Goal: Information Seeking & Learning: Learn about a topic

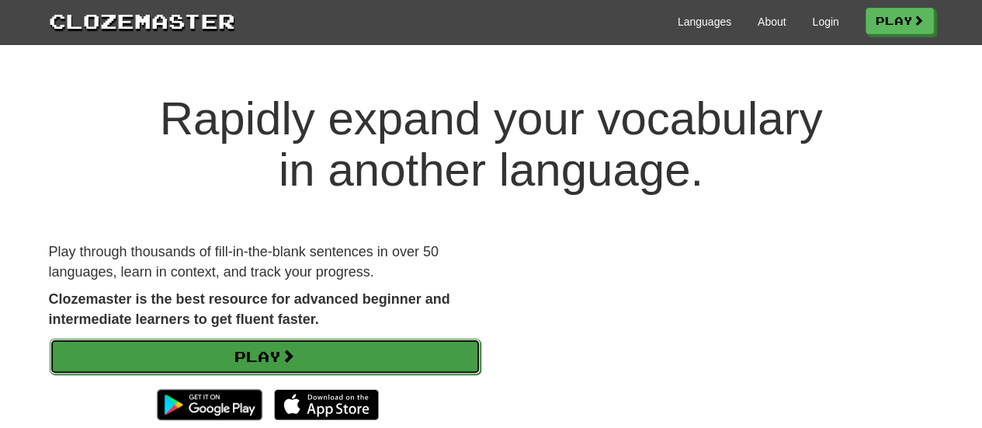
click at [298, 342] on link "Play" at bounding box center [265, 356] width 431 height 36
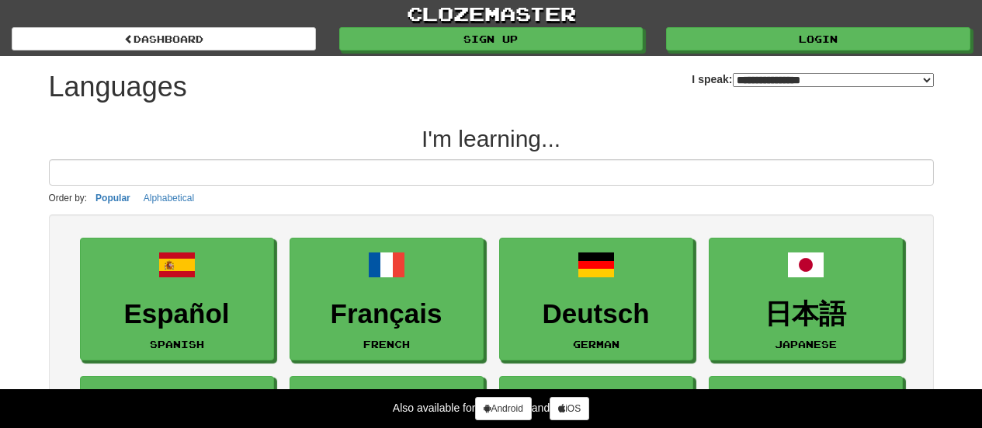
select select "*******"
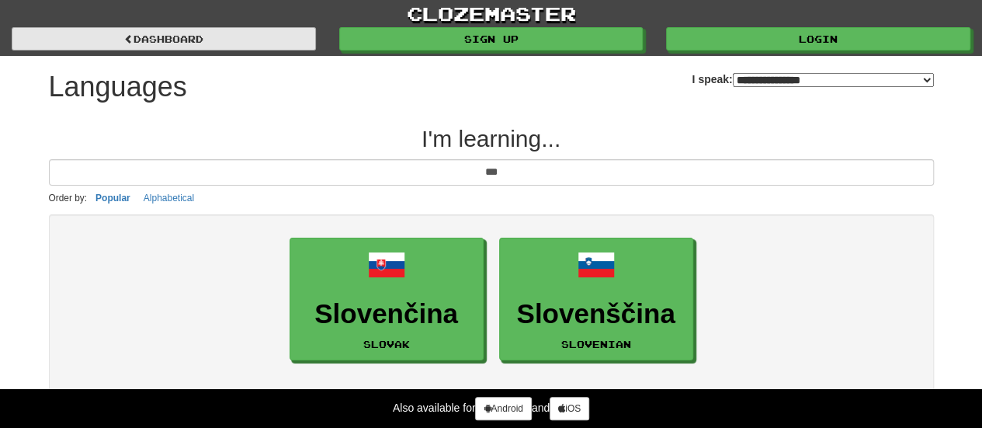
type input "***"
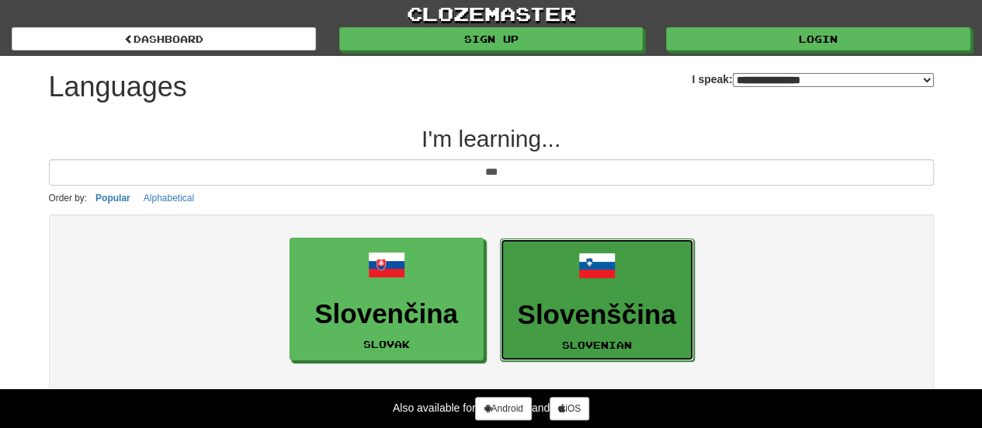
click at [571, 286] on link "Slovenščina Slovenian" at bounding box center [597, 299] width 194 height 123
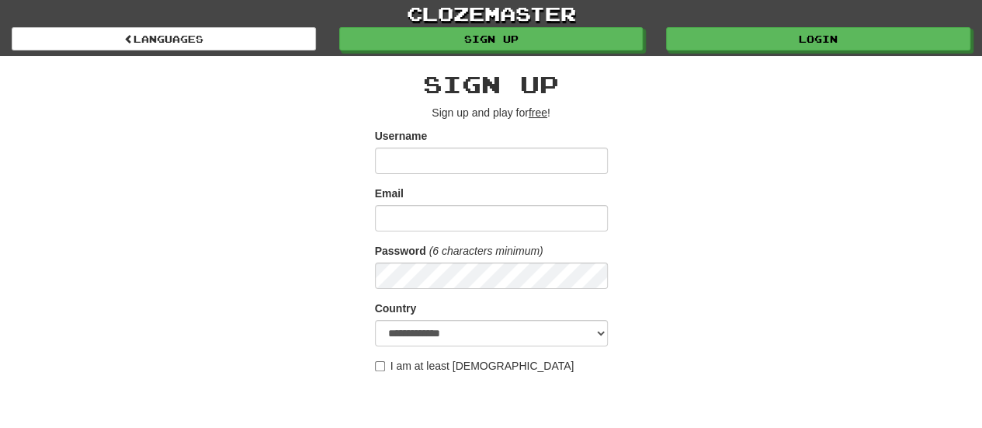
click at [460, 151] on input "Username" at bounding box center [491, 160] width 233 height 26
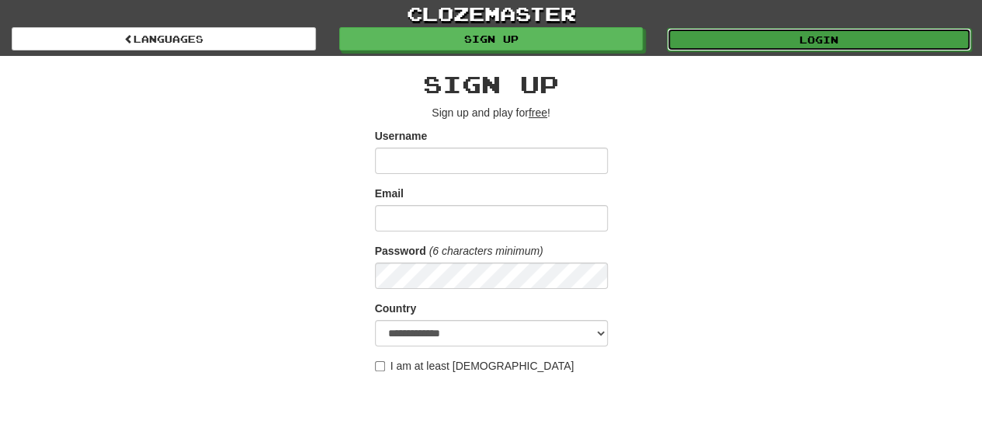
click at [804, 36] on link "Login" at bounding box center [819, 39] width 304 height 23
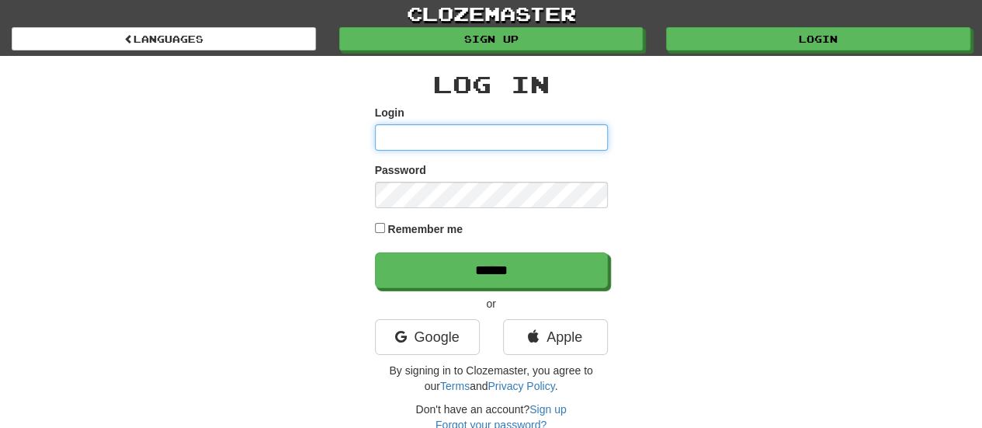
click at [489, 150] on input "Login" at bounding box center [491, 137] width 233 height 26
type input "**********"
click at [449, 136] on input "**********" at bounding box center [491, 137] width 233 height 26
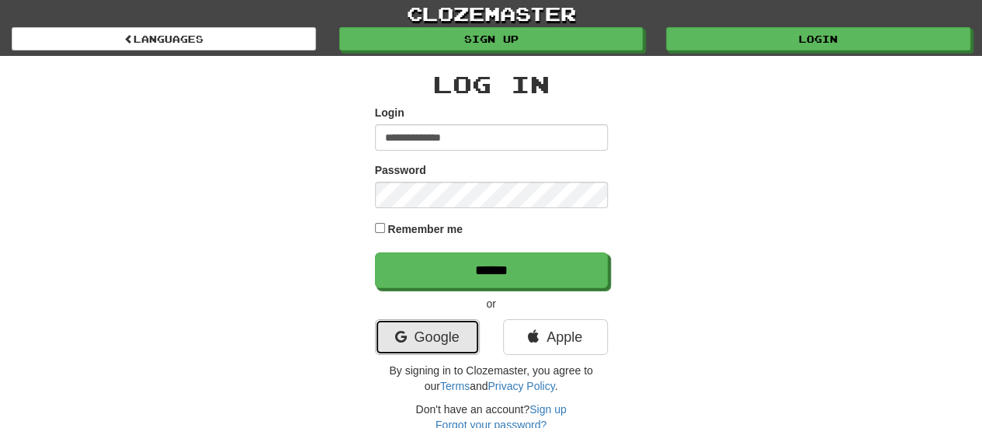
click at [433, 352] on link "Google" at bounding box center [427, 337] width 105 height 36
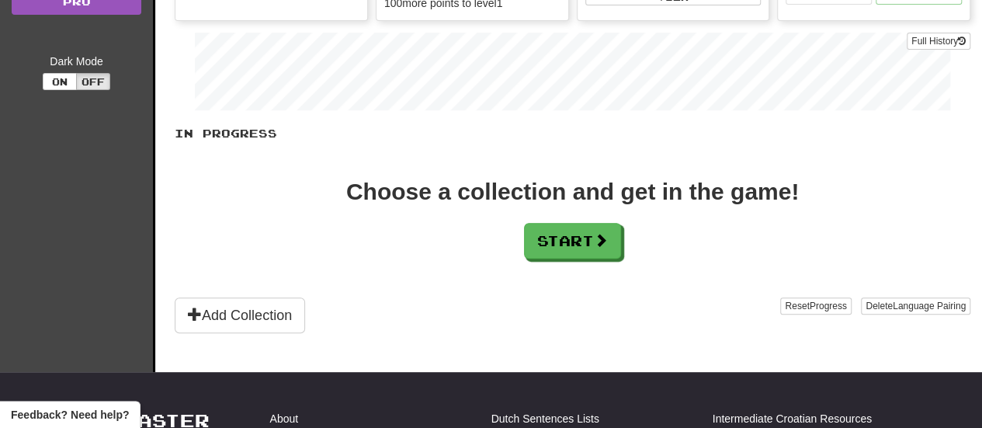
scroll to position [288, 0]
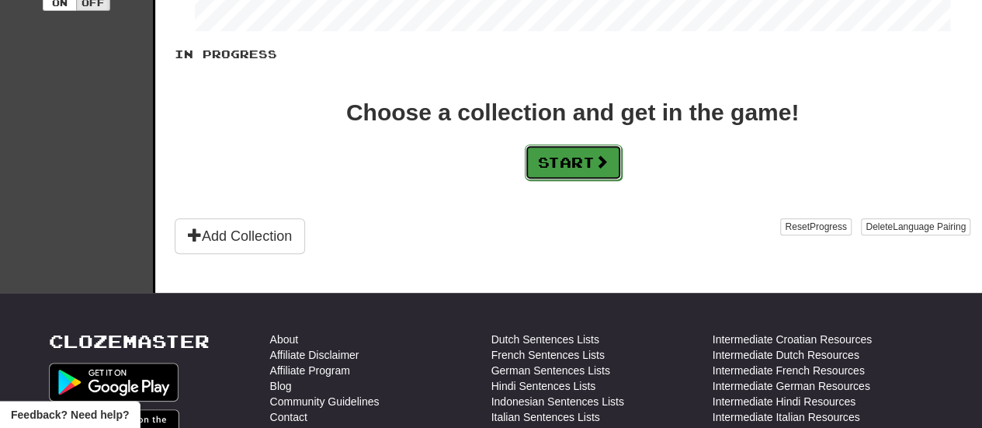
click at [537, 158] on button "Start" at bounding box center [573, 162] width 97 height 36
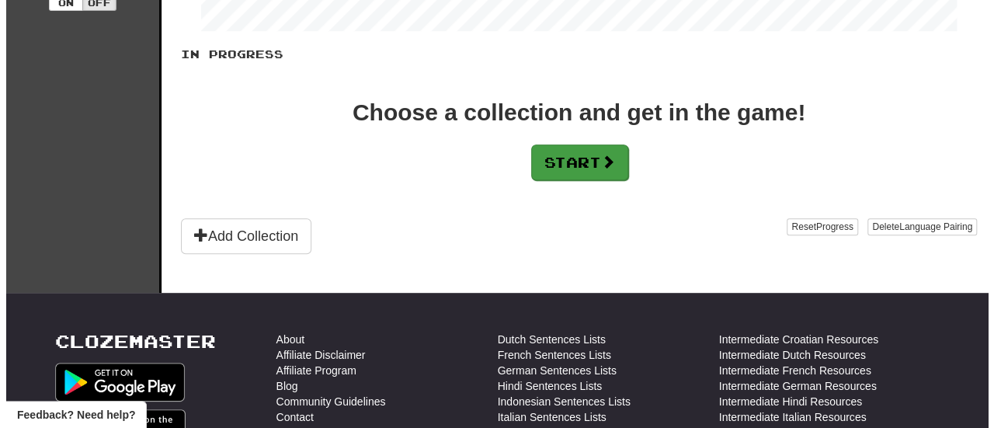
scroll to position [0, 0]
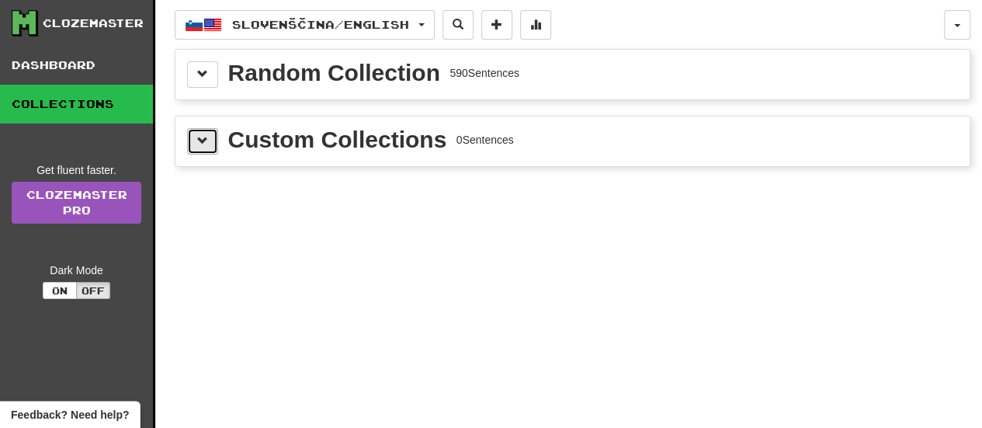
click at [199, 140] on span at bounding box center [202, 140] width 11 height 11
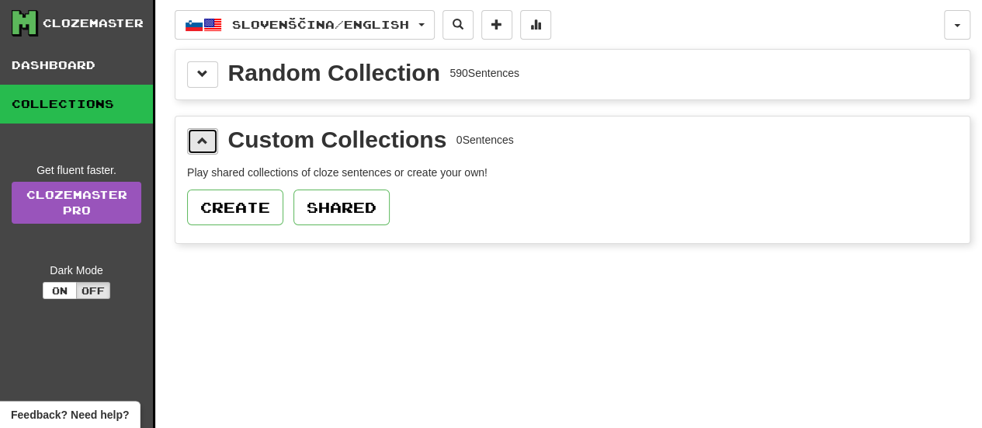
click at [199, 140] on span at bounding box center [202, 140] width 11 height 11
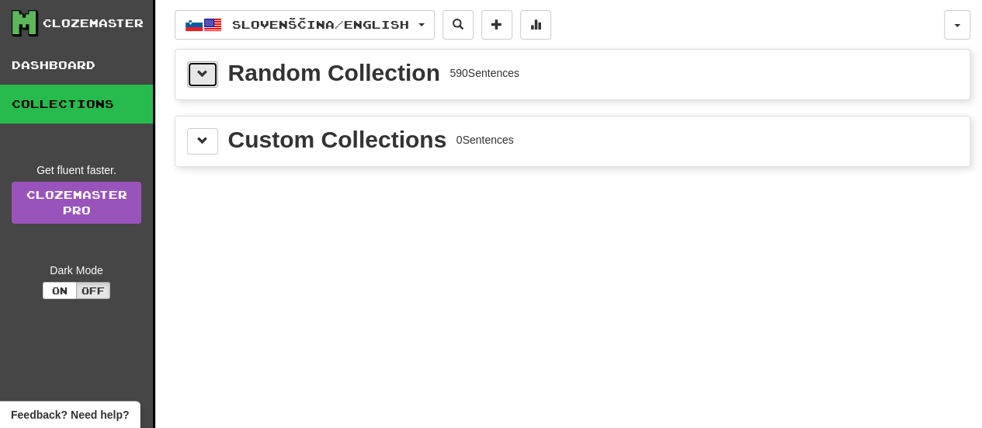
click at [196, 65] on button at bounding box center [202, 74] width 31 height 26
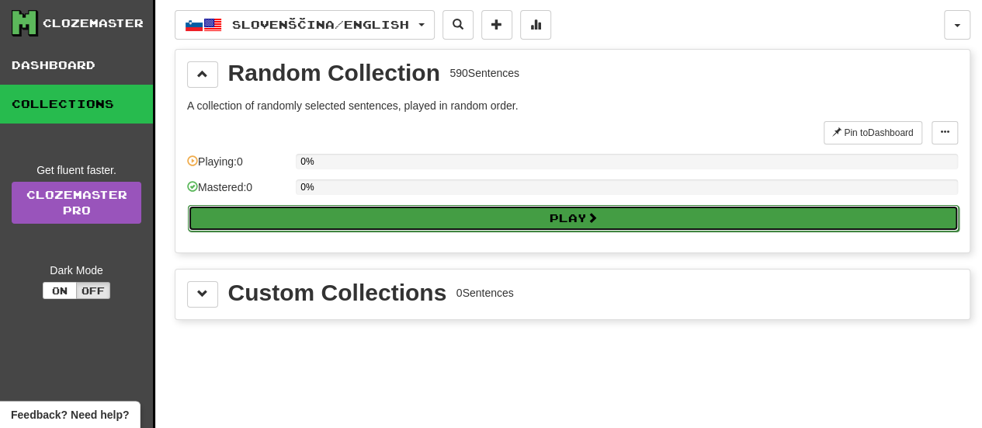
click at [248, 207] on button "Play" at bounding box center [573, 218] width 771 height 26
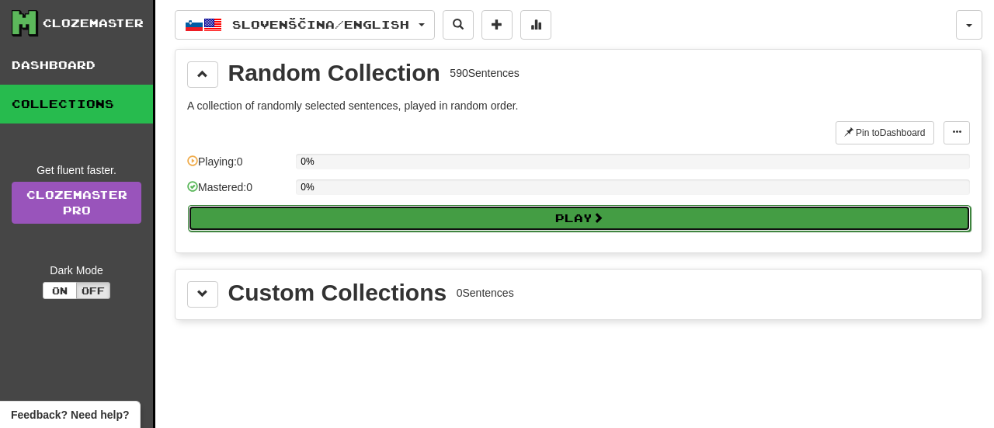
select select "**"
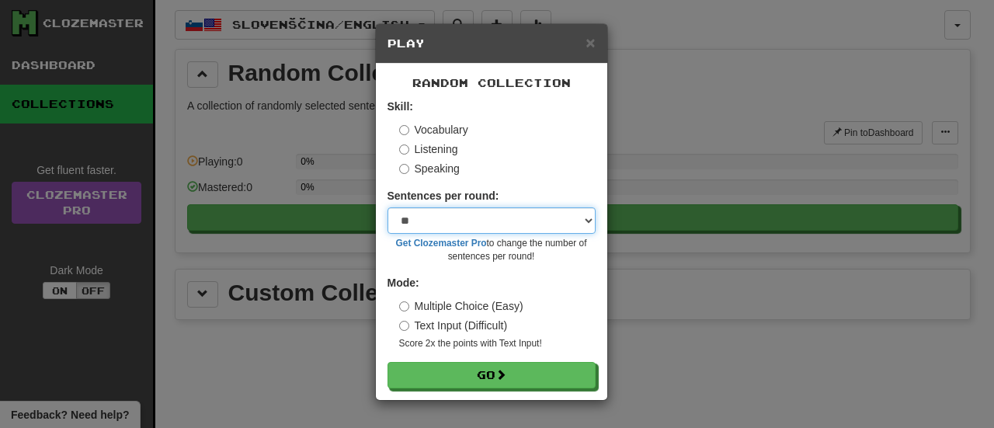
click at [424, 219] on select "* ** ** ** ** ** *** ********" at bounding box center [491, 220] width 208 height 26
click at [500, 123] on div "Vocabulary" at bounding box center [497, 130] width 196 height 16
click at [435, 148] on label "Listening" at bounding box center [428, 149] width 59 height 16
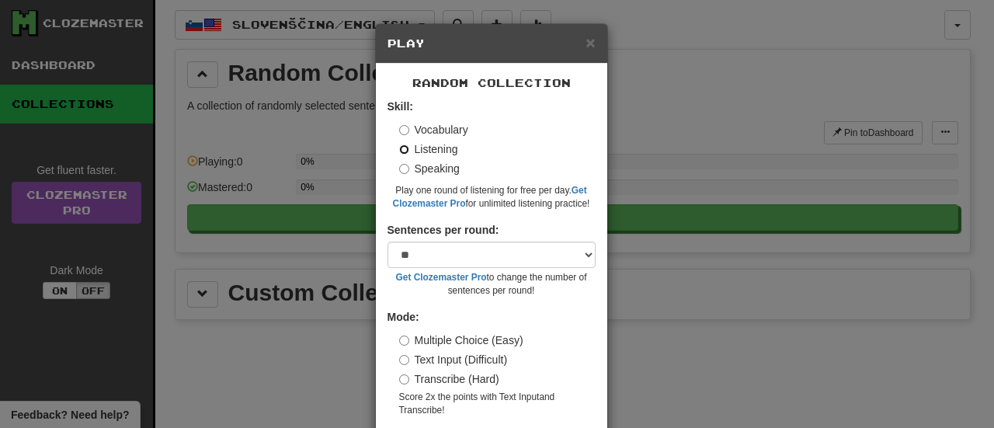
scroll to position [61, 0]
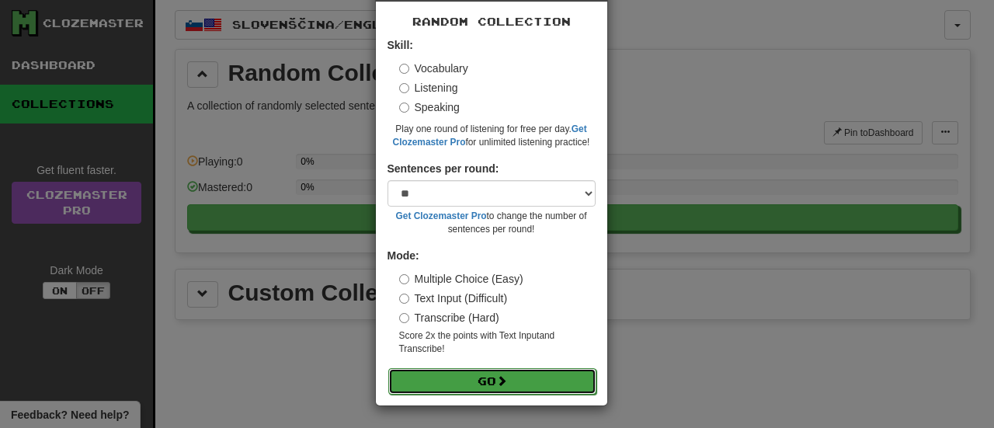
click at [446, 378] on button "Go" at bounding box center [492, 381] width 208 height 26
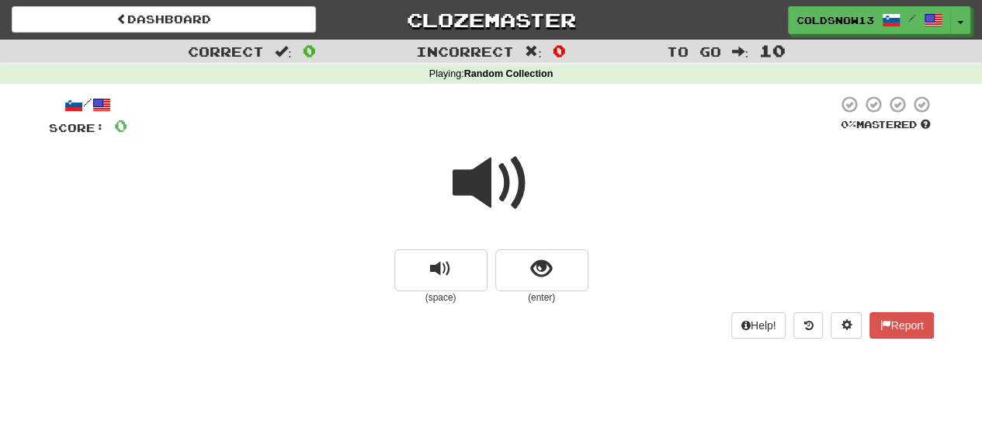
click at [463, 222] on span at bounding box center [492, 183] width 78 height 78
click at [449, 283] on button "replay audio" at bounding box center [440, 270] width 93 height 42
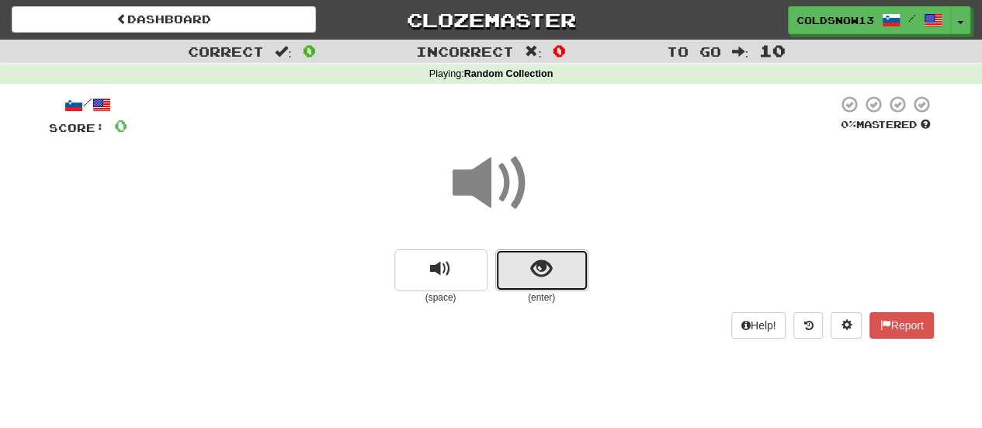
click at [531, 273] on span "show sentence" at bounding box center [541, 268] width 21 height 21
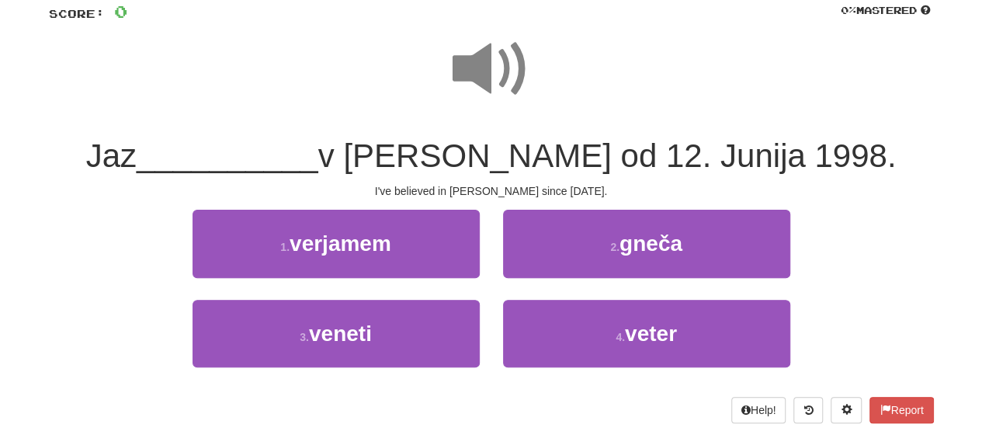
scroll to position [115, 0]
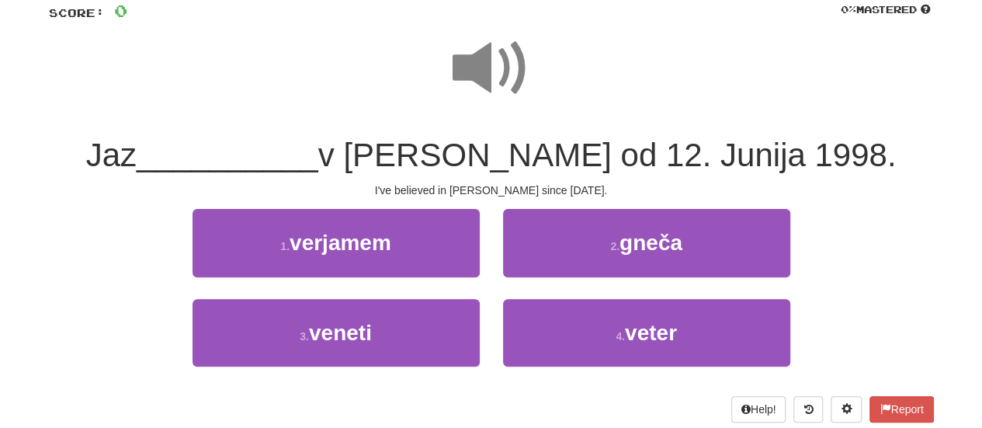
click at [472, 97] on span at bounding box center [492, 68] width 78 height 78
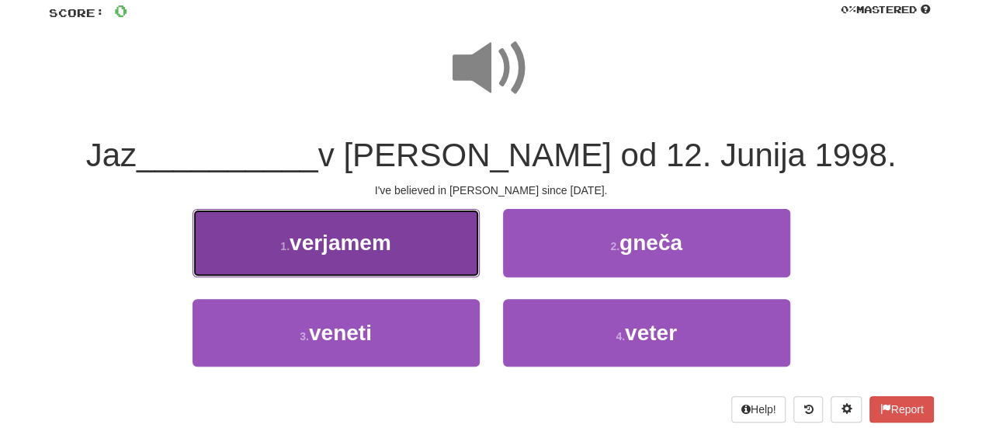
click at [320, 235] on span "verjamem" at bounding box center [341, 243] width 102 height 24
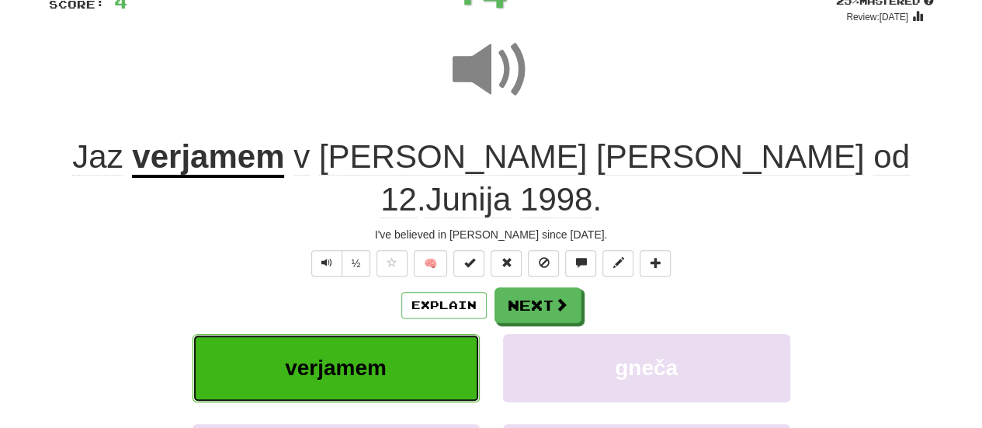
scroll to position [124, 0]
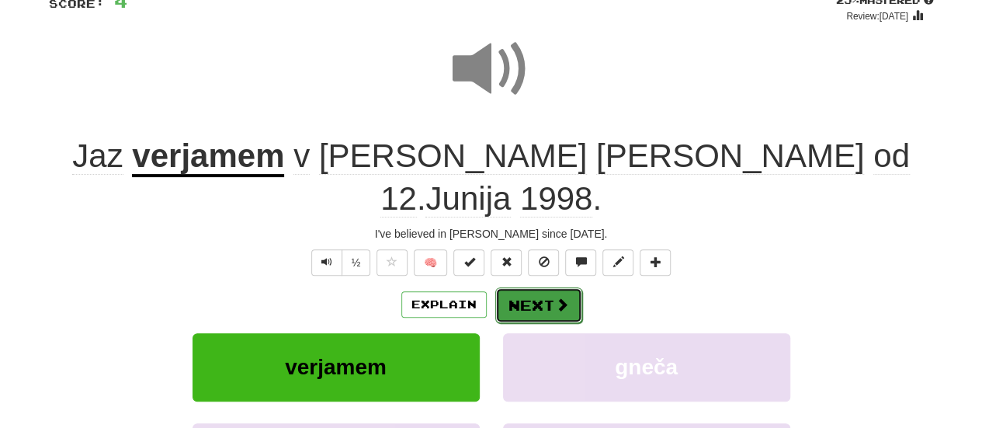
click at [536, 287] on button "Next" at bounding box center [538, 305] width 87 height 36
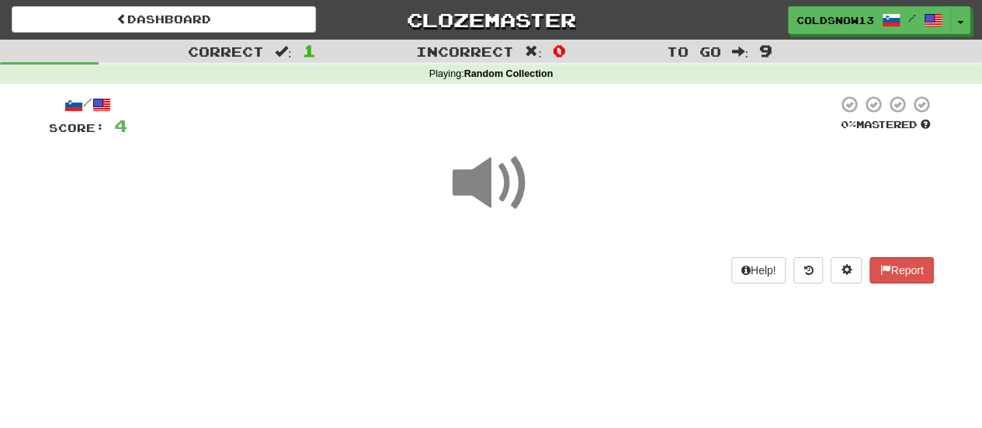
scroll to position [1, 0]
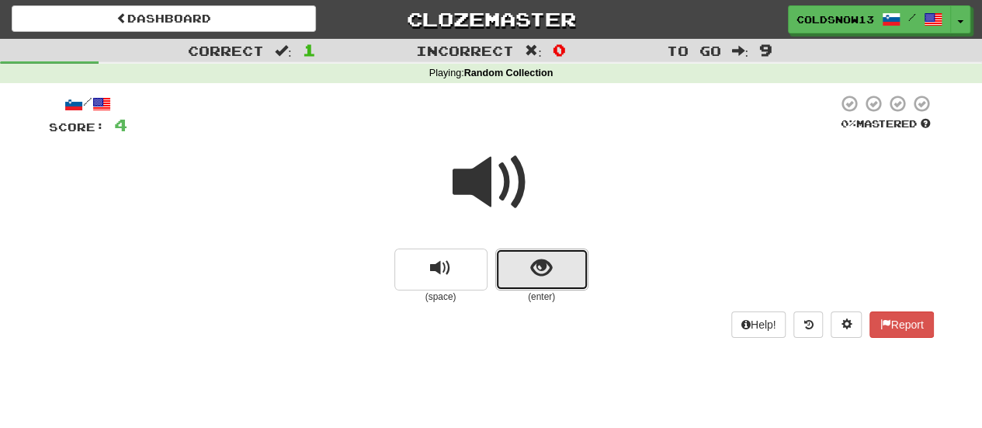
click at [525, 274] on button "show sentence" at bounding box center [541, 269] width 93 height 42
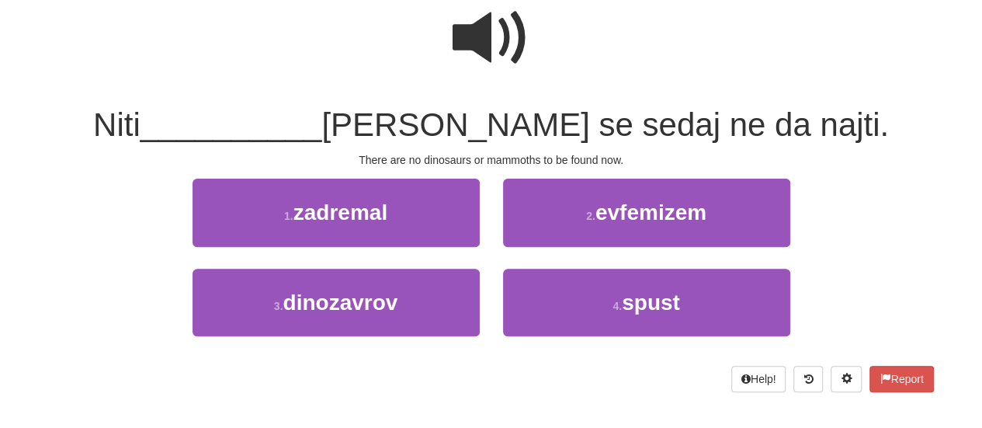
scroll to position [147, 0]
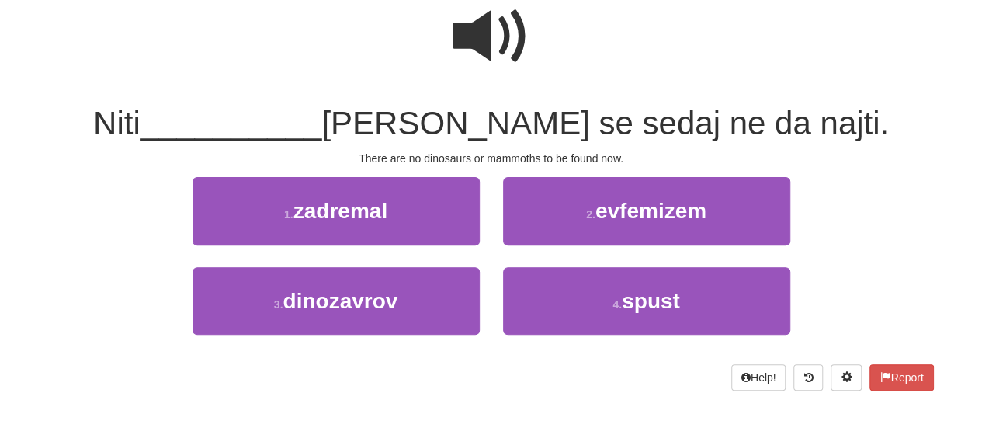
click at [509, 47] on span at bounding box center [492, 37] width 78 height 78
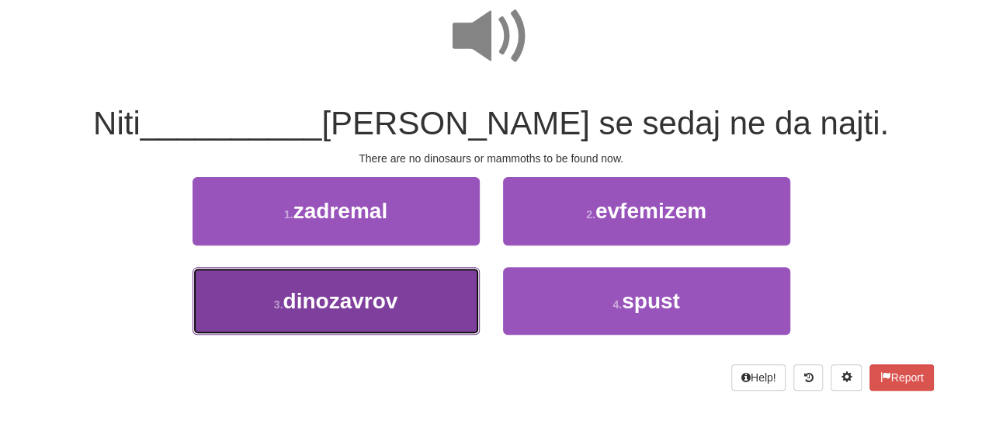
click at [463, 299] on button "3 . dinozavrov" at bounding box center [335, 301] width 287 height 68
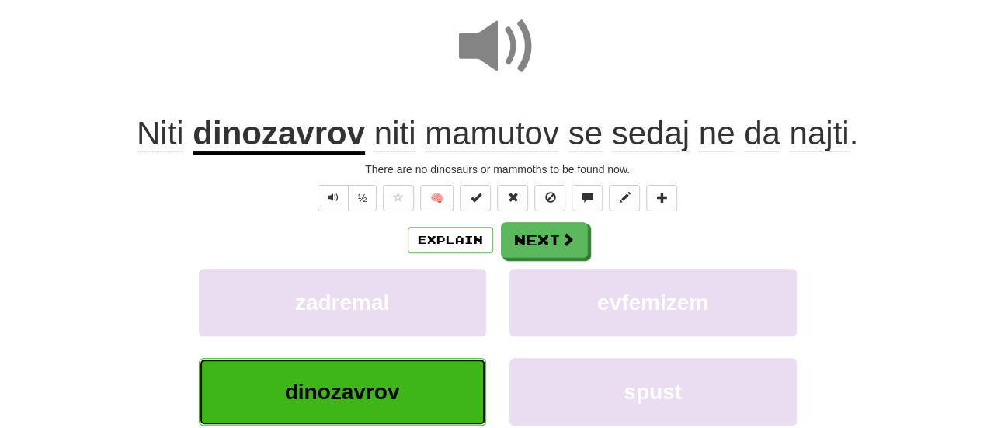
scroll to position [157, 0]
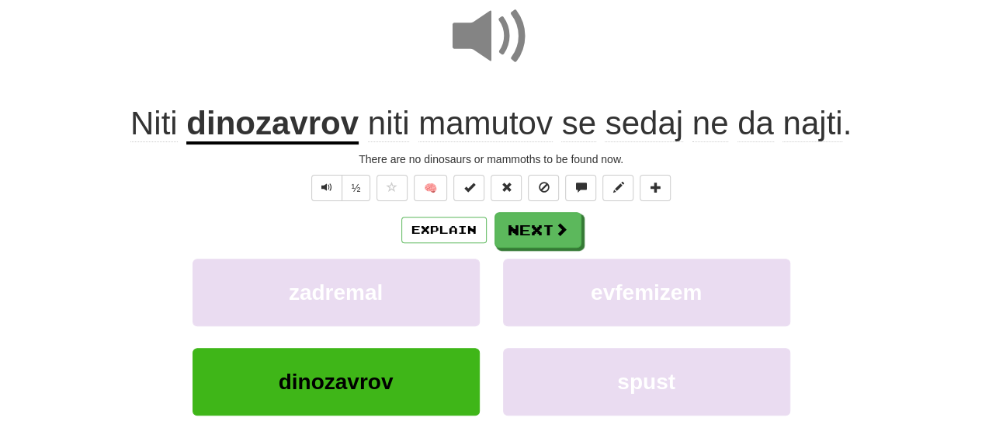
click at [452, 158] on div "There are no dinosaurs or mammoths to be found now." at bounding box center [491, 159] width 885 height 16
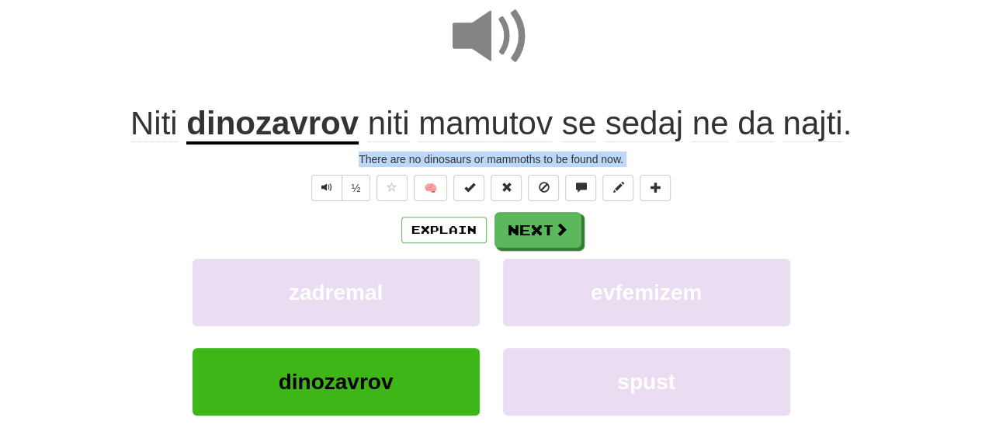
click at [452, 158] on div "There are no dinosaurs or mammoths to be found now." at bounding box center [491, 159] width 885 height 16
click at [464, 228] on button "Explain" at bounding box center [443, 230] width 85 height 26
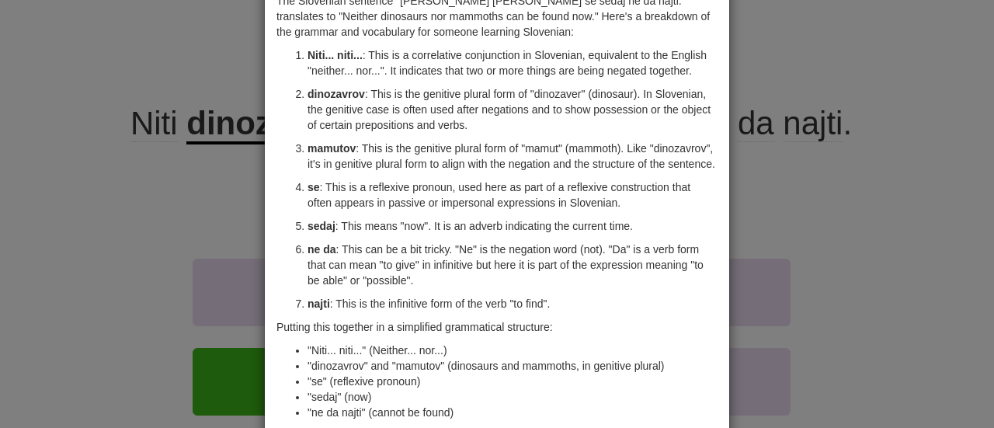
scroll to position [83, 0]
click at [316, 293] on ol "Niti... niti... : This is a correlative conjunction in Slovenian, equivalent to…" at bounding box center [496, 179] width 441 height 264
copy strong "najti"
click at [399, 305] on p "najti : This is the infinitive form of the verb "to find"." at bounding box center [512, 303] width 410 height 16
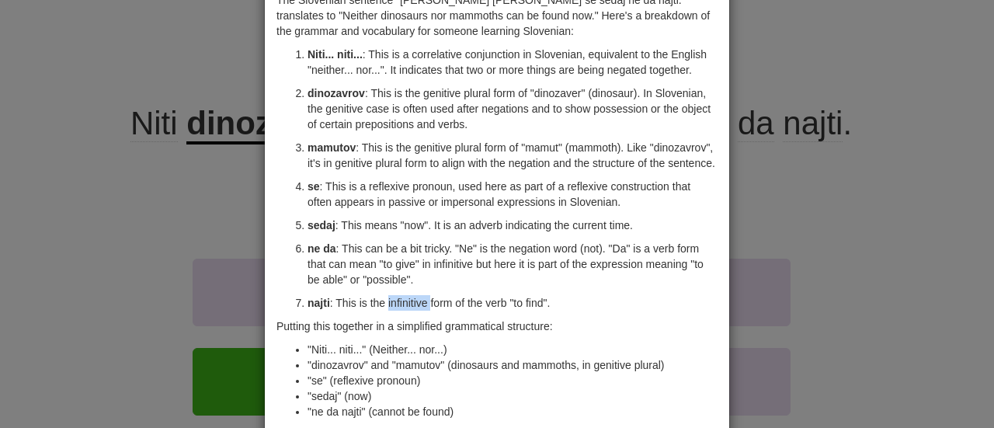
click at [399, 305] on p "najti : This is the infinitive form of the verb "to find"." at bounding box center [512, 303] width 410 height 16
drag, startPoint x: 377, startPoint y: 305, endPoint x: 444, endPoint y: 304, distance: 66.8
click at [444, 304] on p "najti : This is the infinitive form of the verb "to find"." at bounding box center [512, 303] width 410 height 16
click at [525, 246] on p "ne da : This can be a bit tricky. "Ne" is the negation word (not). "Da" is a ve…" at bounding box center [512, 264] width 410 height 47
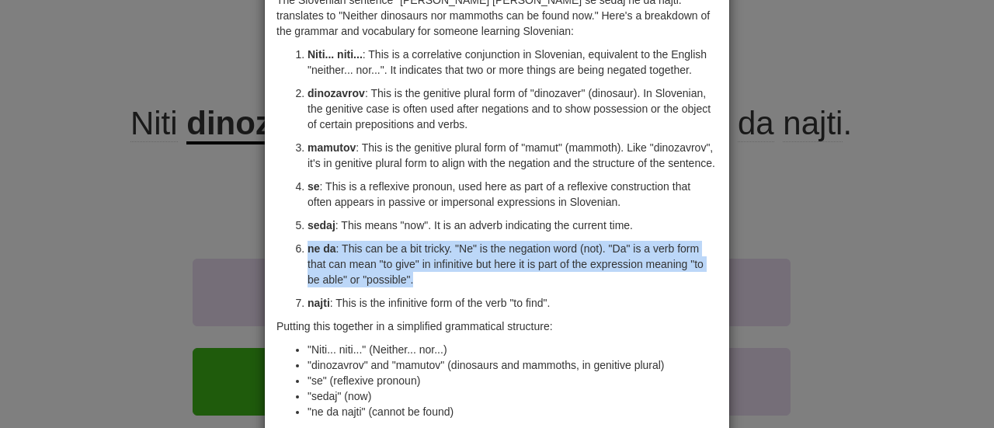
click at [525, 246] on p "ne da : This can be a bit tricky. "Ne" is the negation word (not). "Da" is a ve…" at bounding box center [512, 264] width 410 height 47
click at [463, 262] on p "ne da : This can be a bit tricky. "Ne" is the negation word (not). "Da" is a ve…" at bounding box center [512, 264] width 410 height 47
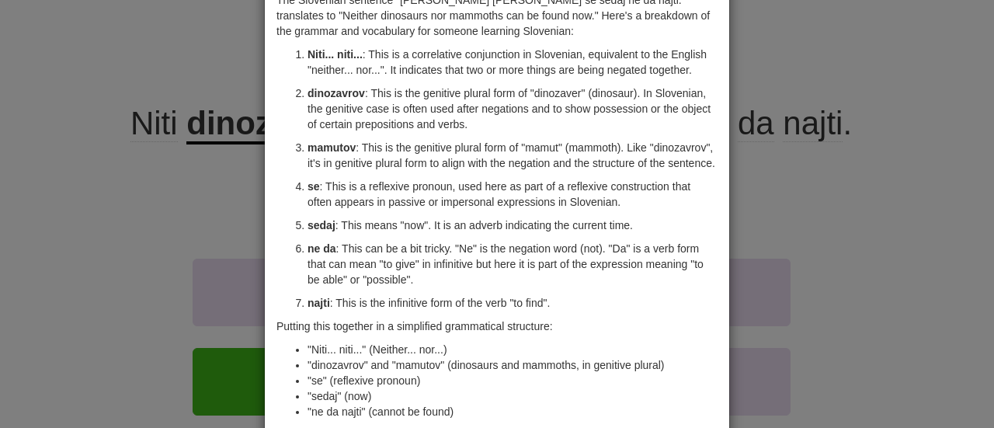
click at [418, 275] on p "ne da : This can be a bit tricky. "Ne" is the negation word (not). "Da" is a ve…" at bounding box center [512, 264] width 410 height 47
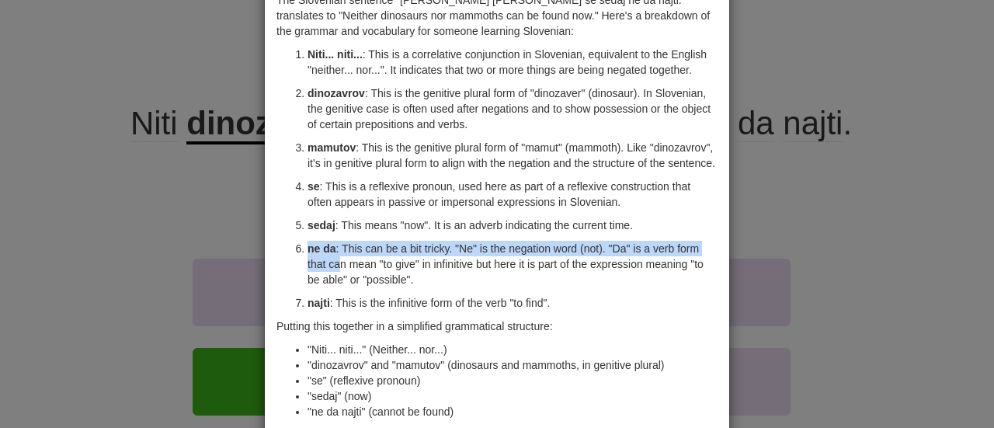
drag, startPoint x: 300, startPoint y: 243, endPoint x: 331, endPoint y: 256, distance: 33.7
click at [331, 256] on li "ne da : This can be a bit tricky. "Ne" is the negation word (not). "Da" is a ve…" at bounding box center [512, 264] width 410 height 47
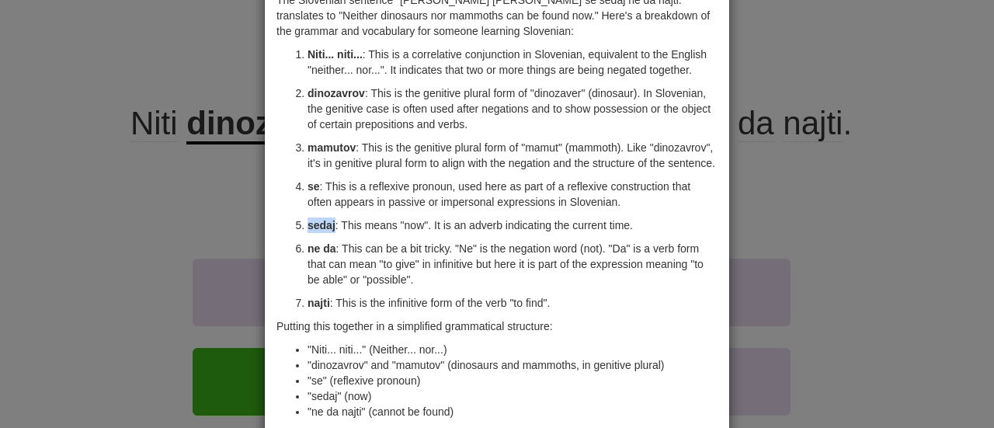
drag, startPoint x: 329, startPoint y: 223, endPoint x: 292, endPoint y: 226, distance: 37.4
click at [307, 226] on li "sedaj : This means "now". It is an adverb indicating the current time." at bounding box center [512, 225] width 410 height 16
copy strong "sedaj"
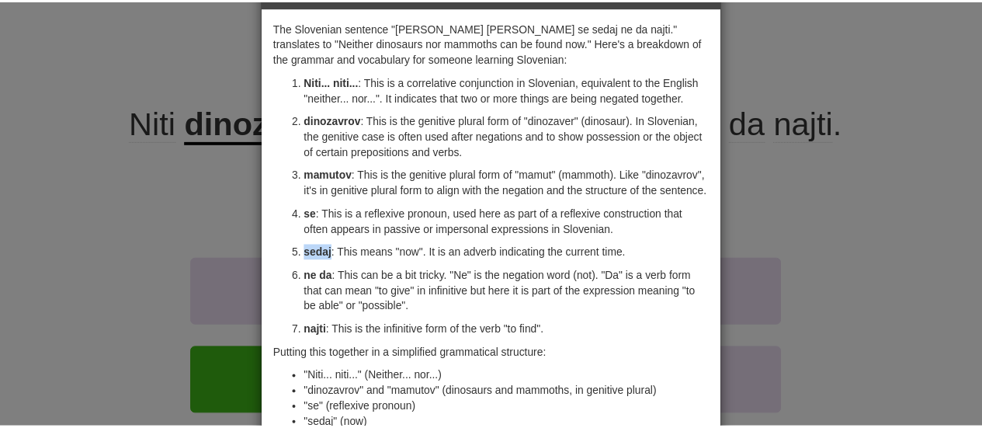
scroll to position [0, 0]
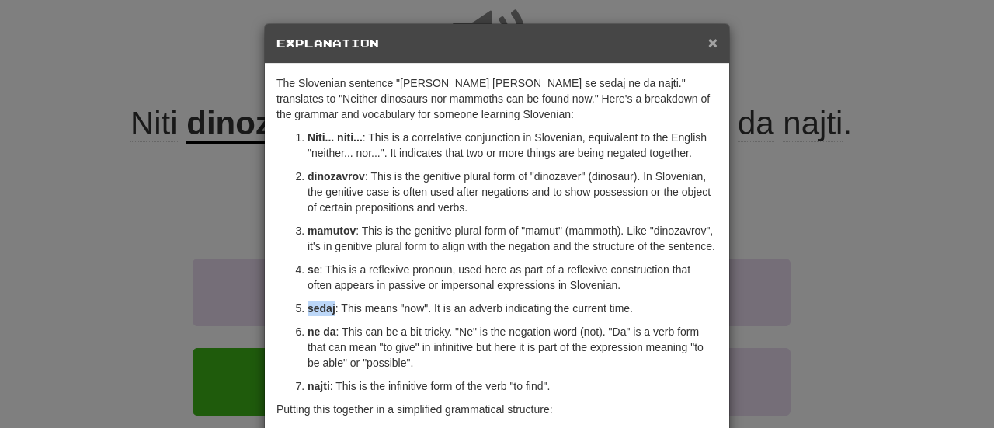
click at [708, 49] on span "×" at bounding box center [712, 42] width 9 height 18
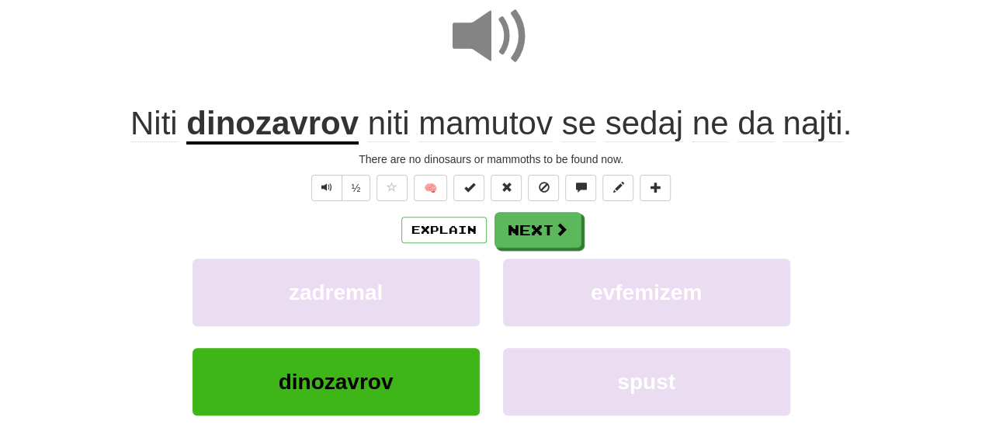
scroll to position [158, 0]
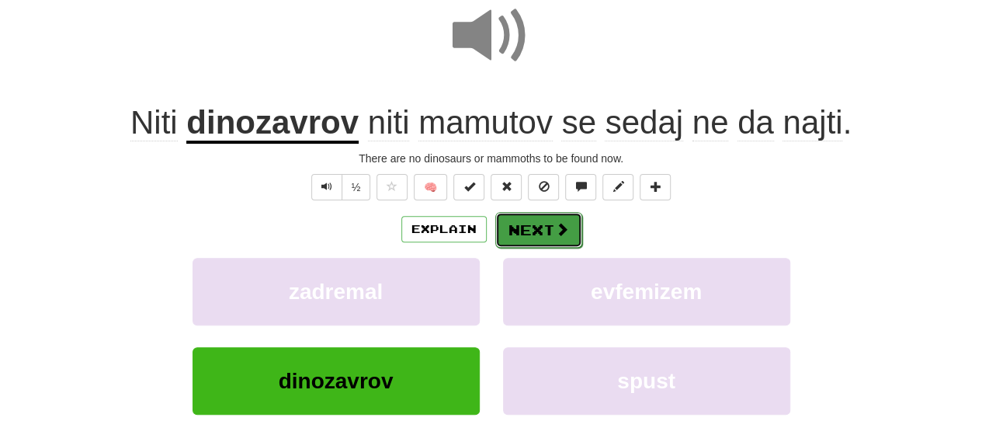
click at [564, 222] on span at bounding box center [562, 229] width 14 height 14
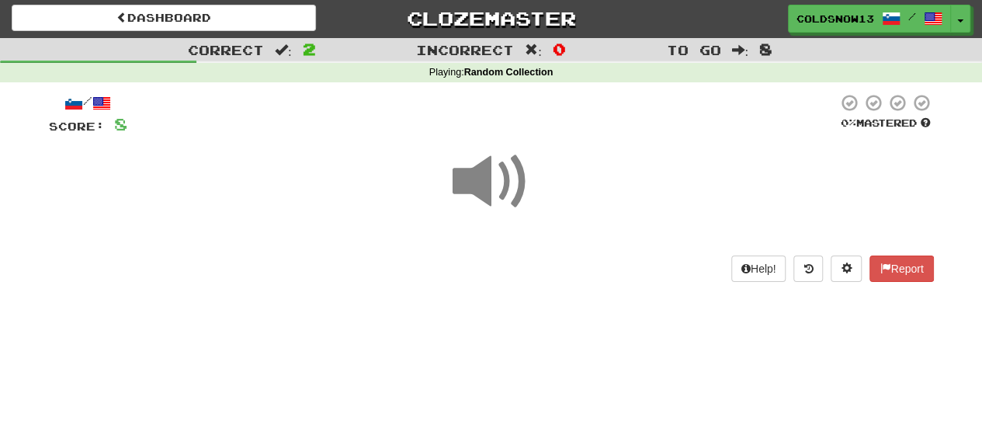
scroll to position [0, 0]
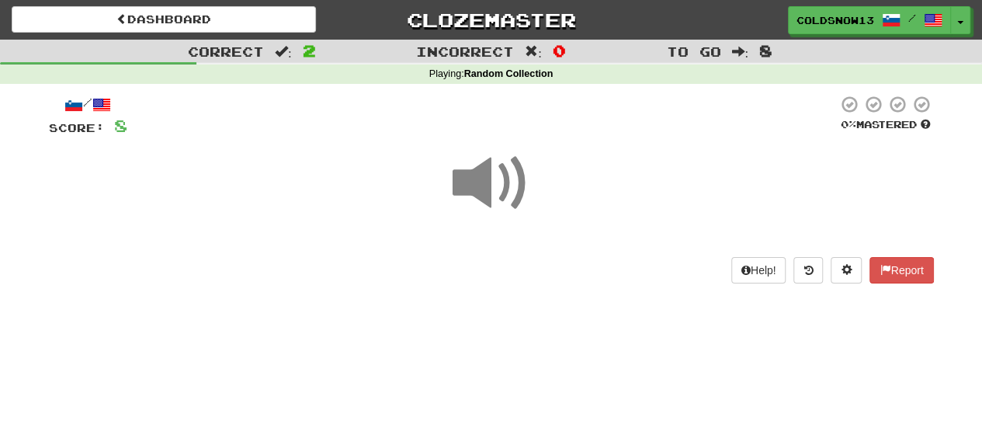
click at [516, 215] on span at bounding box center [492, 183] width 78 height 78
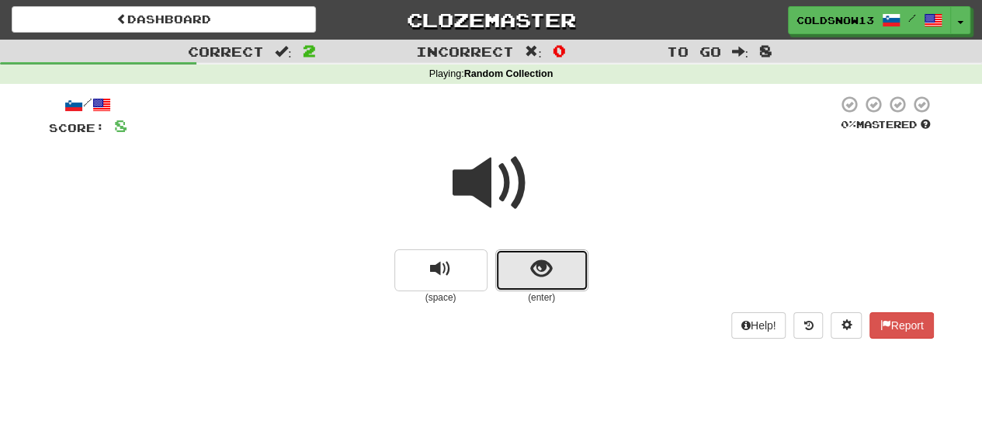
click at [536, 265] on span "show sentence" at bounding box center [541, 268] width 21 height 21
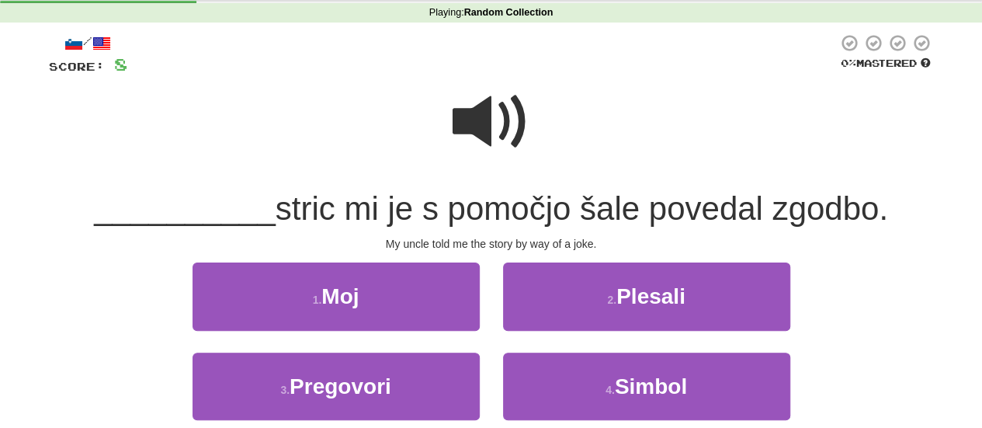
scroll to position [71, 0]
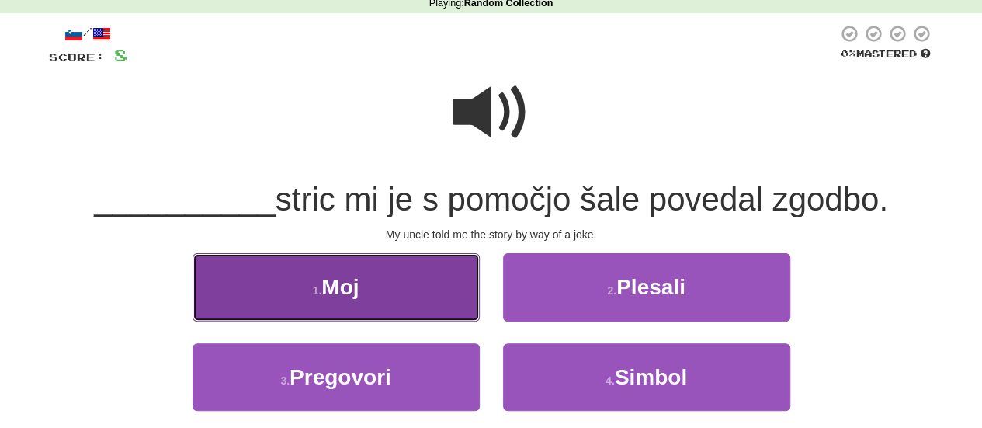
click at [411, 274] on button "1 . Moj" at bounding box center [335, 287] width 287 height 68
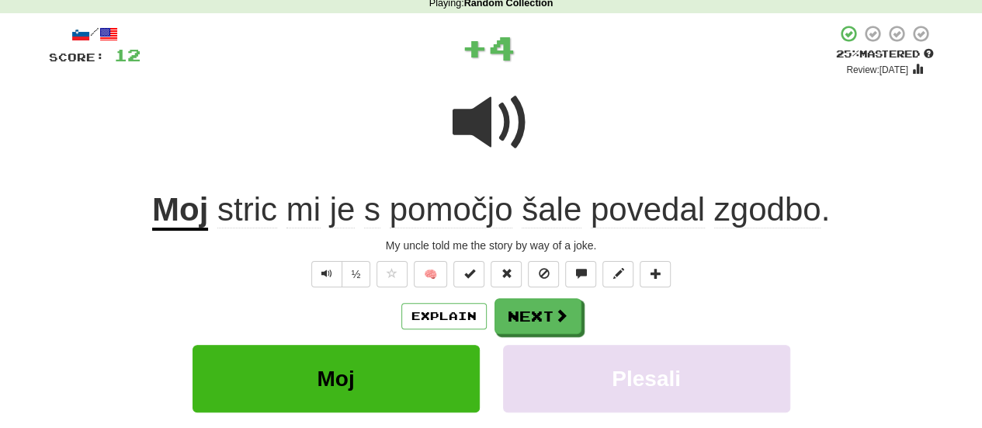
click at [434, 210] on span "pomočjo" at bounding box center [451, 209] width 123 height 37
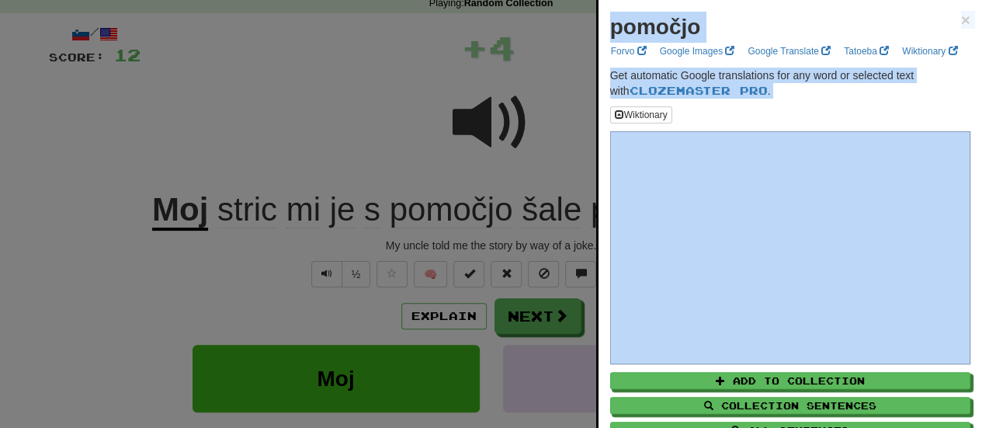
click at [812, 118] on div "pomočjo × Forvo Google Images Google Translate Tatoeba Wiktionary Get automatic…" at bounding box center [789, 242] width 383 height 484
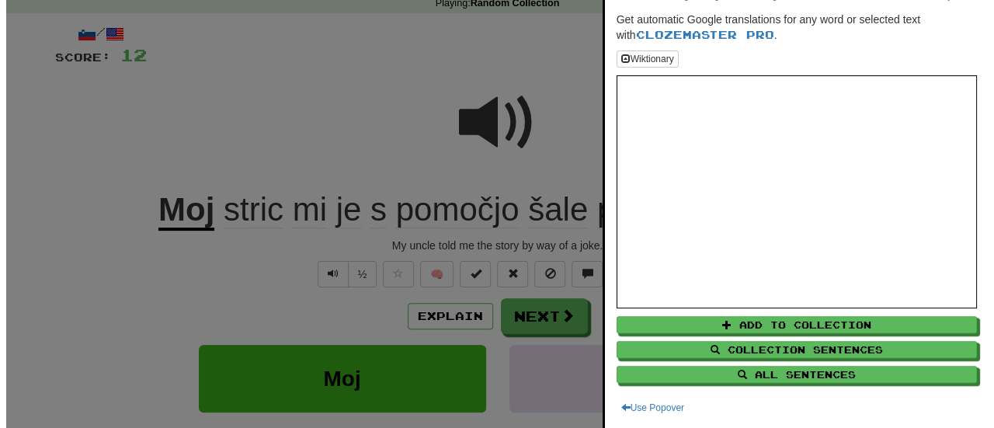
scroll to position [0, 0]
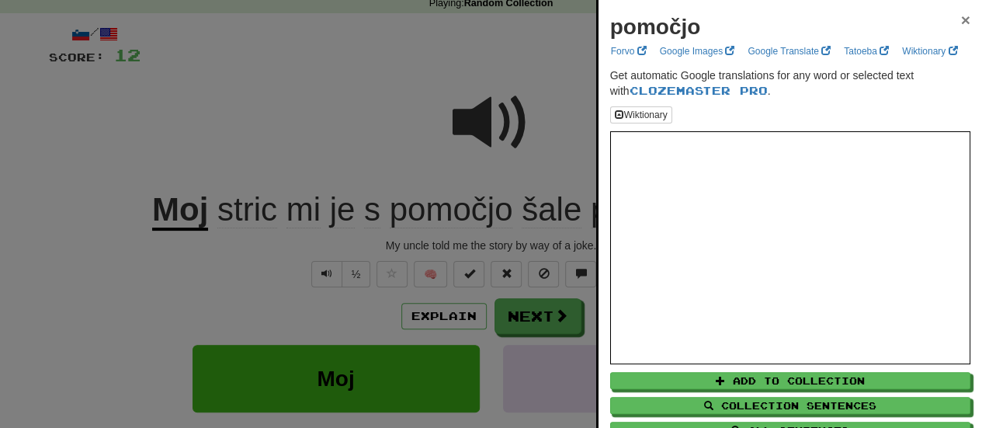
click at [961, 13] on span "×" at bounding box center [965, 20] width 9 height 18
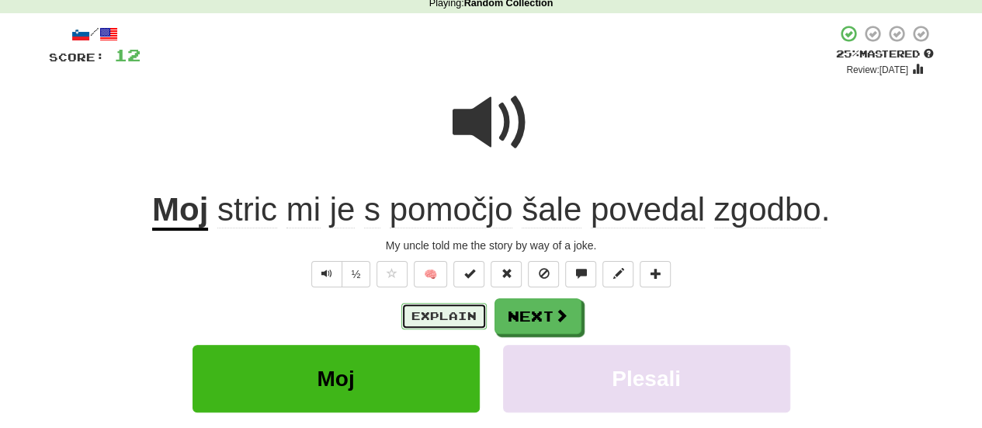
click at [441, 315] on button "Explain" at bounding box center [443, 316] width 85 height 26
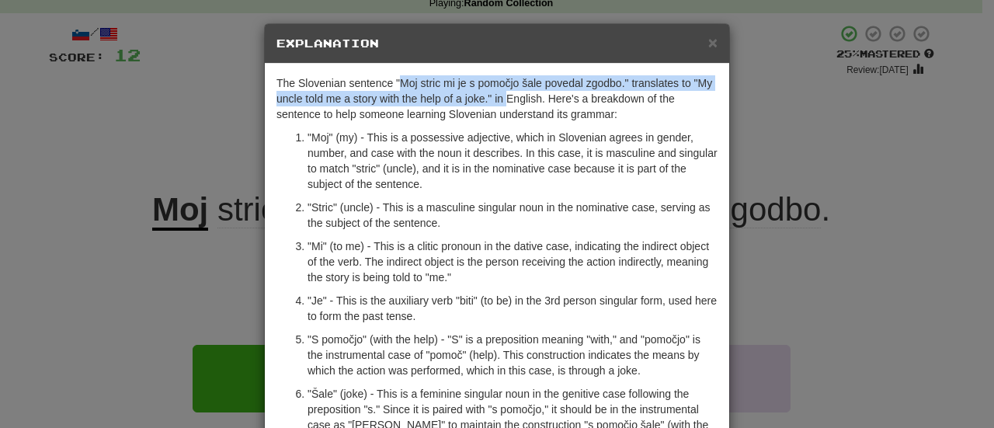
drag, startPoint x: 397, startPoint y: 78, endPoint x: 500, endPoint y: 104, distance: 105.6
click at [500, 104] on p "The Slovenian sentence "Moj stric mi je s pomočjo šale povedal zgodbo." transla…" at bounding box center [496, 98] width 441 height 47
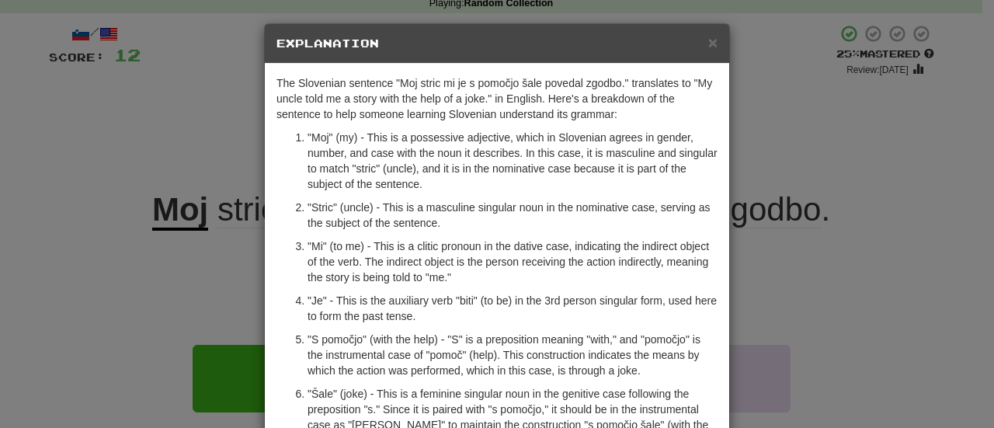
click at [335, 224] on p ""Stric" (uncle) - This is a masculine singular noun in the nominative case, ser…" at bounding box center [512, 214] width 410 height 31
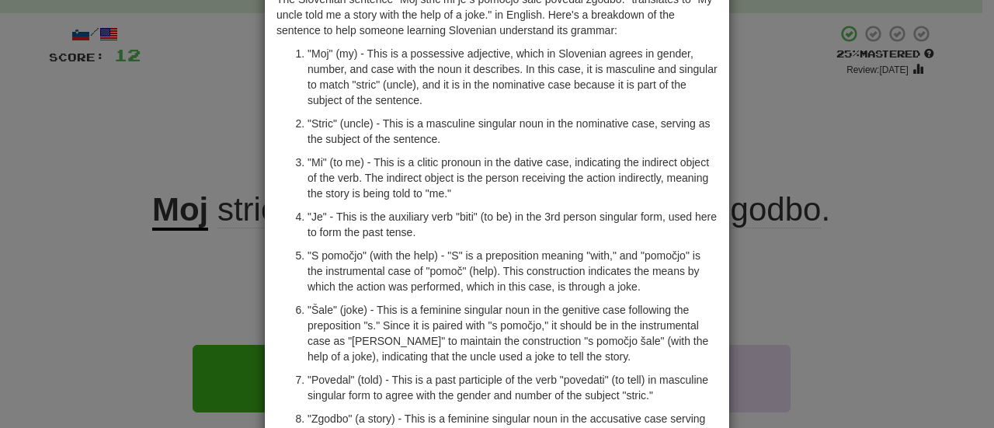
scroll to position [90, 0]
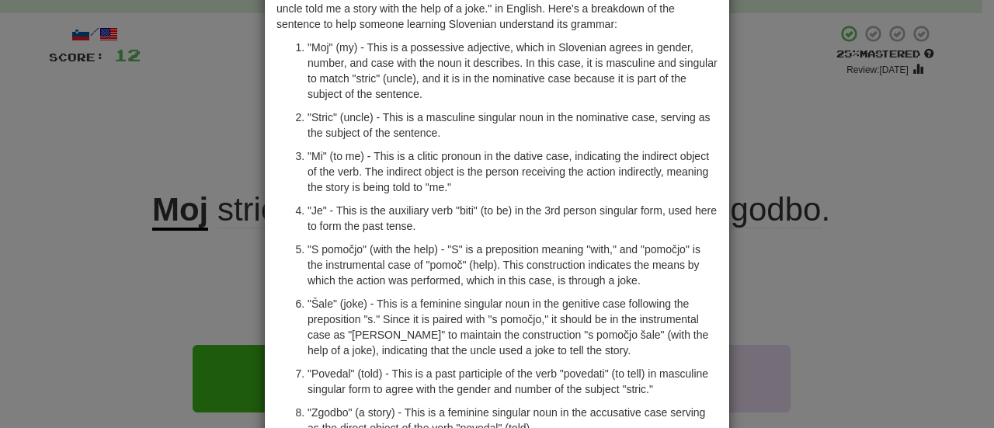
click at [314, 303] on p ""Šale" (joke) - This is a feminine singular noun in the genitive case following…" at bounding box center [512, 327] width 410 height 62
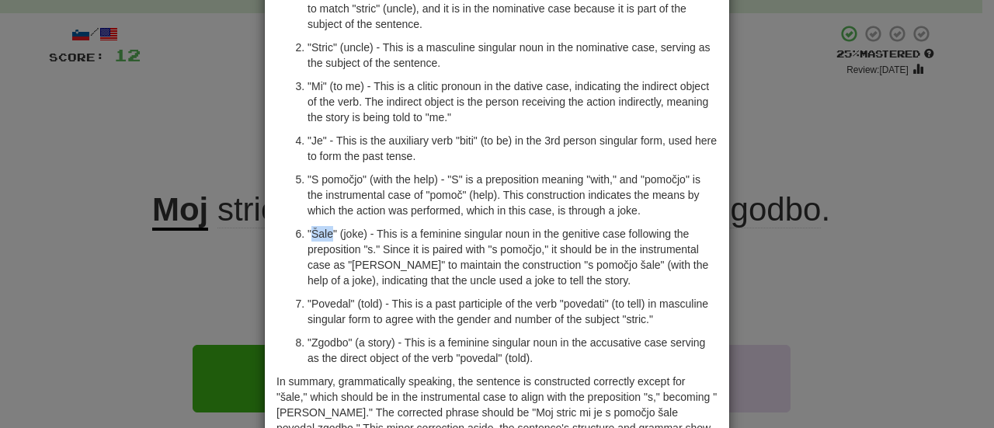
scroll to position [161, 0]
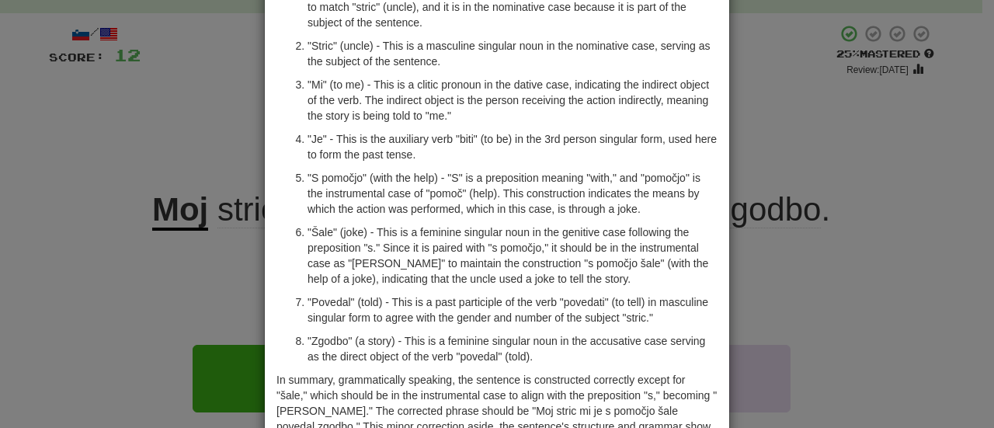
click at [793, 257] on div "× Explanation The Slovenian sentence "Moj stric mi je s pomočjo šale povedal zg…" at bounding box center [497, 214] width 994 height 428
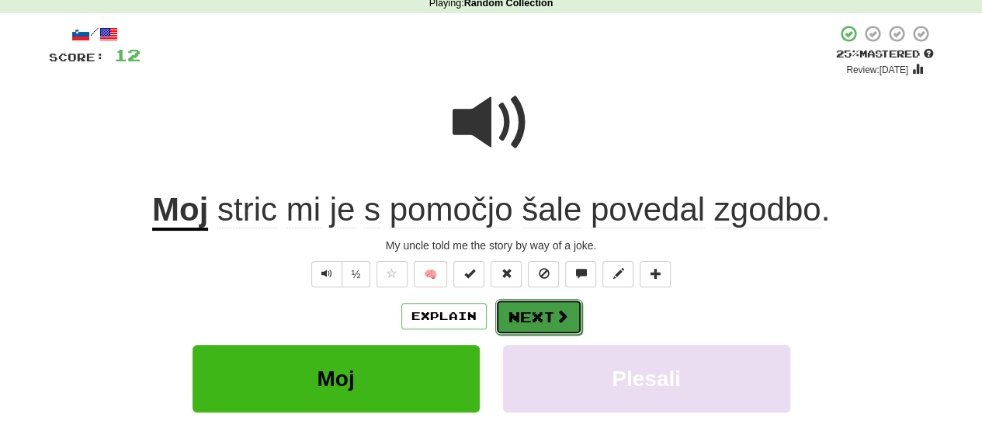
click at [505, 322] on button "Next" at bounding box center [538, 317] width 87 height 36
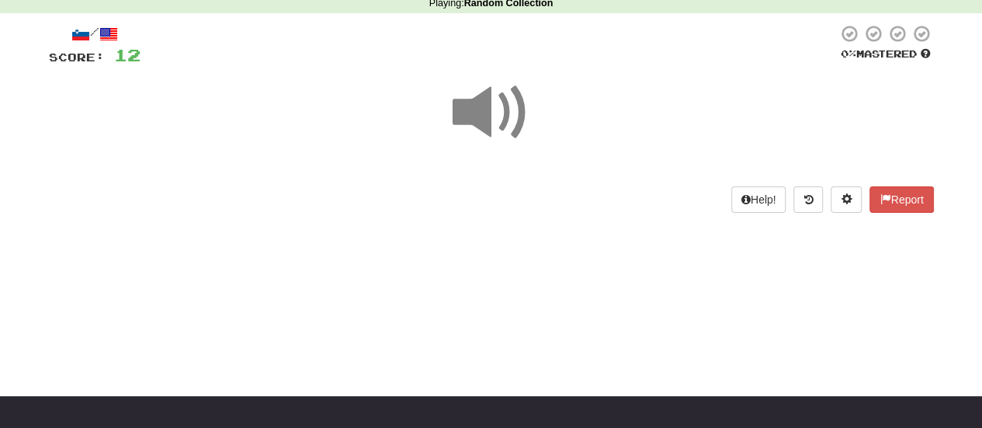
click at [475, 150] on span at bounding box center [492, 113] width 78 height 78
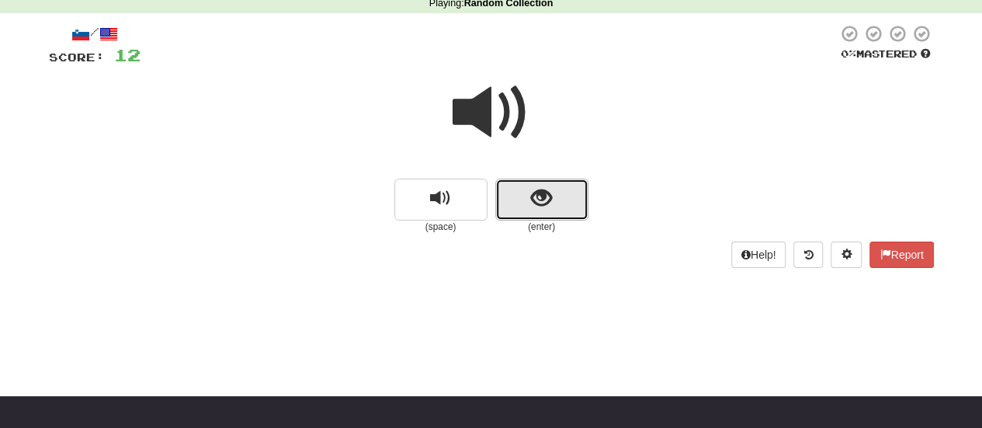
click at [505, 191] on button "show sentence" at bounding box center [541, 200] width 93 height 42
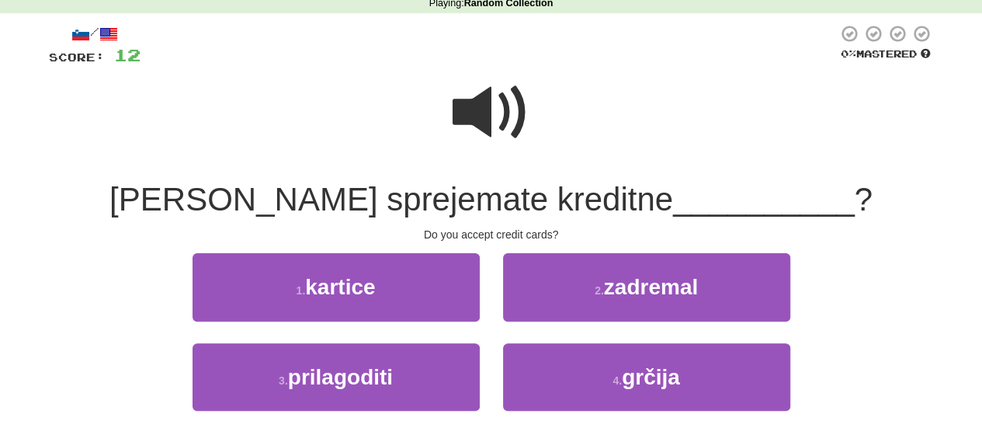
click at [489, 128] on span at bounding box center [492, 113] width 78 height 78
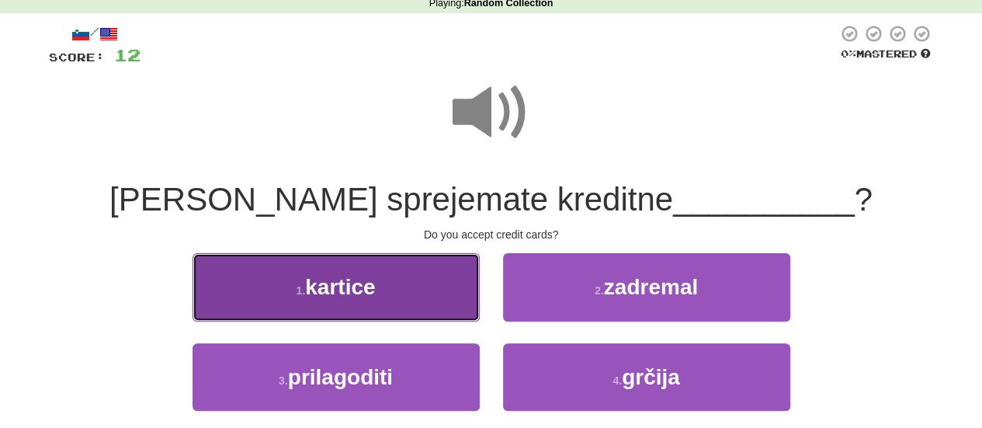
click at [470, 269] on button "1 . kartice" at bounding box center [335, 287] width 287 height 68
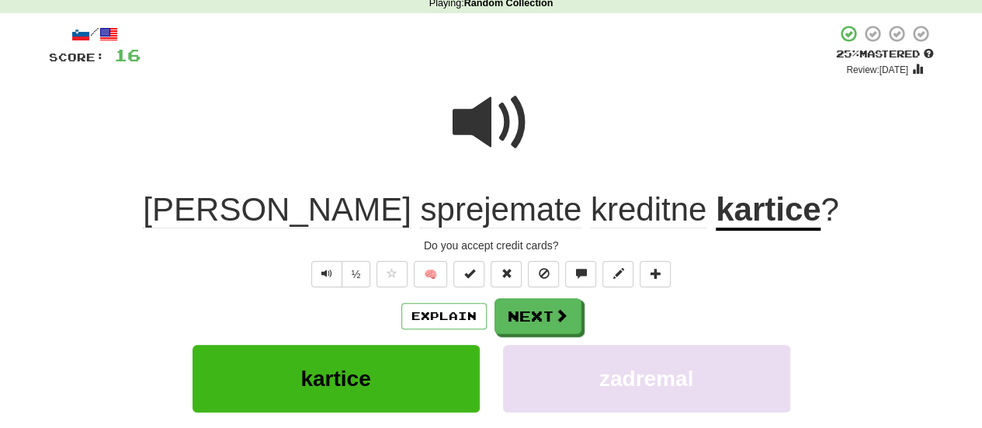
click at [591, 218] on span "kreditne" at bounding box center [649, 209] width 116 height 37
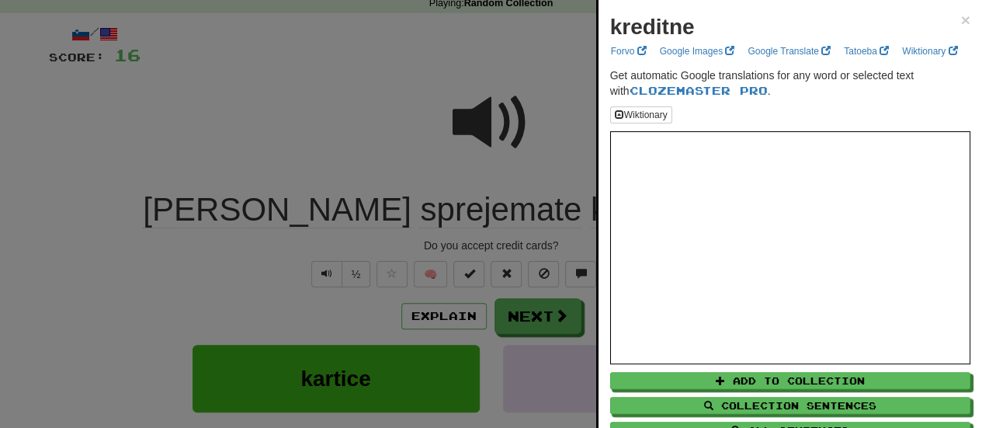
click at [961, 16] on div "kreditne × Forvo Google Images Google Translate Tatoeba Wiktionary Get automati…" at bounding box center [789, 242] width 383 height 484
click at [473, 333] on div at bounding box center [491, 214] width 982 height 428
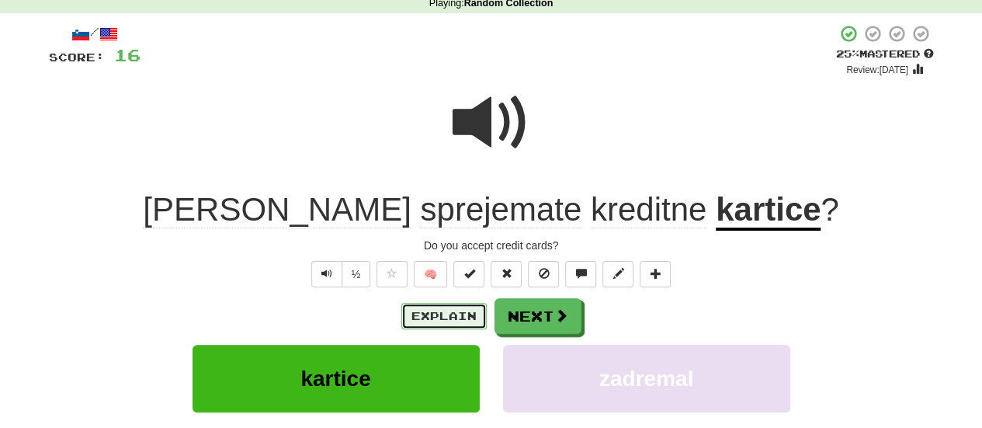
click at [449, 313] on button "Explain" at bounding box center [443, 316] width 85 height 26
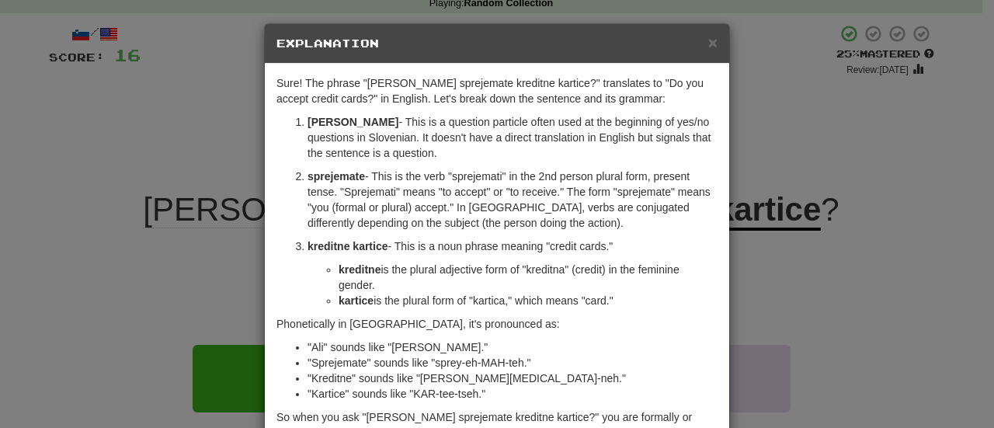
click at [356, 187] on p "sprejemate - This is the verb "sprejemati" in the 2nd person plural form, prese…" at bounding box center [512, 199] width 410 height 62
copy p "Sprejemati"
click at [709, 42] on span "×" at bounding box center [712, 42] width 9 height 18
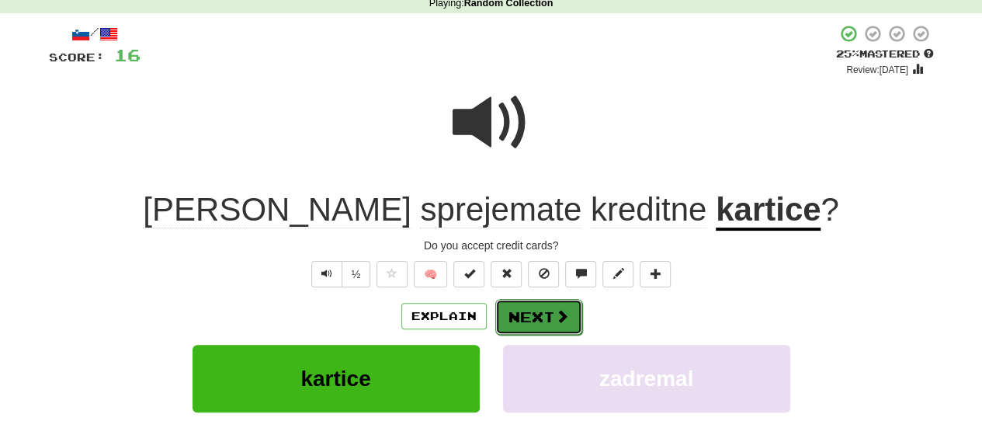
click at [553, 324] on button "Next" at bounding box center [538, 317] width 87 height 36
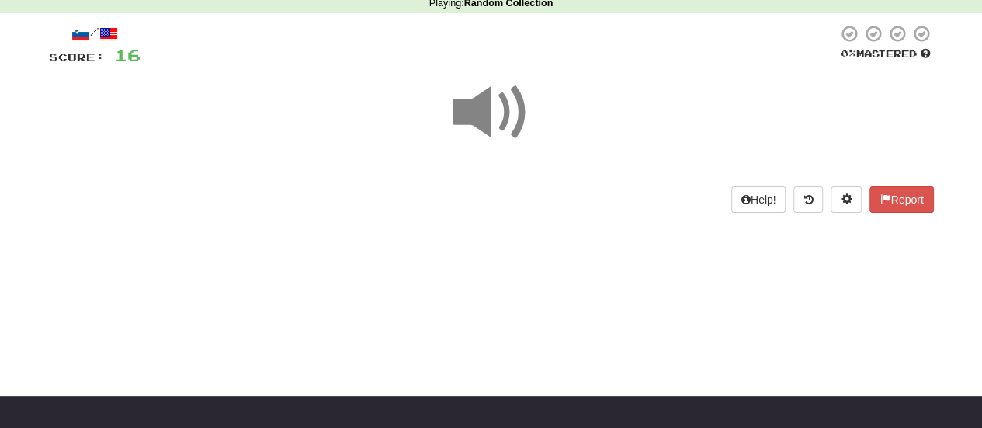
click at [502, 159] on div at bounding box center [491, 123] width 885 height 111
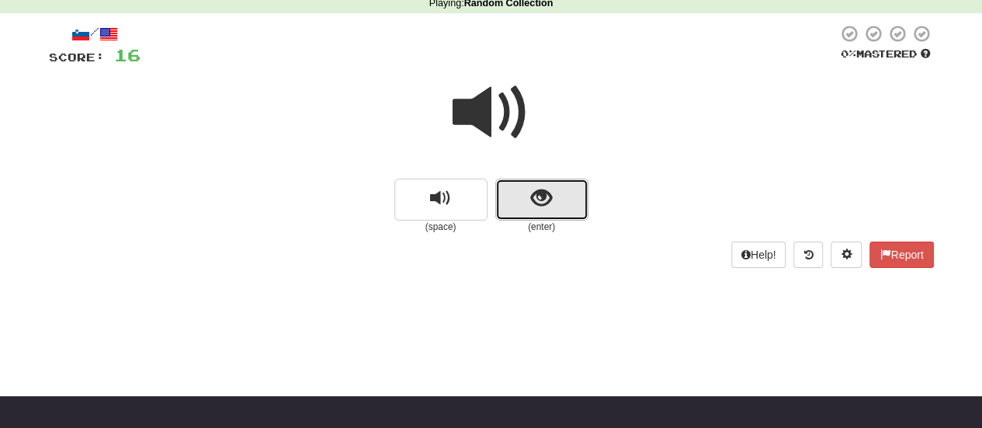
click at [535, 212] on button "show sentence" at bounding box center [541, 200] width 93 height 42
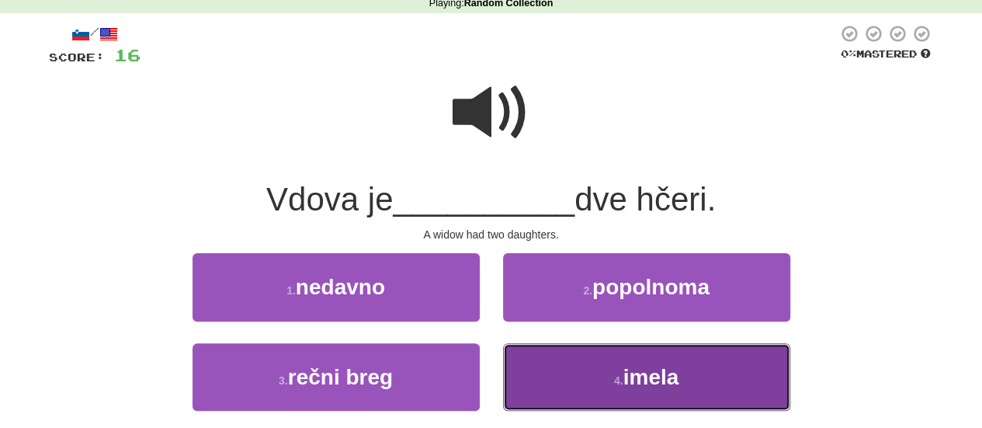
click at [553, 356] on button "4 . imela" at bounding box center [646, 377] width 287 height 68
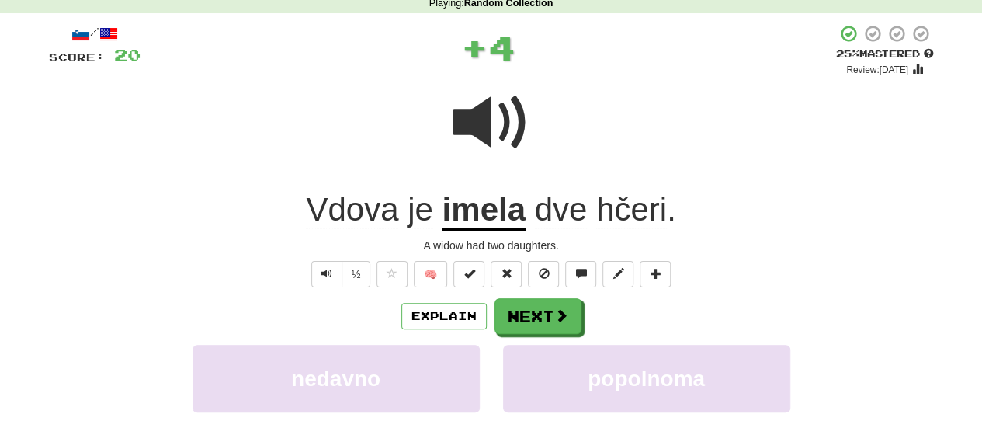
click at [408, 221] on span "Vdova" at bounding box center [421, 209] width 26 height 37
click at [444, 310] on button "Explain" at bounding box center [443, 316] width 85 height 26
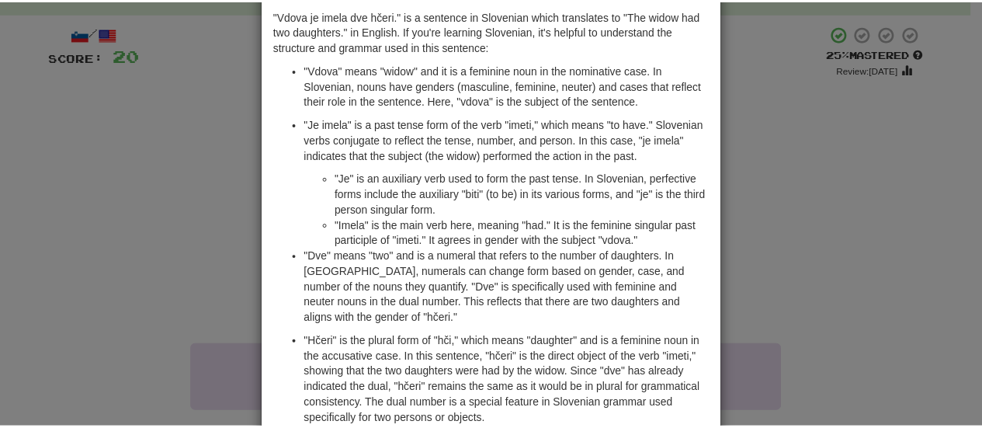
scroll to position [0, 0]
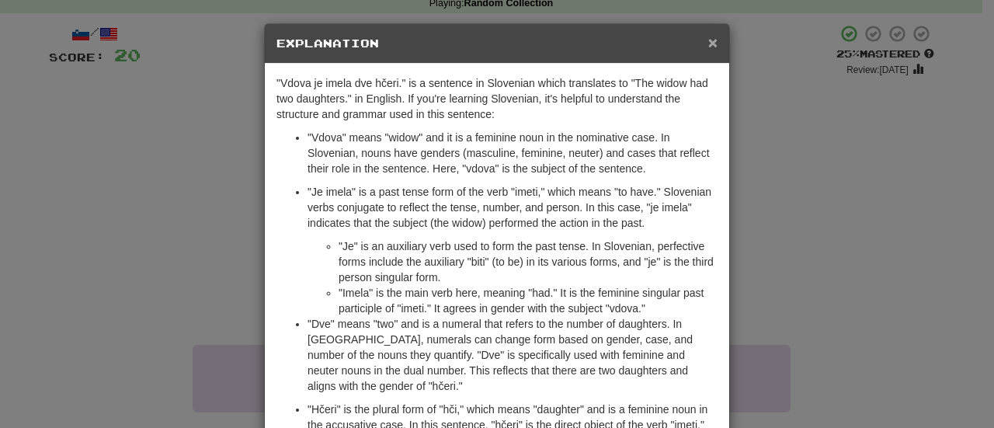
click at [708, 34] on span "×" at bounding box center [712, 42] width 9 height 18
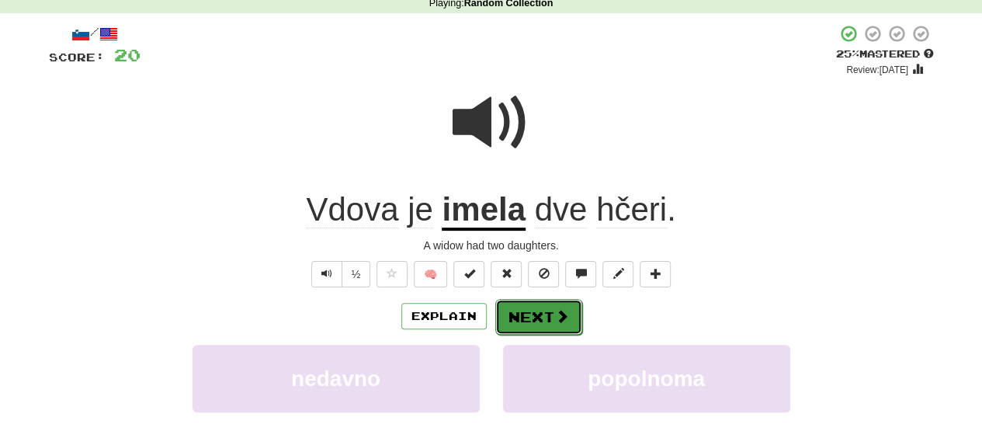
click at [551, 325] on button "Next" at bounding box center [538, 317] width 87 height 36
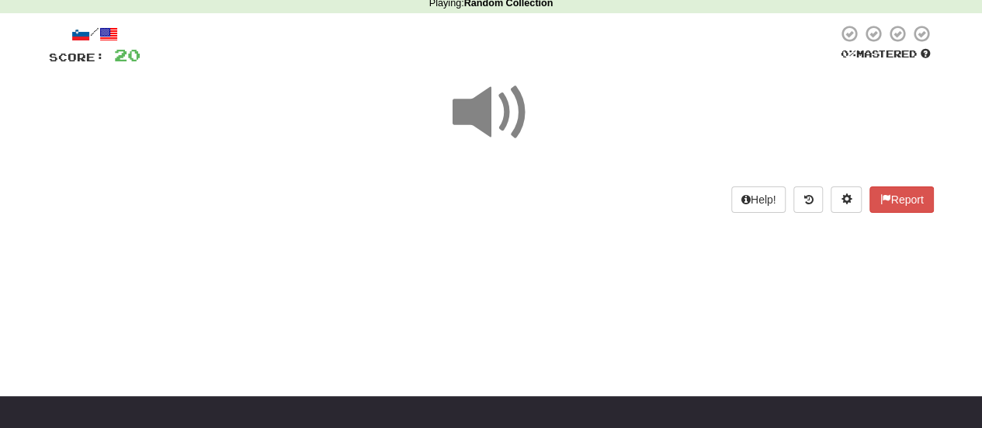
click at [484, 104] on span at bounding box center [492, 113] width 78 height 78
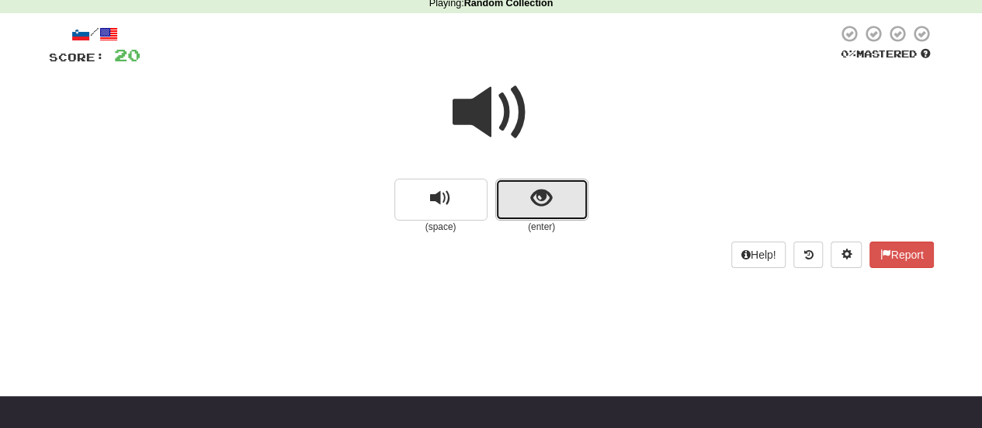
click at [512, 201] on button "show sentence" at bounding box center [541, 200] width 93 height 42
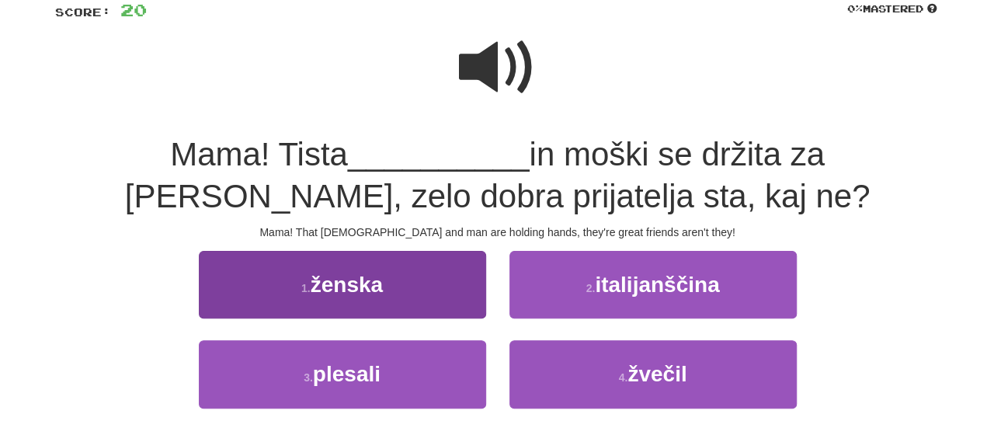
scroll to position [116, 0]
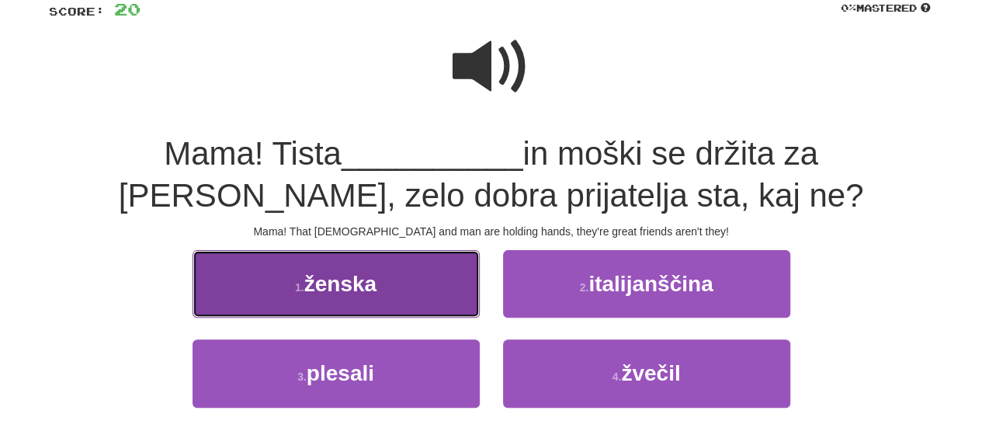
click at [368, 291] on span "ženska" at bounding box center [340, 284] width 72 height 24
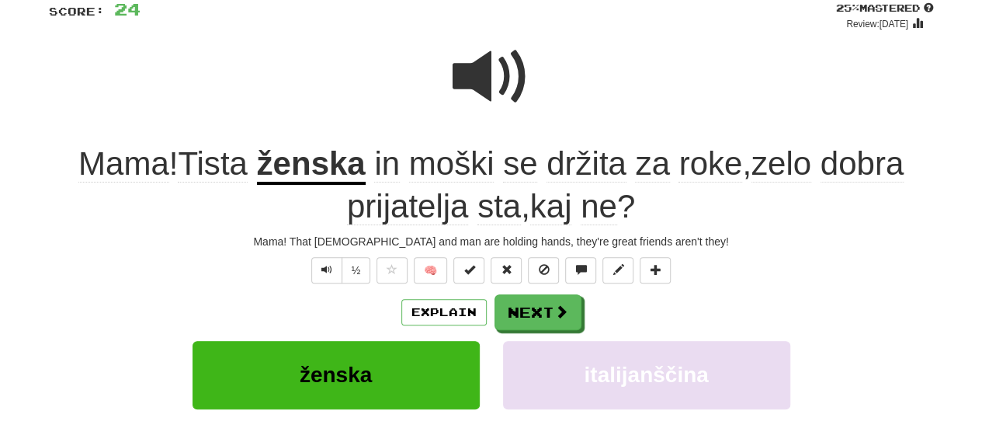
click at [571, 168] on span "držita" at bounding box center [586, 163] width 80 height 37
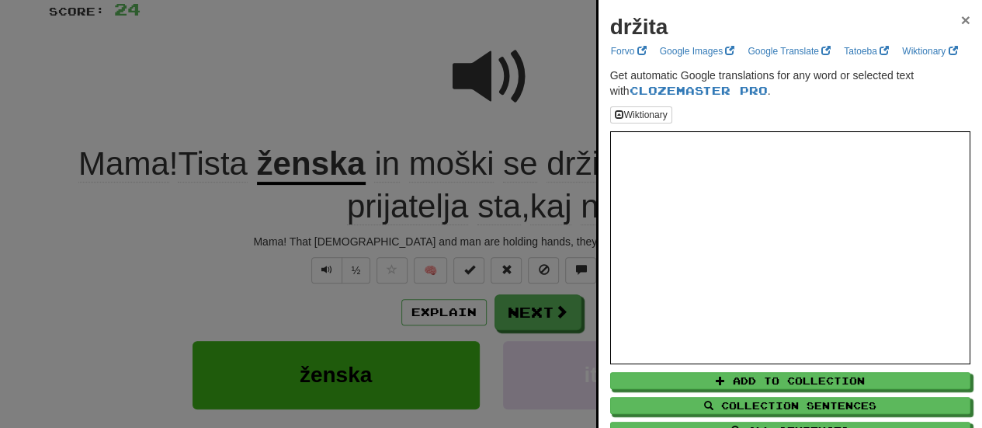
click at [961, 13] on span "×" at bounding box center [965, 20] width 9 height 18
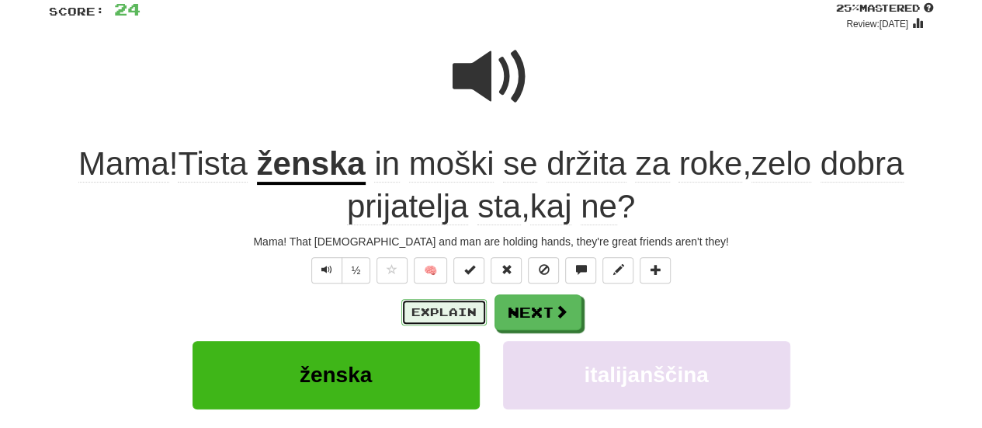
click at [459, 307] on button "Explain" at bounding box center [443, 312] width 85 height 26
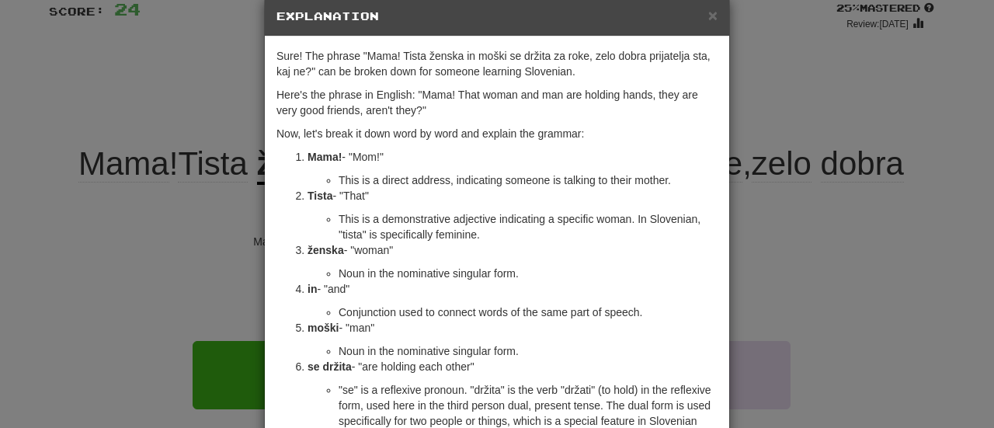
scroll to position [33, 0]
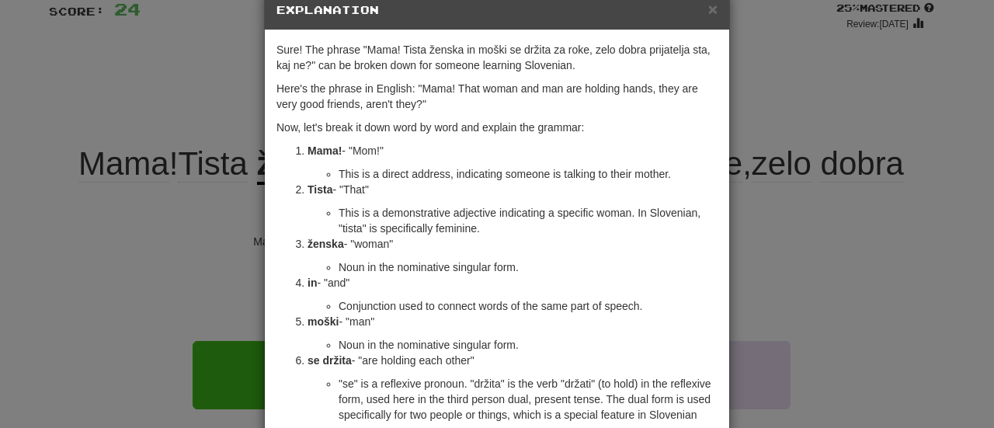
click at [307, 190] on strong "Tista" at bounding box center [319, 189] width 25 height 12
click at [26, 427] on div "× Explanation Sure! The phrase "Mama! Tista ženska in moški se držita za roke, …" at bounding box center [497, 214] width 994 height 428
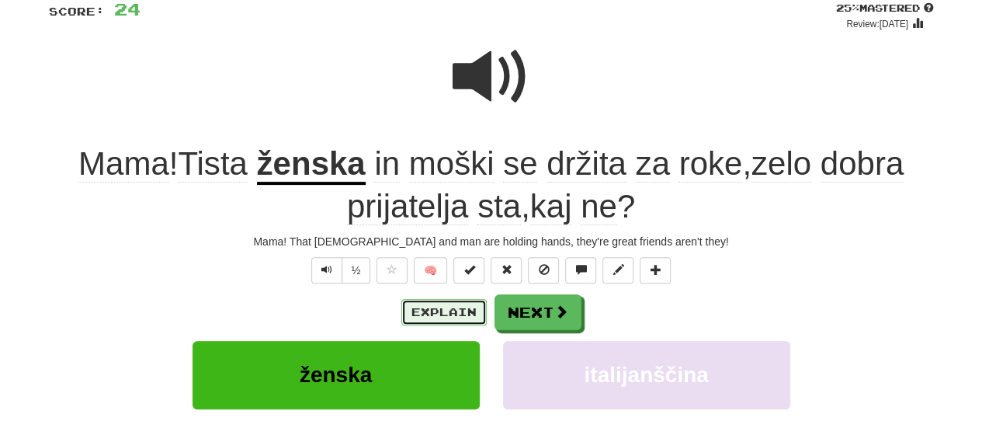
drag, startPoint x: 423, startPoint y: 324, endPoint x: 430, endPoint y: 313, distance: 12.9
click at [430, 313] on button "Explain" at bounding box center [443, 312] width 85 height 26
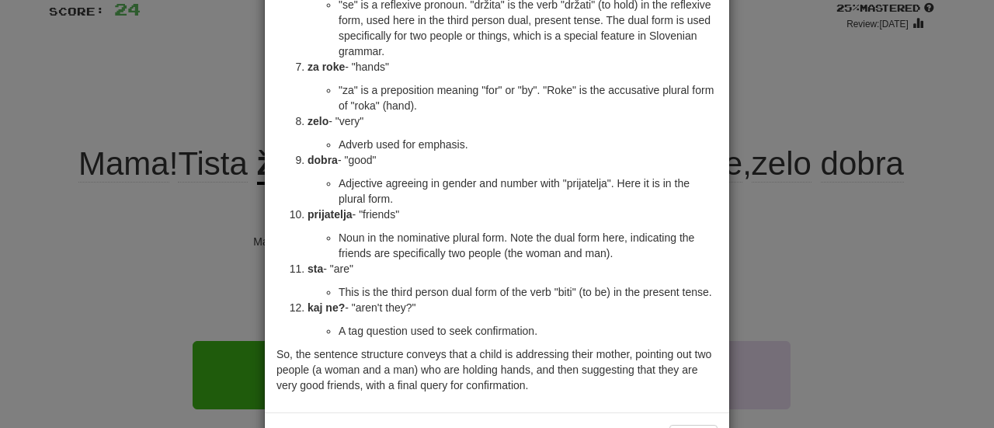
scroll to position [414, 0]
click at [307, 306] on li "kaj ne? - "aren't they?" A tag question used to seek confirmation." at bounding box center [512, 317] width 410 height 39
drag, startPoint x: 334, startPoint y: 302, endPoint x: 301, endPoint y: 299, distance: 32.7
click at [307, 300] on strong "kaj ne?" at bounding box center [325, 306] width 37 height 12
copy strong "kaj ne"
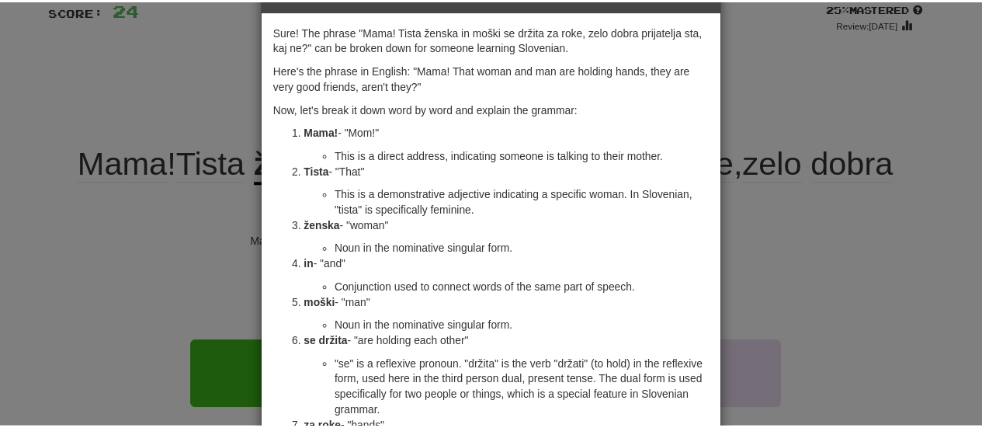
scroll to position [0, 0]
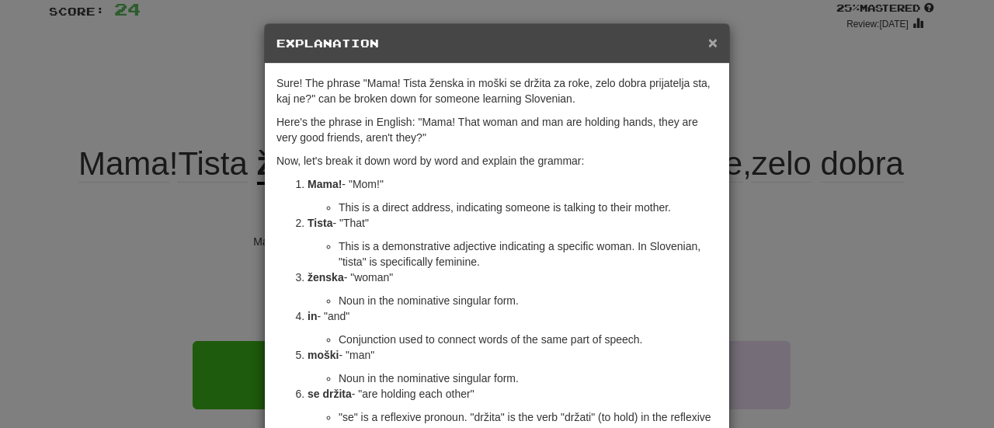
click at [709, 45] on span "×" at bounding box center [712, 42] width 9 height 18
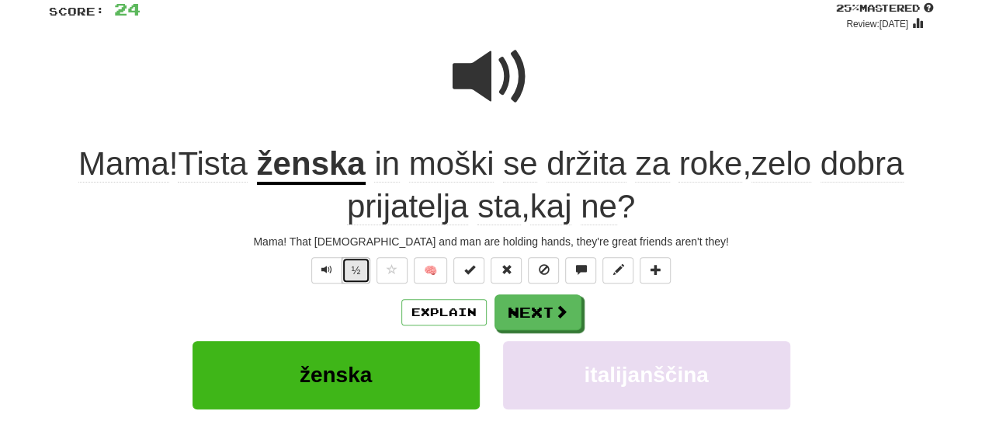
click at [346, 273] on button "½" at bounding box center [356, 270] width 29 height 26
click at [533, 317] on button "Next" at bounding box center [538, 313] width 87 height 36
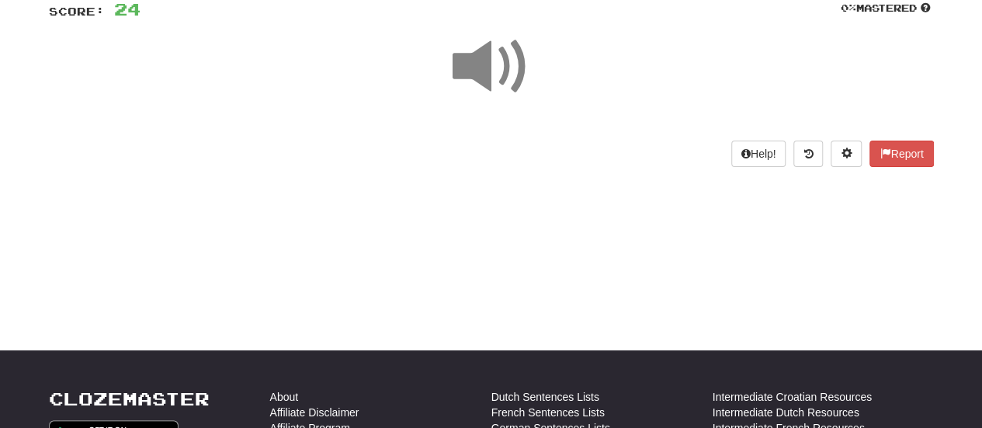
click at [496, 85] on span at bounding box center [492, 67] width 78 height 78
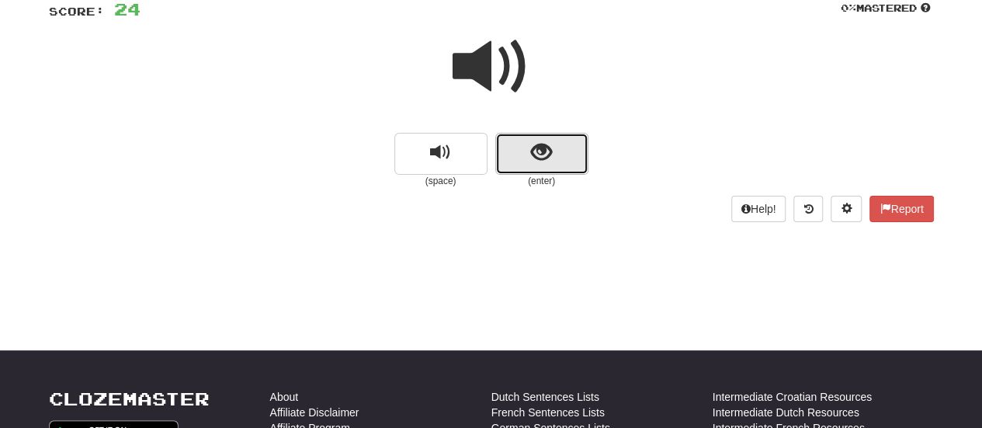
click at [525, 154] on button "show sentence" at bounding box center [541, 154] width 93 height 42
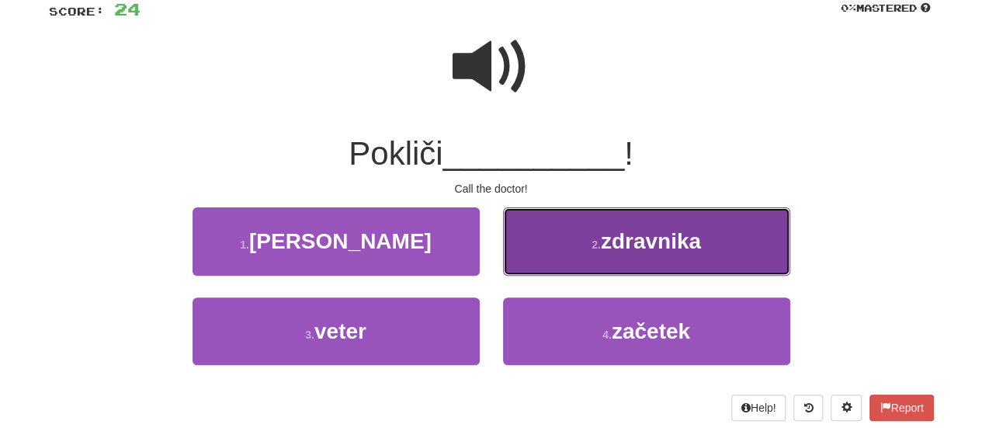
click at [590, 262] on button "2 . zdravnika" at bounding box center [646, 241] width 287 height 68
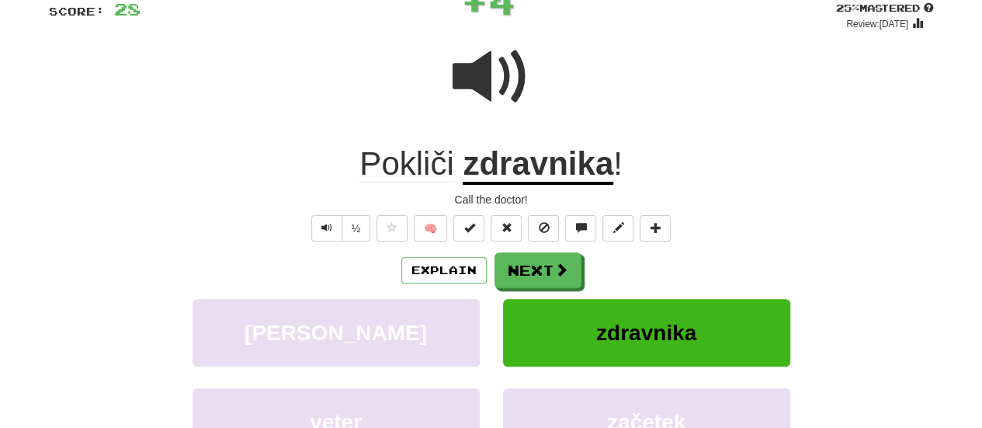
click at [432, 172] on span "Pokliči" at bounding box center [406, 163] width 94 height 37
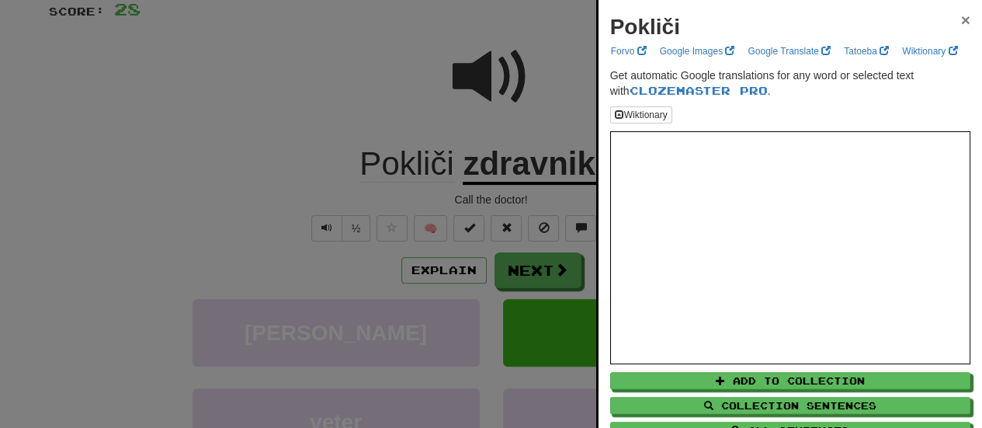
click at [961, 20] on span "×" at bounding box center [965, 20] width 9 height 18
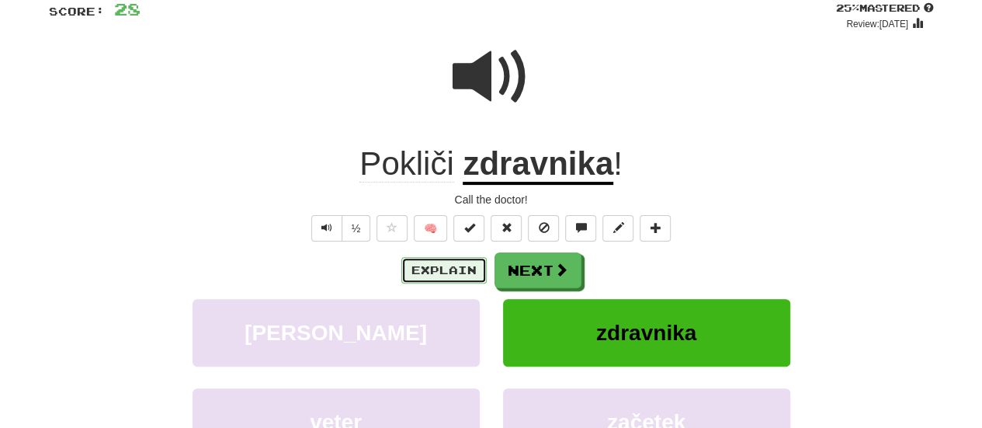
click at [432, 258] on button "Explain" at bounding box center [443, 270] width 85 height 26
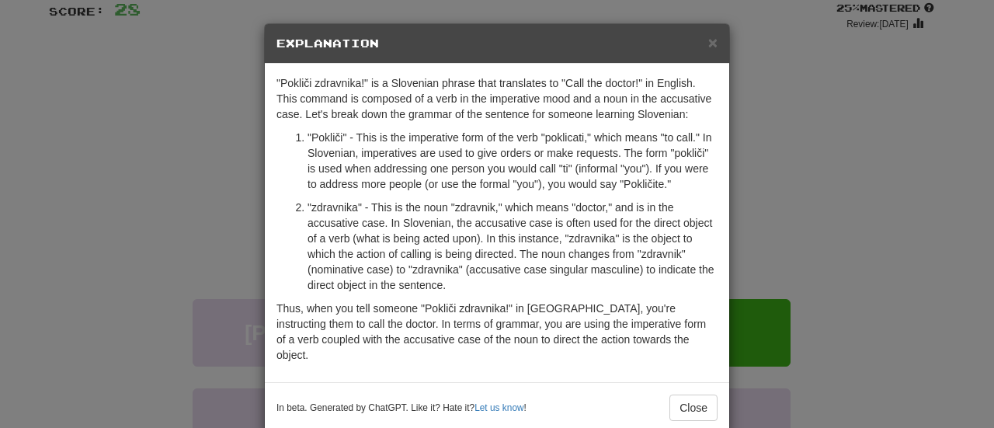
click at [699, 46] on h5 "Explanation" at bounding box center [496, 44] width 441 height 16
drag, startPoint x: 714, startPoint y: 24, endPoint x: 704, endPoint y: 41, distance: 19.8
click at [704, 41] on div "× Explanation" at bounding box center [497, 44] width 464 height 40
click at [708, 41] on span "×" at bounding box center [712, 42] width 9 height 18
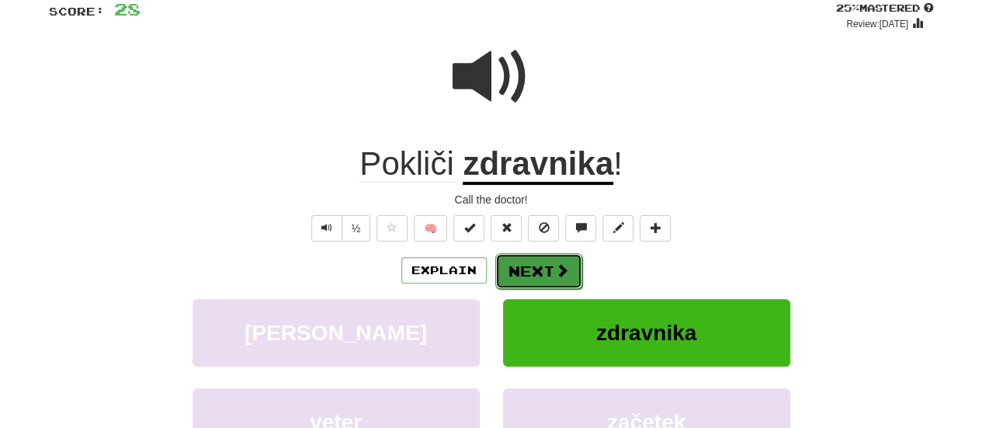
click at [543, 269] on button "Next" at bounding box center [538, 271] width 87 height 36
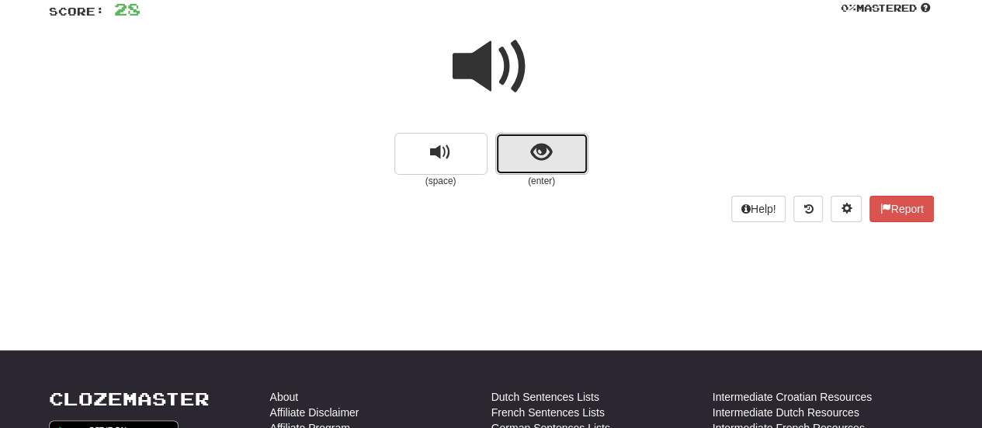
click at [564, 145] on button "show sentence" at bounding box center [541, 154] width 93 height 42
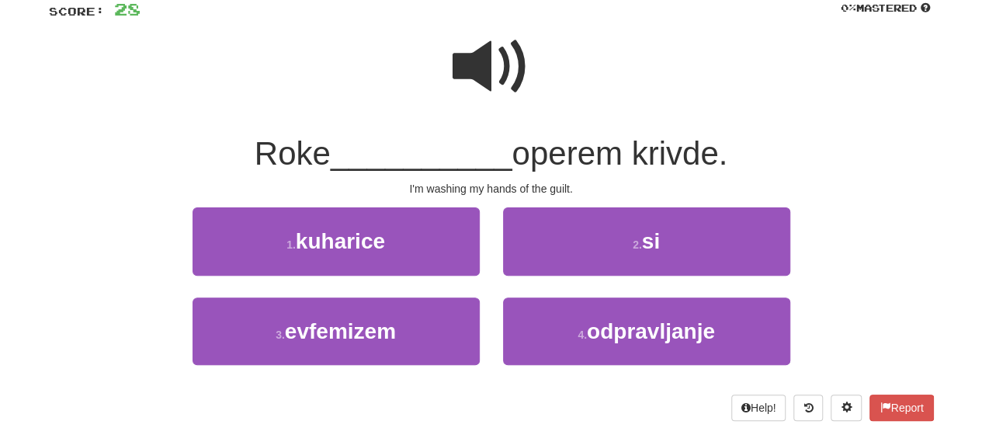
click at [467, 68] on span at bounding box center [492, 67] width 78 height 78
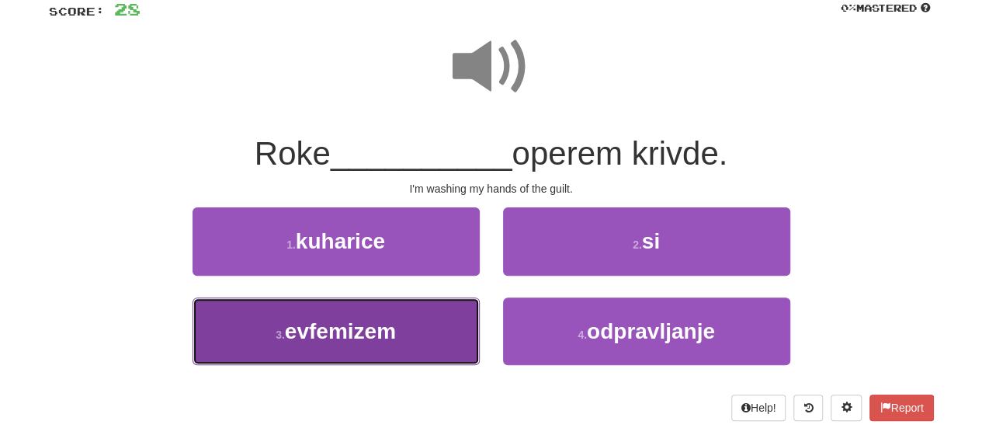
click at [385, 342] on span "evfemizem" at bounding box center [340, 331] width 111 height 24
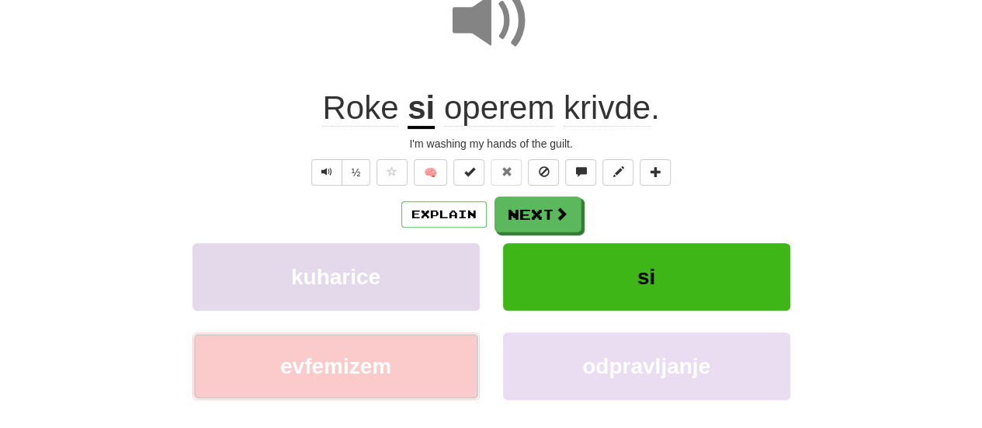
scroll to position [174, 0]
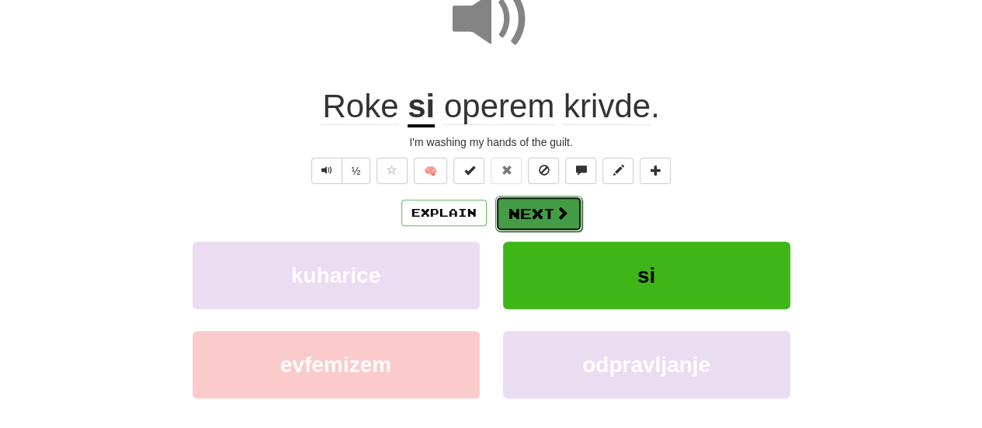
click at [532, 206] on button "Next" at bounding box center [538, 214] width 87 height 36
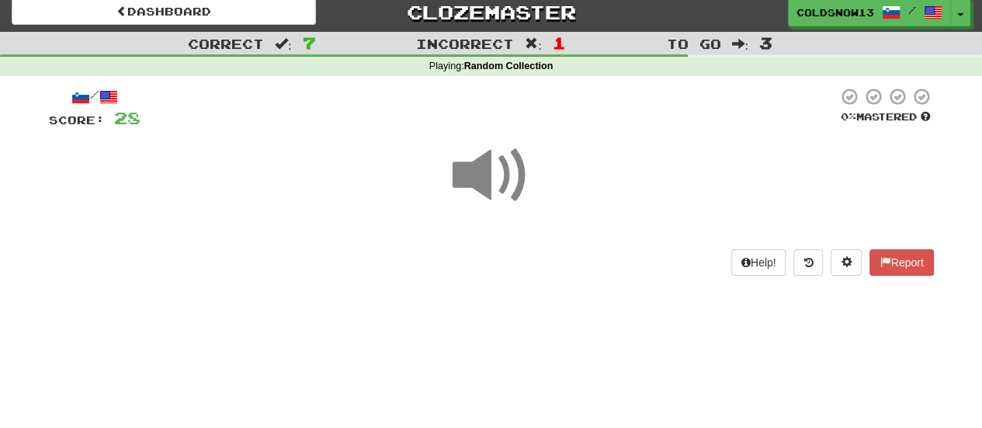
scroll to position [0, 0]
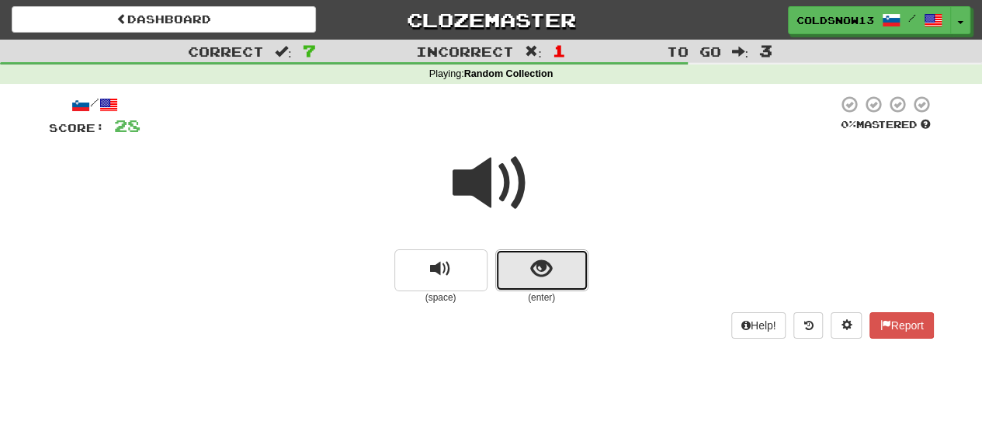
click at [515, 262] on button "show sentence" at bounding box center [541, 270] width 93 height 42
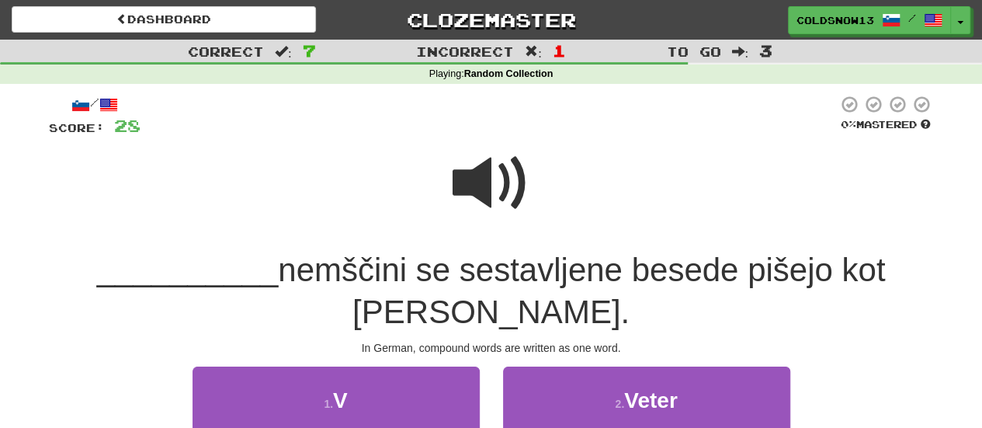
click at [479, 150] on span at bounding box center [492, 183] width 78 height 78
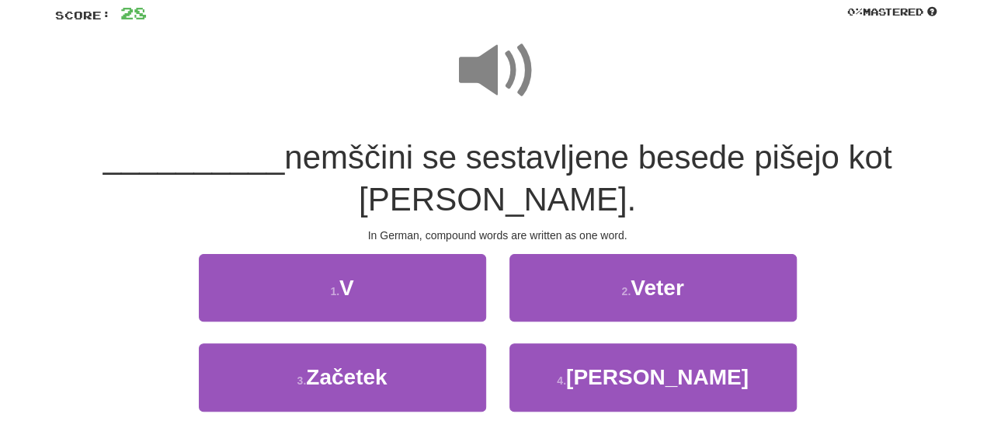
scroll to position [113, 0]
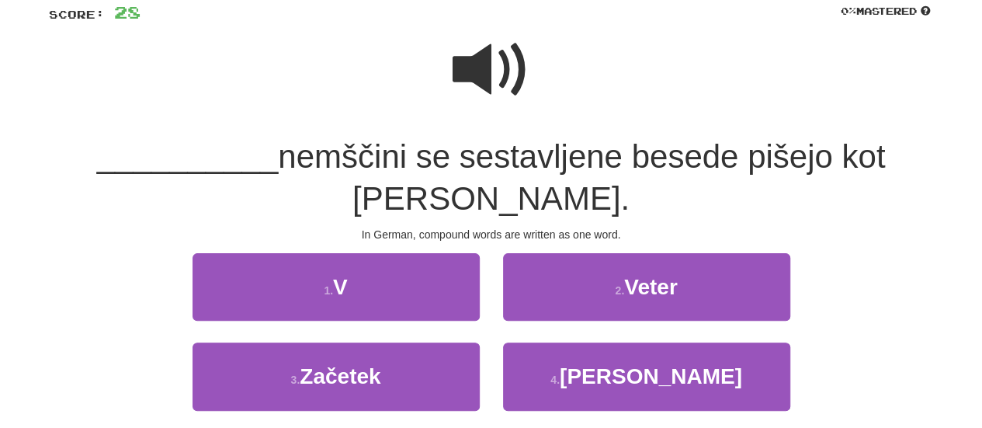
click at [357, 326] on div "1 . V" at bounding box center [336, 297] width 310 height 89
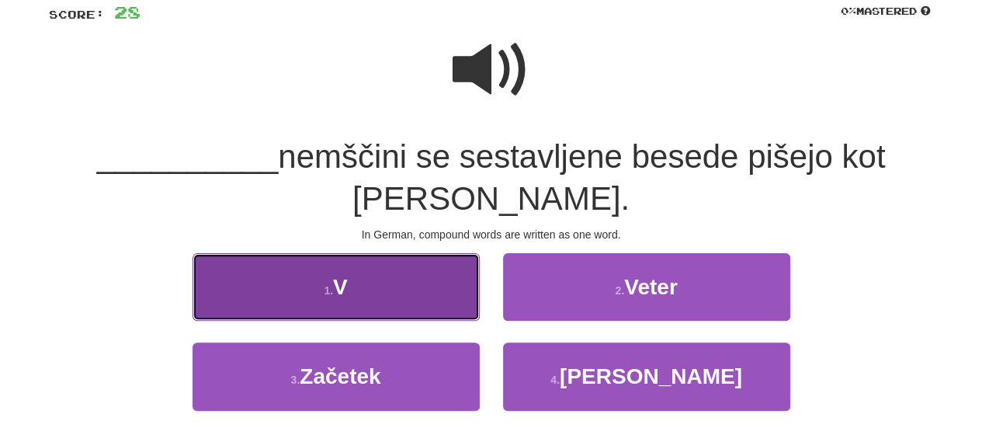
click at [357, 265] on button "1 . V" at bounding box center [335, 287] width 287 height 68
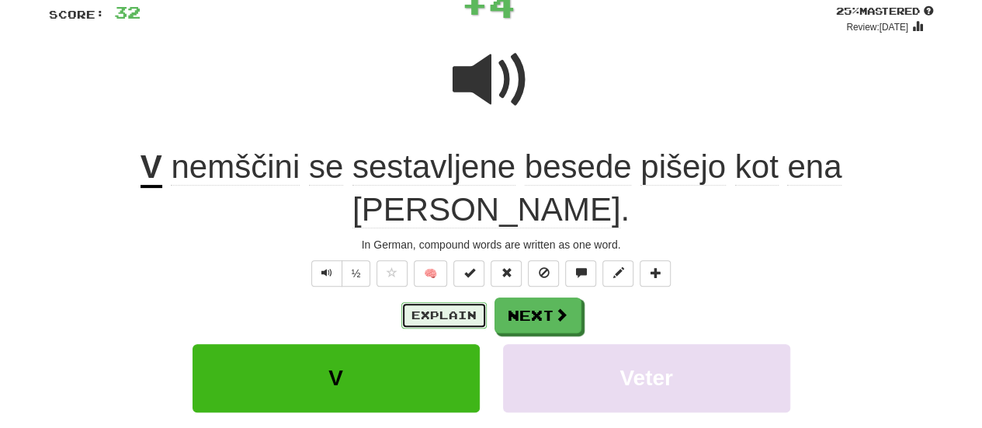
click at [430, 302] on button "Explain" at bounding box center [443, 315] width 85 height 26
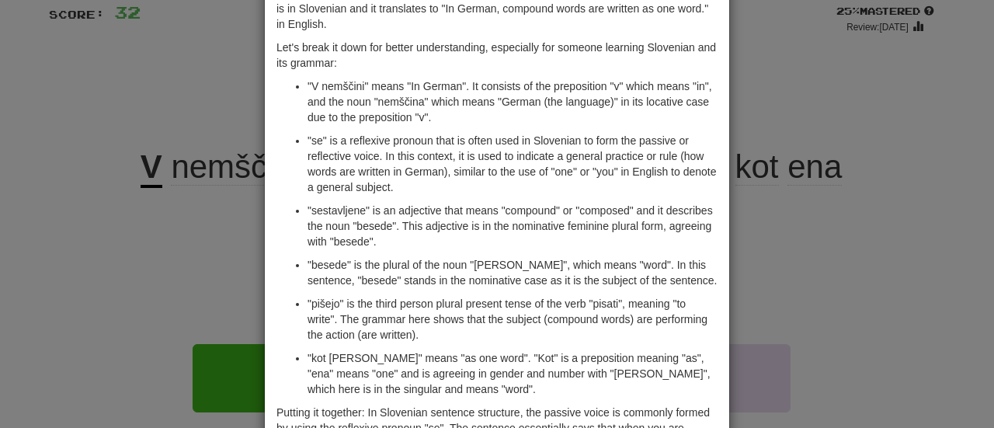
scroll to position [0, 0]
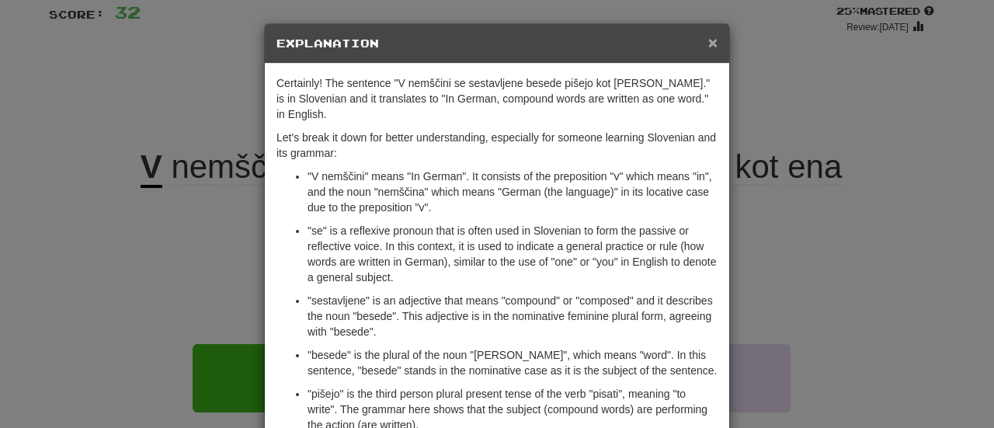
click at [708, 44] on span "×" at bounding box center [712, 42] width 9 height 18
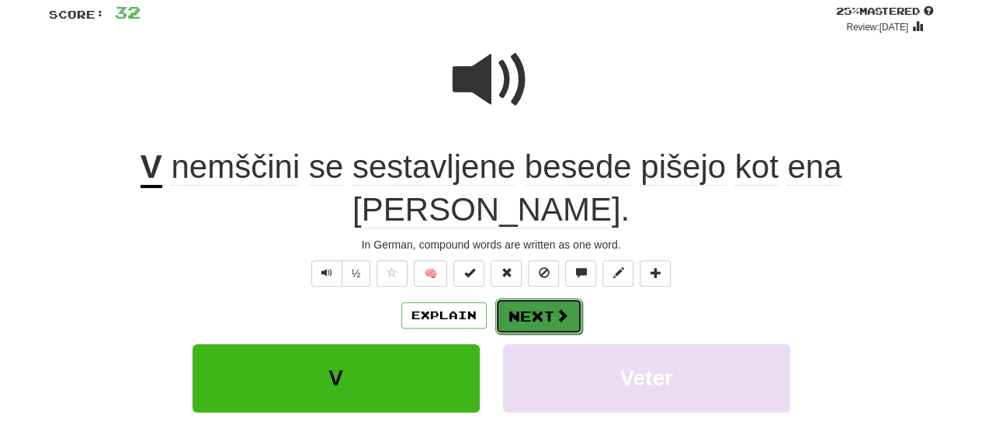
click at [539, 298] on button "Next" at bounding box center [538, 316] width 87 height 36
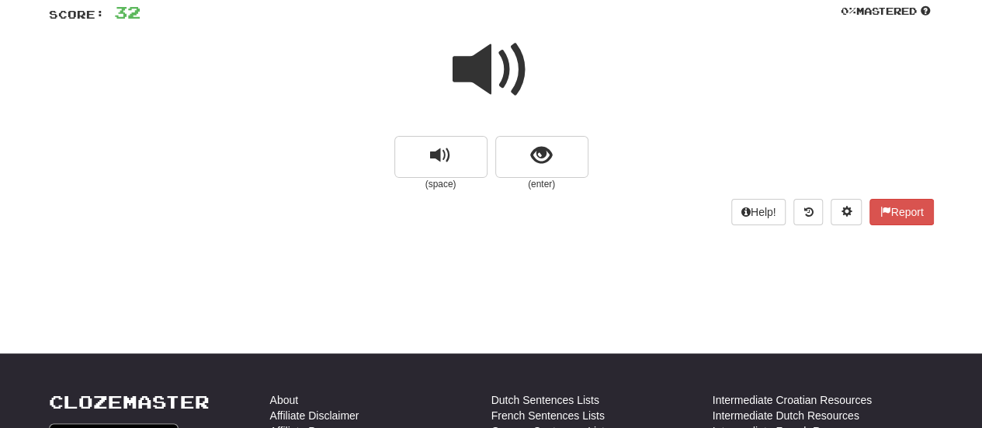
click at [514, 51] on span at bounding box center [492, 70] width 78 height 78
click at [544, 141] on button "show sentence" at bounding box center [541, 157] width 93 height 42
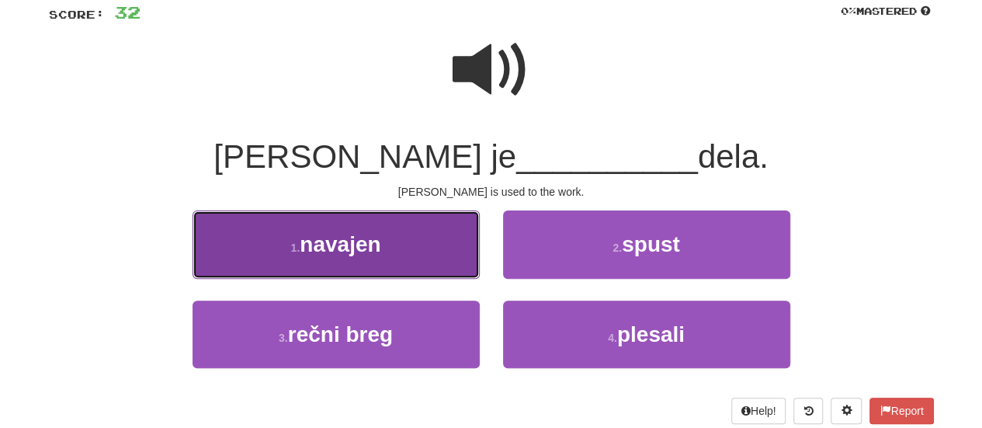
click at [366, 231] on button "1 . navajen" at bounding box center [335, 244] width 287 height 68
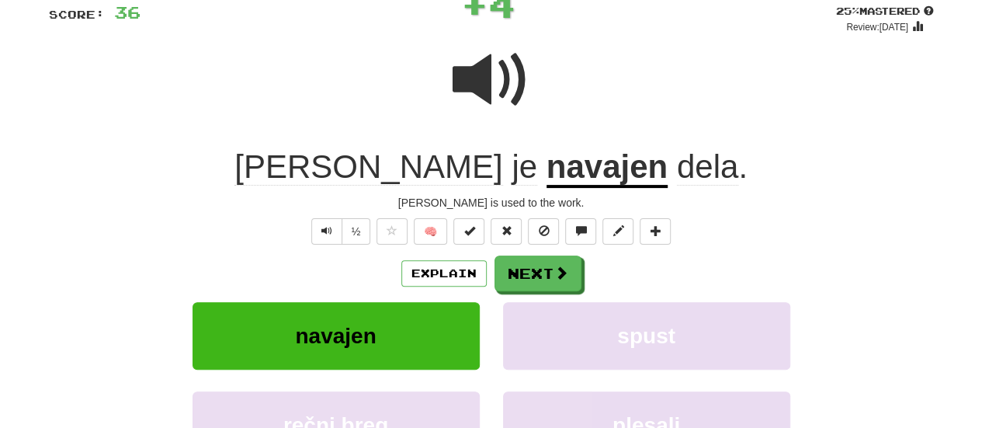
click at [546, 162] on u "navajen" at bounding box center [606, 168] width 121 height 40
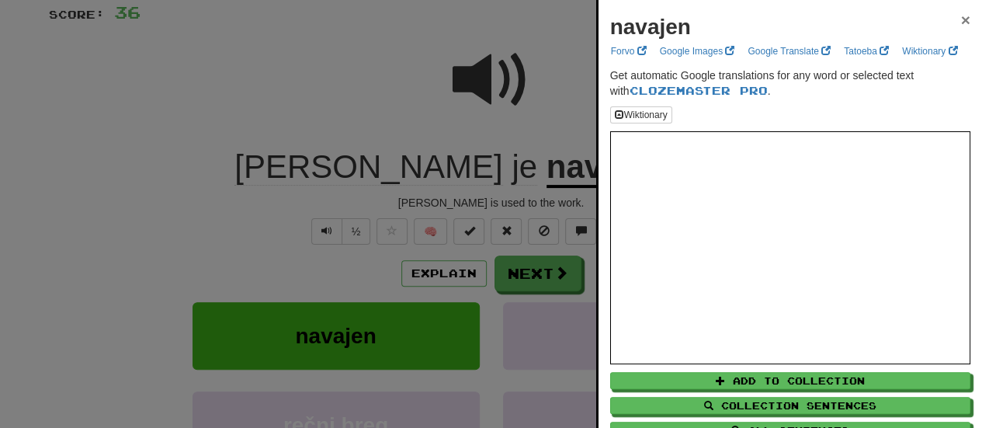
click at [961, 16] on span "×" at bounding box center [965, 20] width 9 height 18
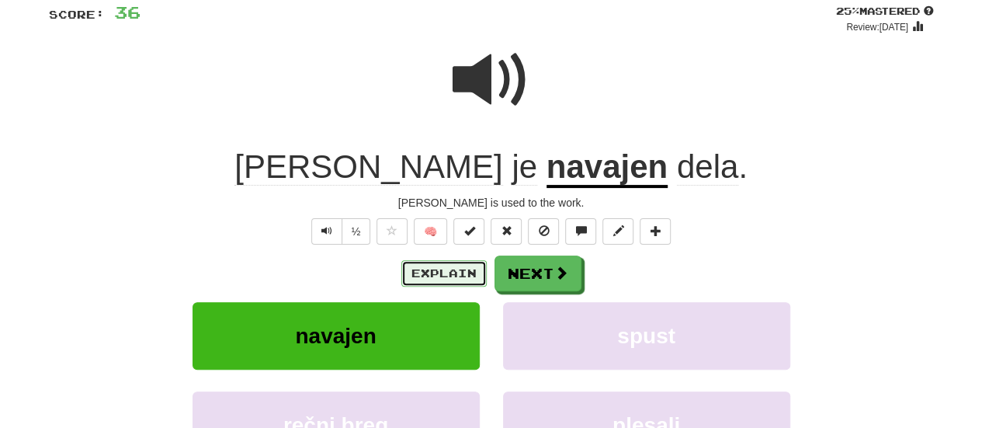
click at [450, 263] on button "Explain" at bounding box center [443, 273] width 85 height 26
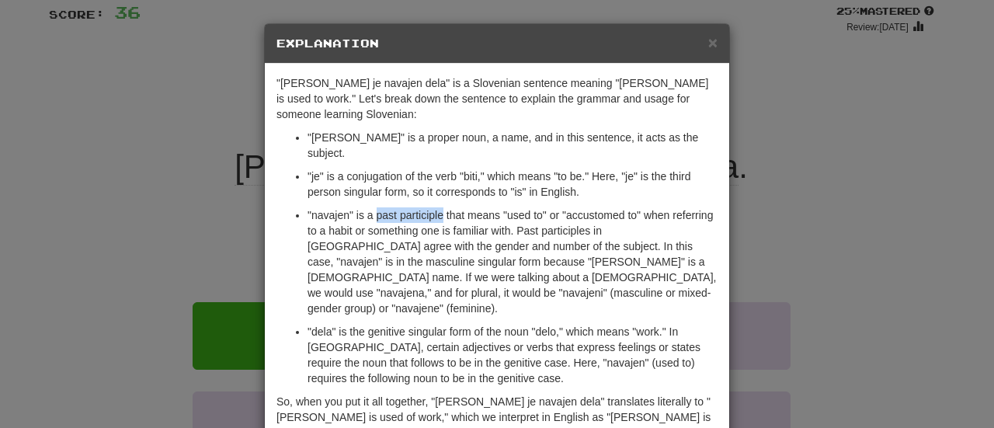
drag, startPoint x: 369, startPoint y: 189, endPoint x: 437, endPoint y: 179, distance: 68.2
click at [437, 207] on p ""navajen" is a past participle that means "used to" or "accustomed to" when ref…" at bounding box center [512, 261] width 410 height 109
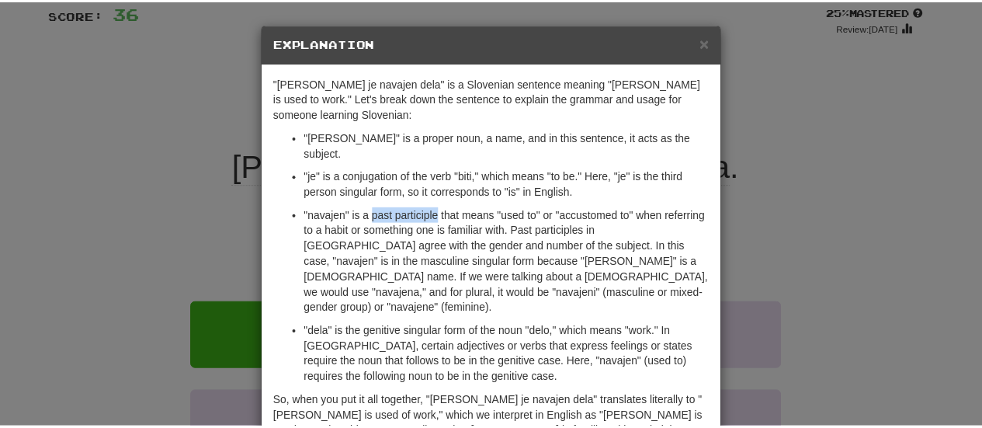
scroll to position [73, 0]
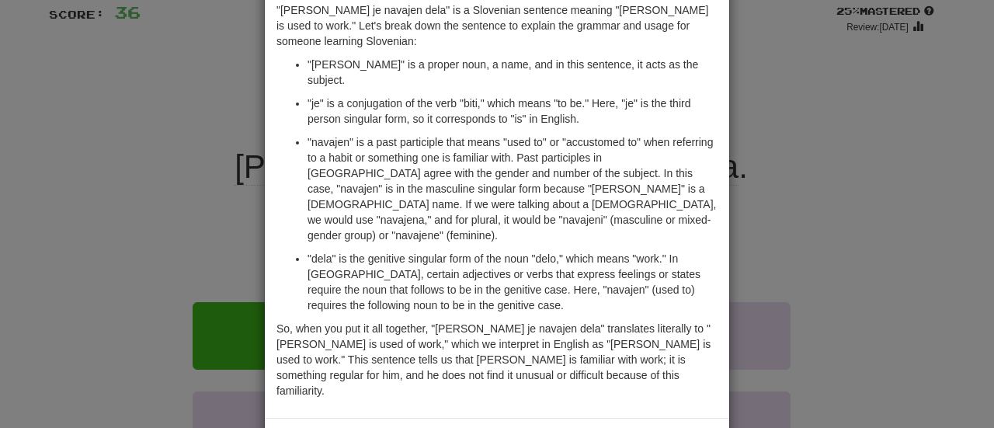
click at [808, 235] on div "× Explanation "Tom je navajen dela" is a Slovenian sentence meaning "Tom is use…" at bounding box center [497, 214] width 994 height 428
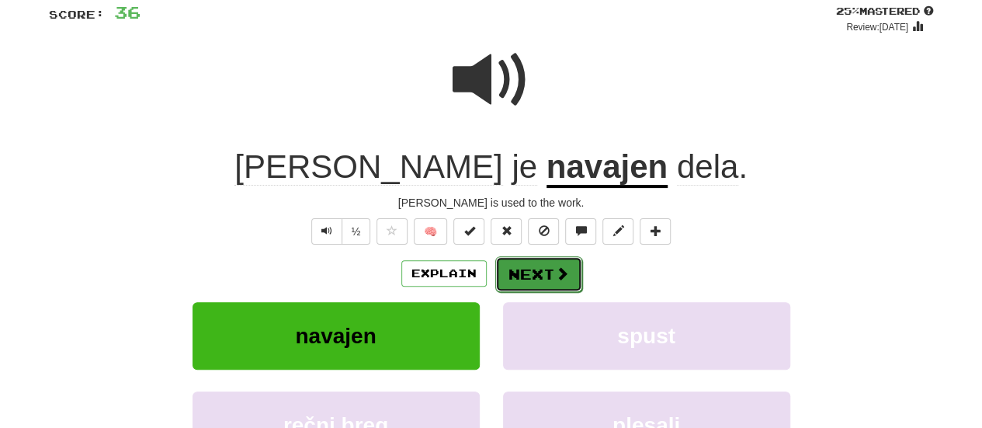
click at [564, 279] on span at bounding box center [562, 273] width 14 height 14
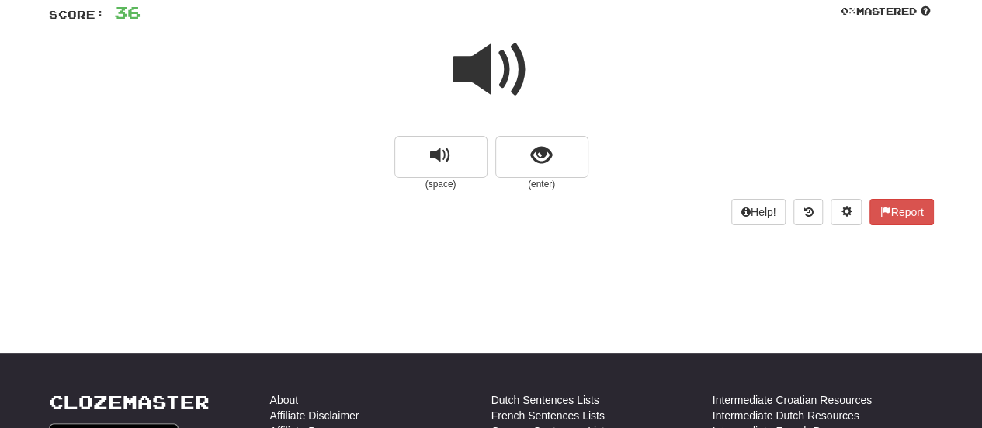
click at [455, 95] on span at bounding box center [492, 70] width 78 height 78
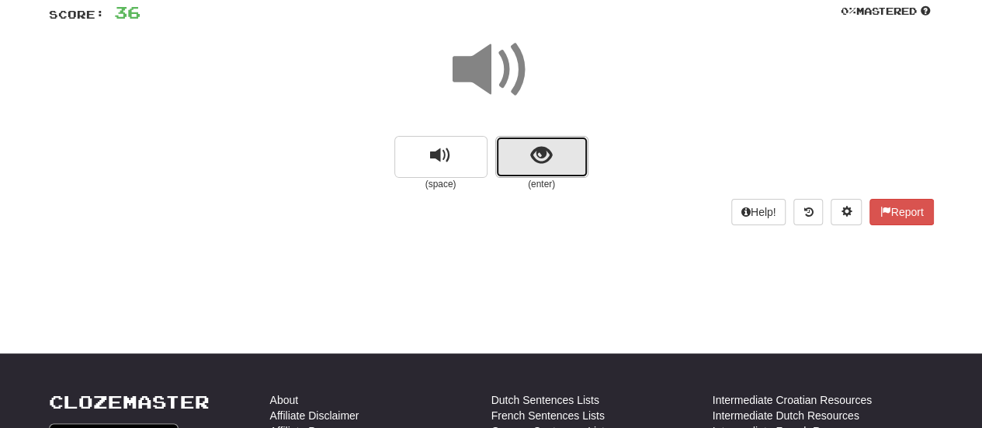
click at [529, 159] on button "show sentence" at bounding box center [541, 157] width 93 height 42
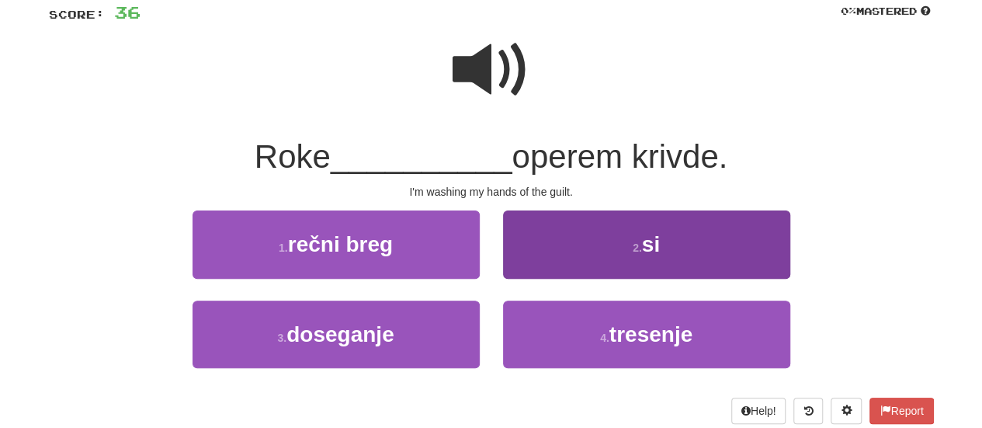
drag, startPoint x: 576, startPoint y: 202, endPoint x: 577, endPoint y: 222, distance: 20.2
click at [577, 222] on div "/ Score: 36 0 % Mastered Roke __________ operem krivde. I'm washing my hands of…" at bounding box center [491, 202] width 885 height 442
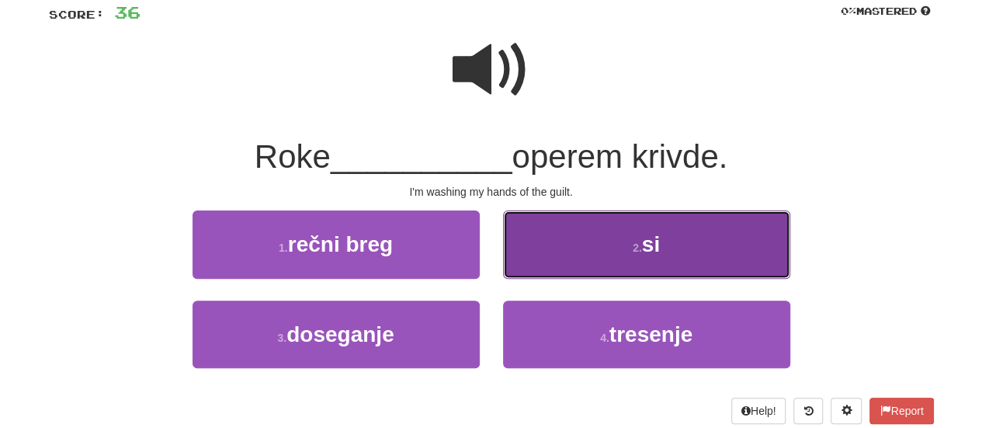
click at [577, 222] on button "2 . si" at bounding box center [646, 244] width 287 height 68
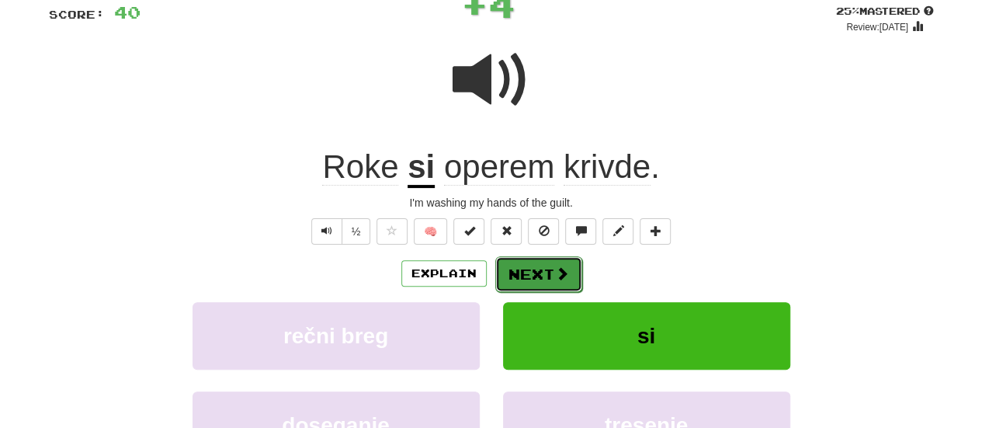
click at [555, 262] on button "Next" at bounding box center [538, 274] width 87 height 36
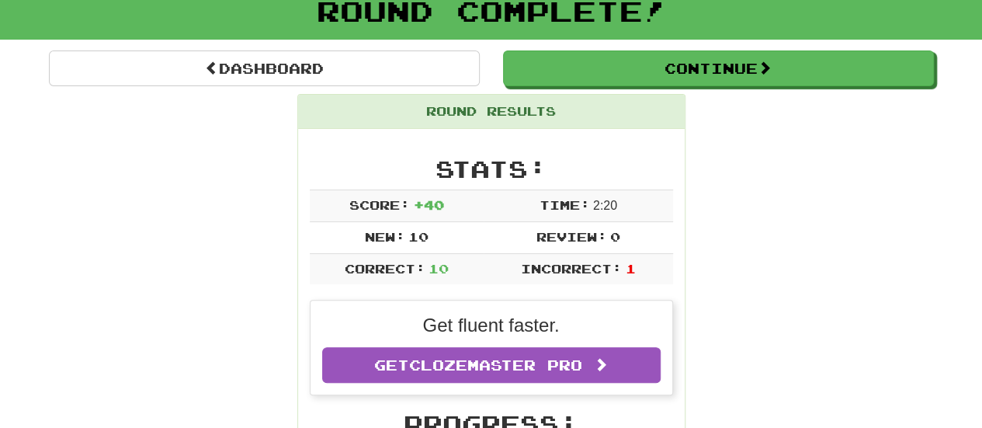
scroll to position [100, 0]
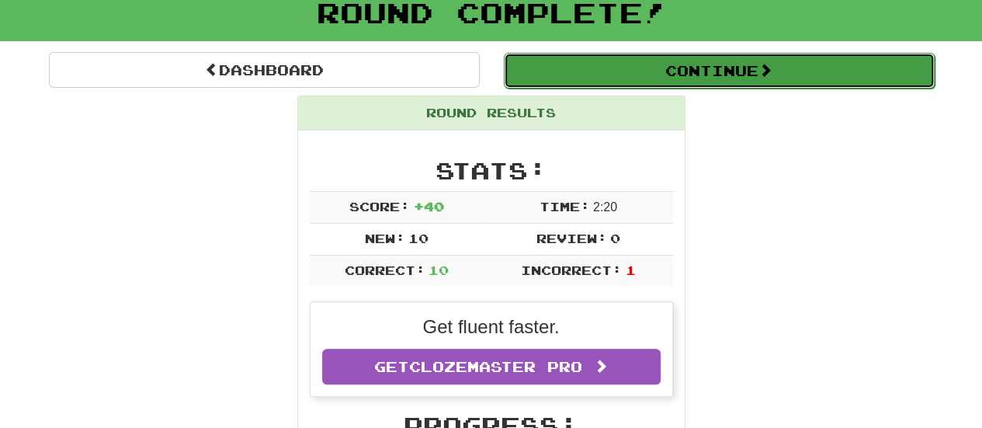
click at [695, 53] on button "Continue" at bounding box center [719, 71] width 431 height 36
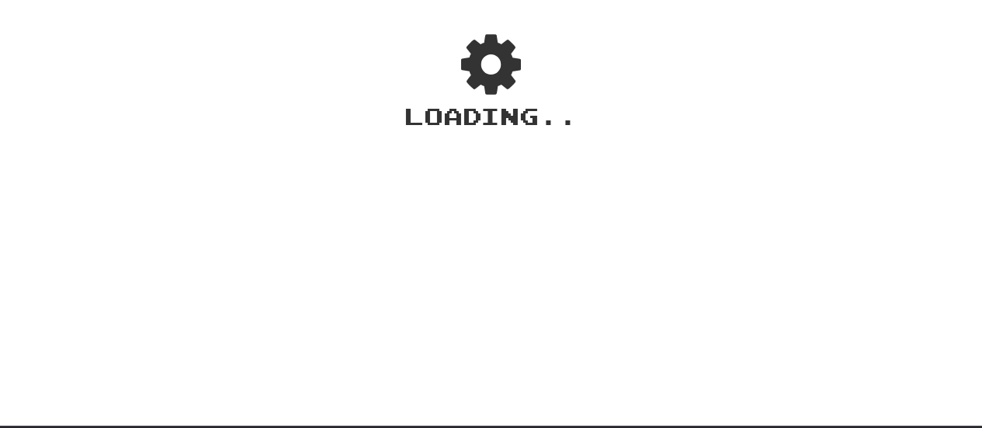
scroll to position [40, 0]
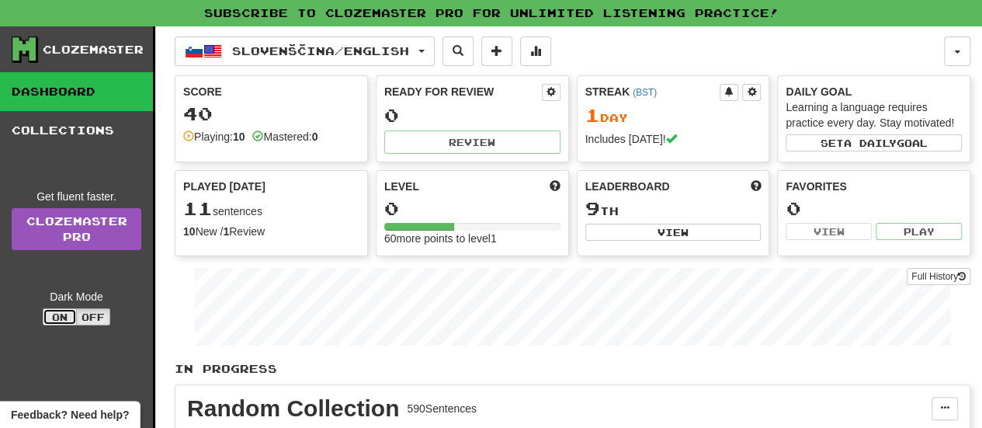
click at [67, 311] on button "On" at bounding box center [60, 316] width 34 height 17
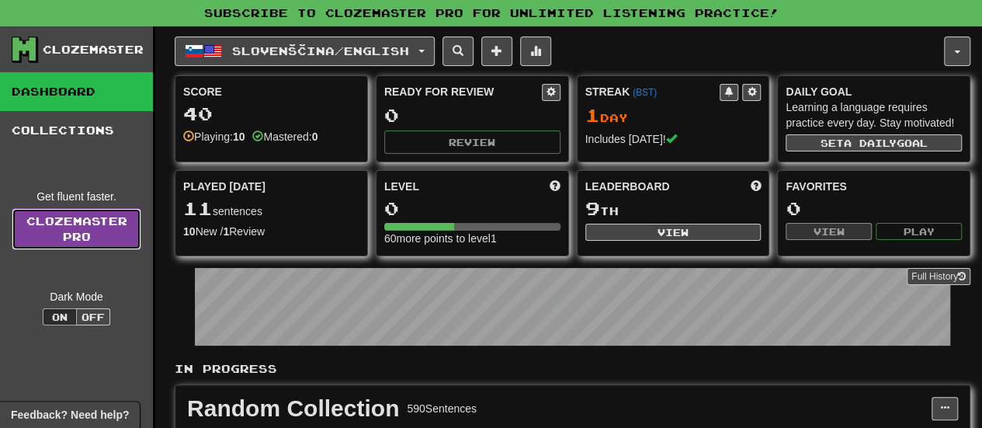
click at [66, 222] on link "Clozemaster Pro" at bounding box center [77, 229] width 130 height 42
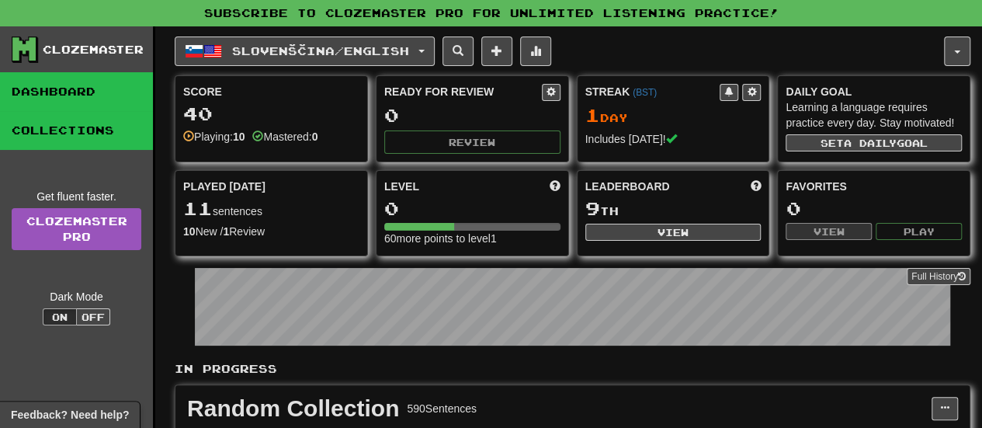
click at [78, 128] on link "Collections" at bounding box center [76, 130] width 153 height 39
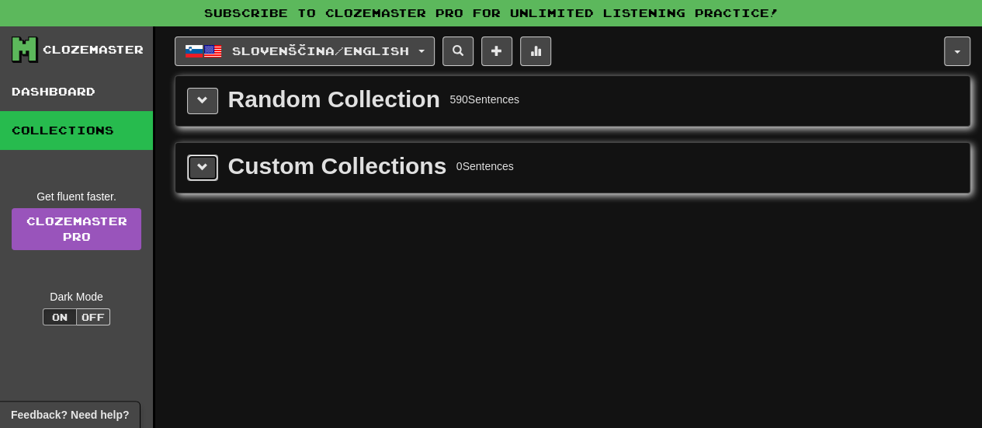
click at [199, 164] on span at bounding box center [202, 166] width 11 height 11
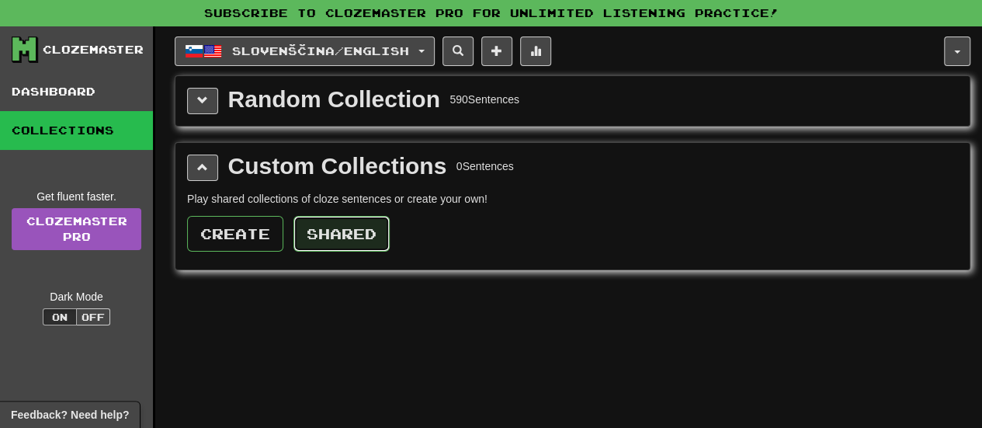
click at [328, 236] on button "Shared" at bounding box center [341, 234] width 96 height 36
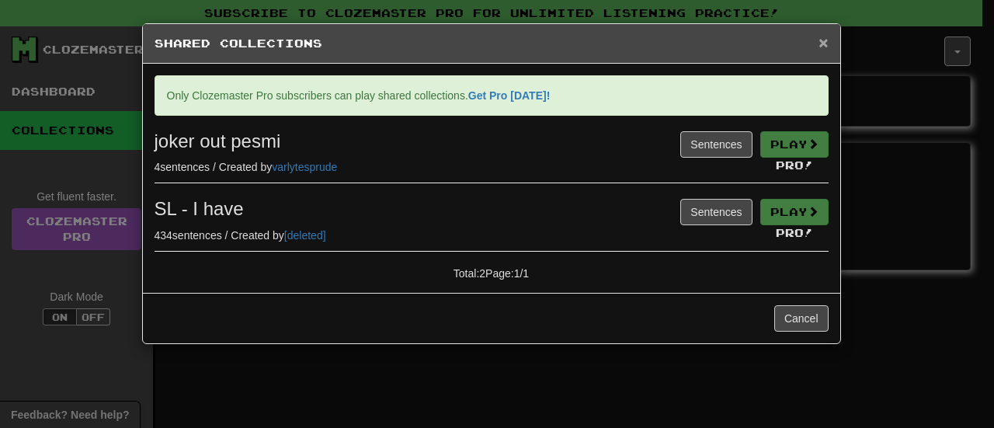
click at [824, 47] on span "×" at bounding box center [822, 42] width 9 height 18
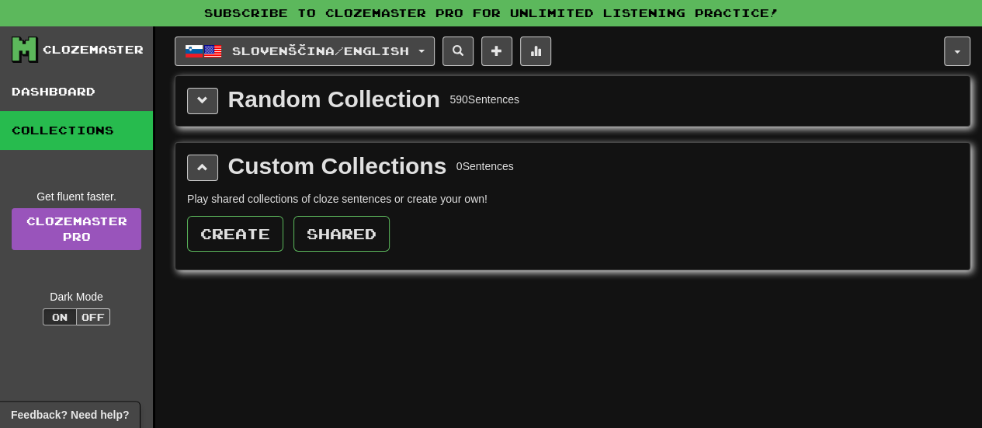
click at [314, 102] on div "Random Collection" at bounding box center [334, 99] width 212 height 23
click at [194, 99] on button at bounding box center [202, 101] width 31 height 26
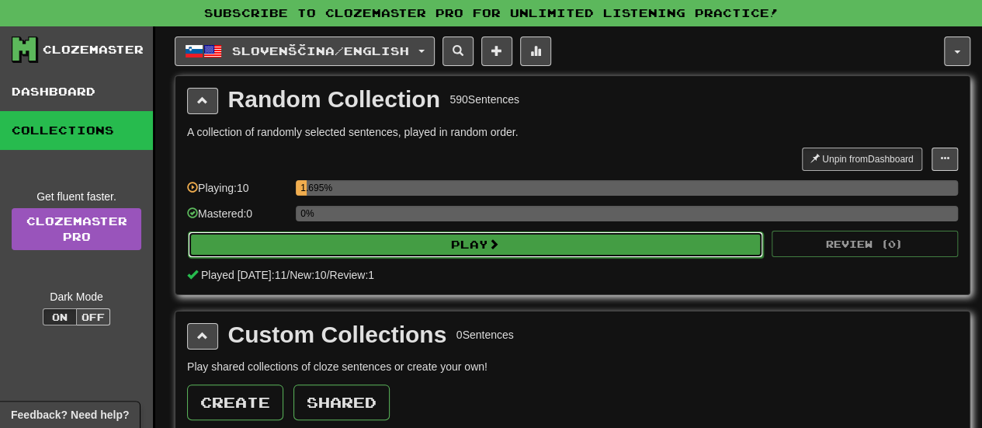
click at [299, 231] on button "Play" at bounding box center [475, 244] width 575 height 26
select select "**"
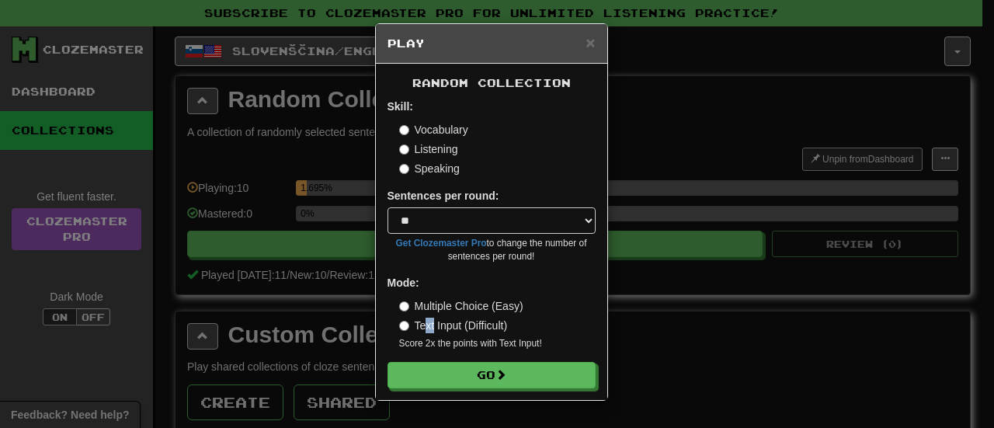
drag, startPoint x: 433, startPoint y: 322, endPoint x: 424, endPoint y: 322, distance: 9.3
click at [424, 322] on label "Text Input (Difficult)" at bounding box center [453, 325] width 109 height 16
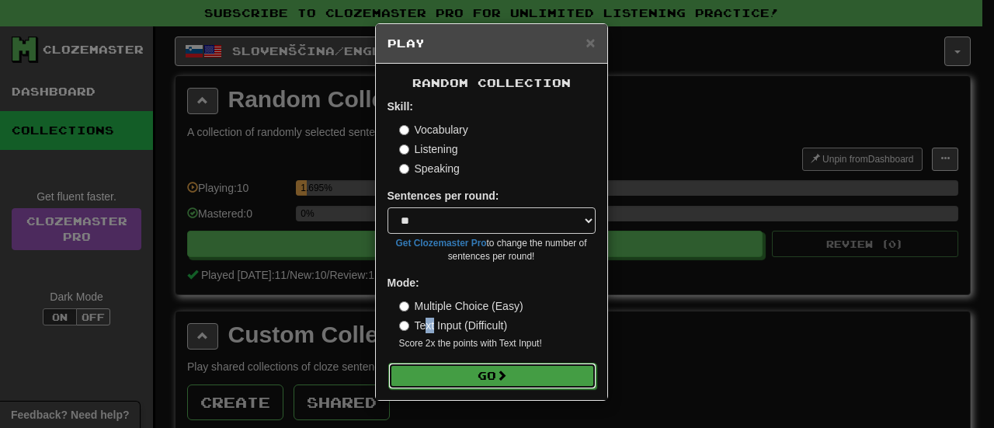
click at [452, 362] on button "Go" at bounding box center [492, 375] width 208 height 26
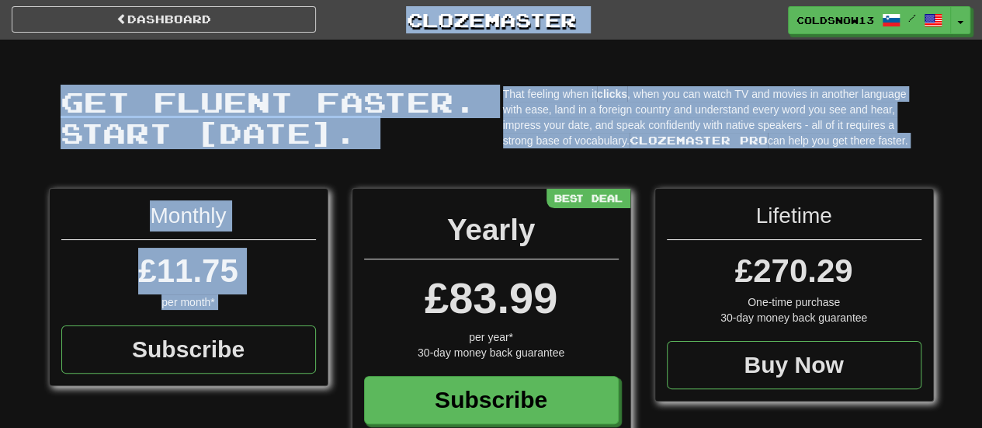
drag, startPoint x: 184, startPoint y: 249, endPoint x: 12, endPoint y: -38, distance: 334.9
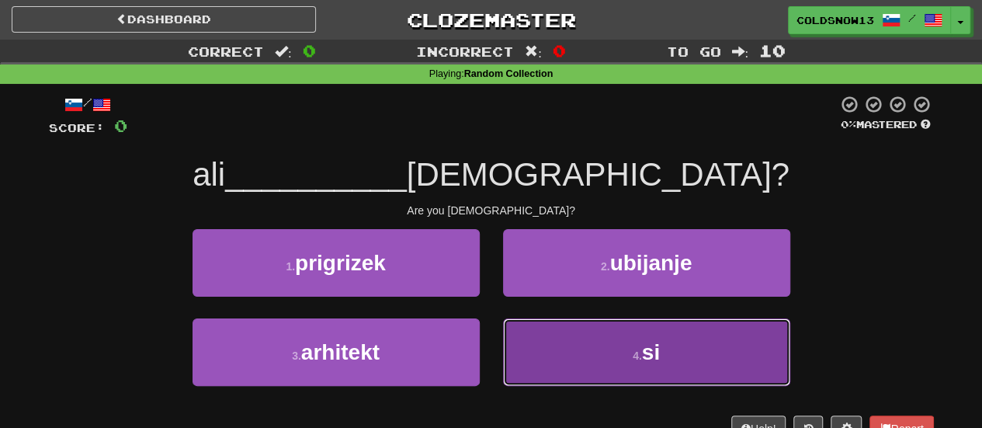
click at [613, 345] on button "4 . si" at bounding box center [646, 352] width 287 height 68
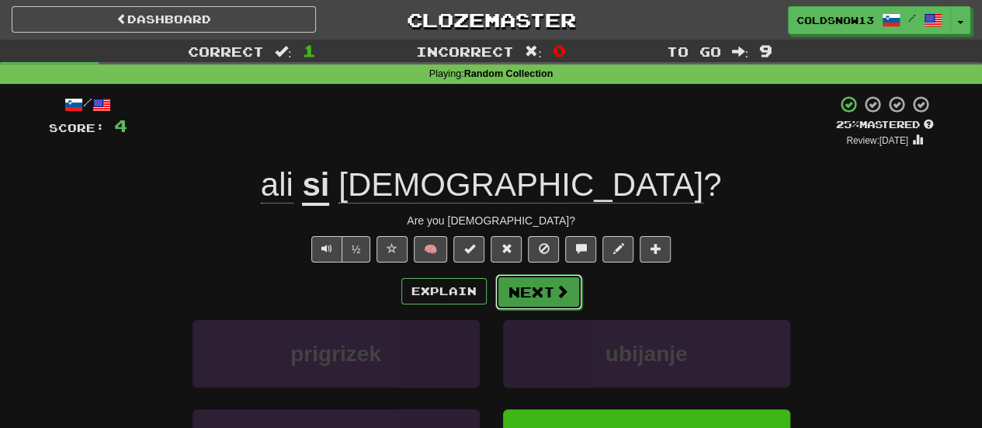
click at [528, 293] on button "Next" at bounding box center [538, 292] width 87 height 36
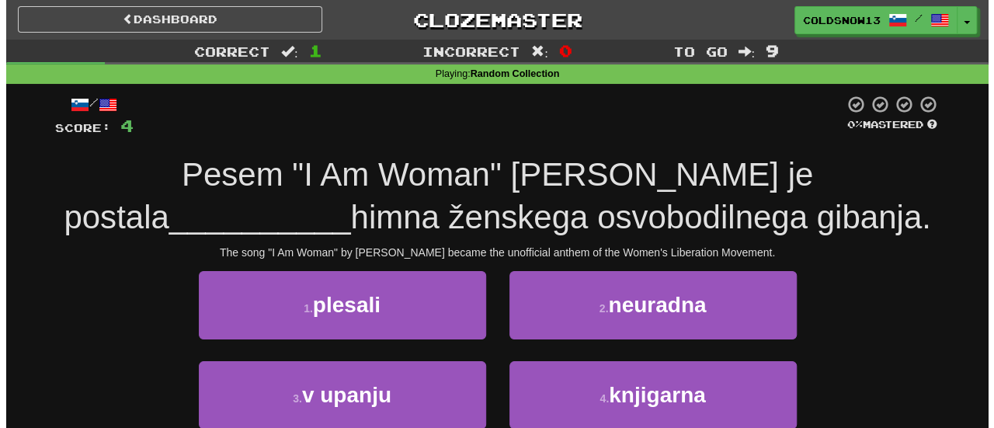
scroll to position [30, 0]
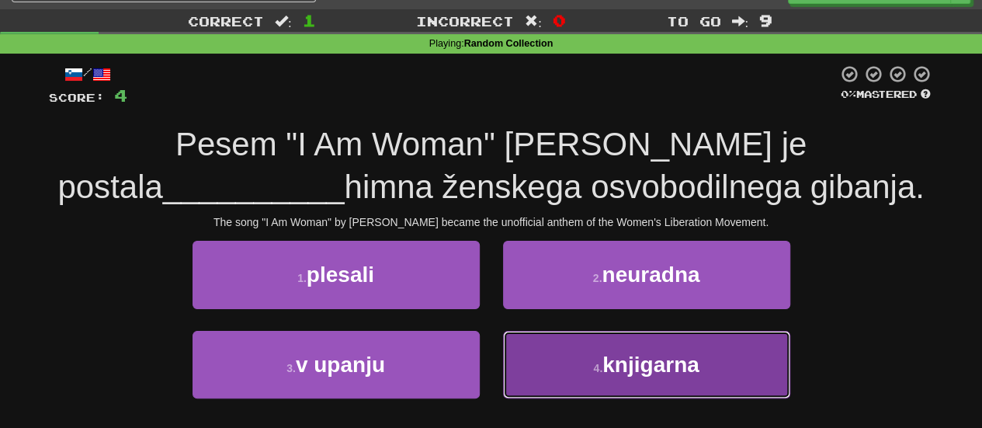
click at [651, 380] on button "4 . knjigarna" at bounding box center [646, 365] width 287 height 68
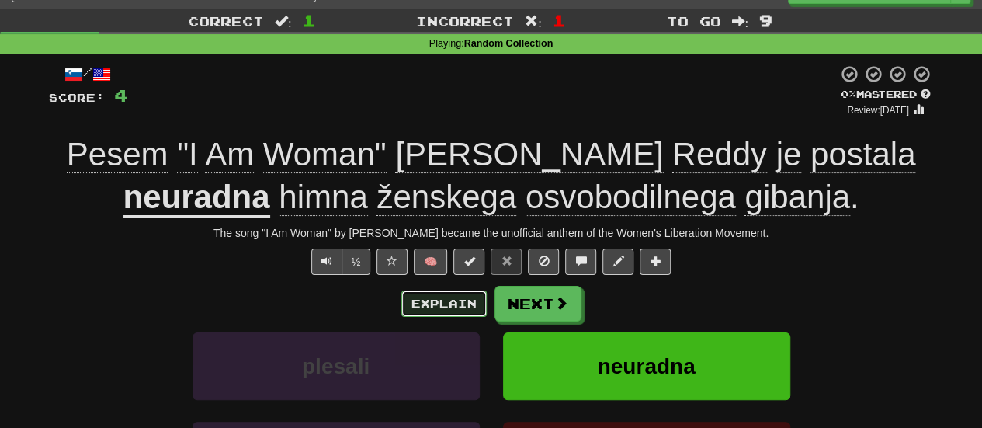
click at [449, 294] on button "Explain" at bounding box center [443, 303] width 85 height 26
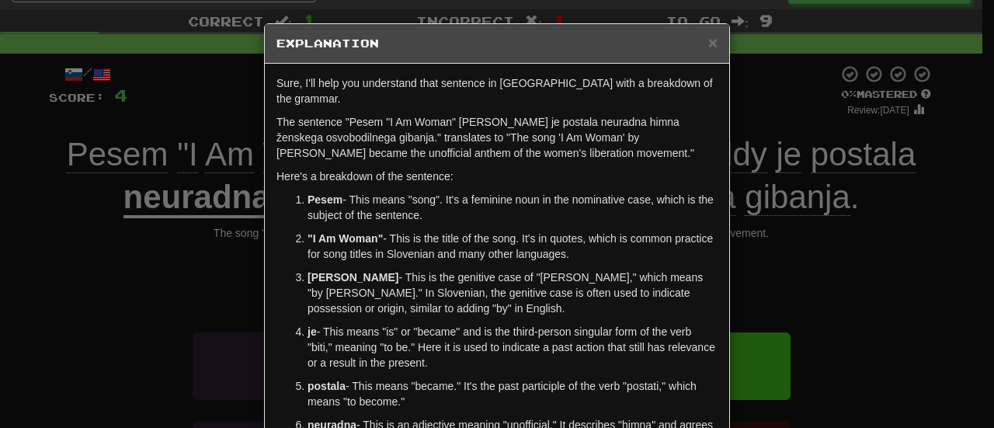
click at [369, 125] on p "The sentence "Pesem "I Am Woman" [PERSON_NAME] je postala neuradna himna ženske…" at bounding box center [496, 137] width 441 height 47
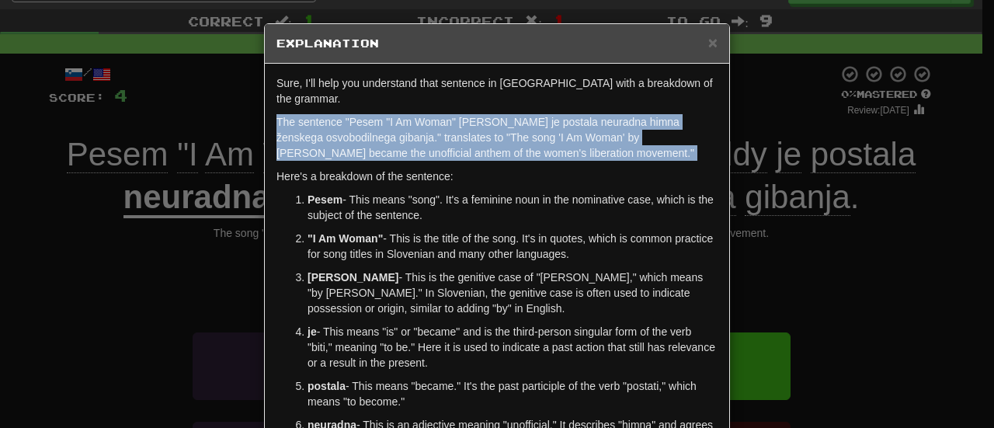
click at [369, 125] on p "The sentence "Pesem "I Am Woman" [PERSON_NAME] je postala neuradna himna ženske…" at bounding box center [496, 137] width 441 height 47
click at [380, 114] on p "The sentence "Pesem "I Am Woman" [PERSON_NAME] je postala neuradna himna ženske…" at bounding box center [496, 137] width 441 height 47
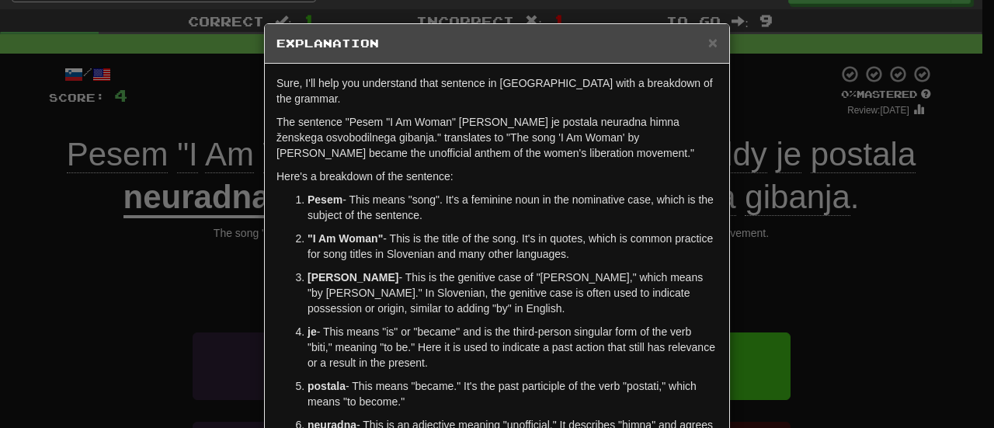
click at [380, 114] on p "The sentence "Pesem "I Am Woman" [PERSON_NAME] je postala neuradna himna ženske…" at bounding box center [496, 137] width 441 height 47
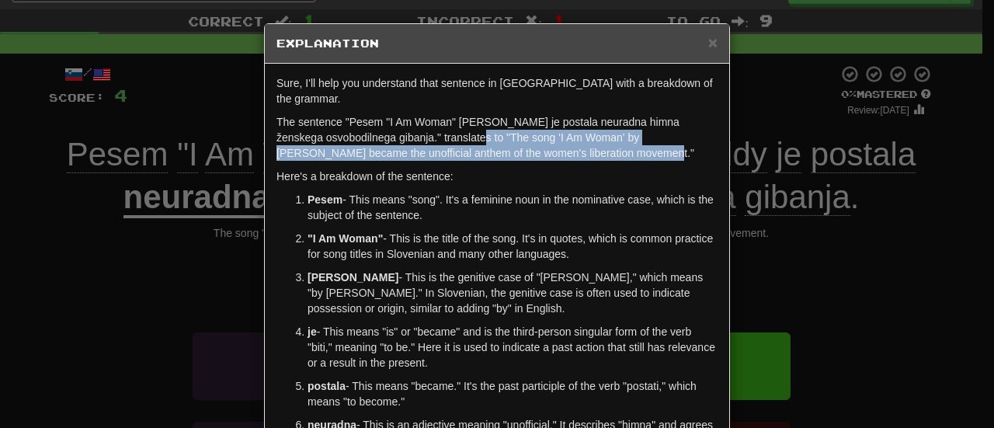
drag, startPoint x: 552, startPoint y: 140, endPoint x: 428, endPoint y: 123, distance: 125.4
click at [428, 123] on p "The sentence "Pesem "I Am Woman" Helene Reddy je postala neuradna himna ženskeg…" at bounding box center [496, 137] width 441 height 47
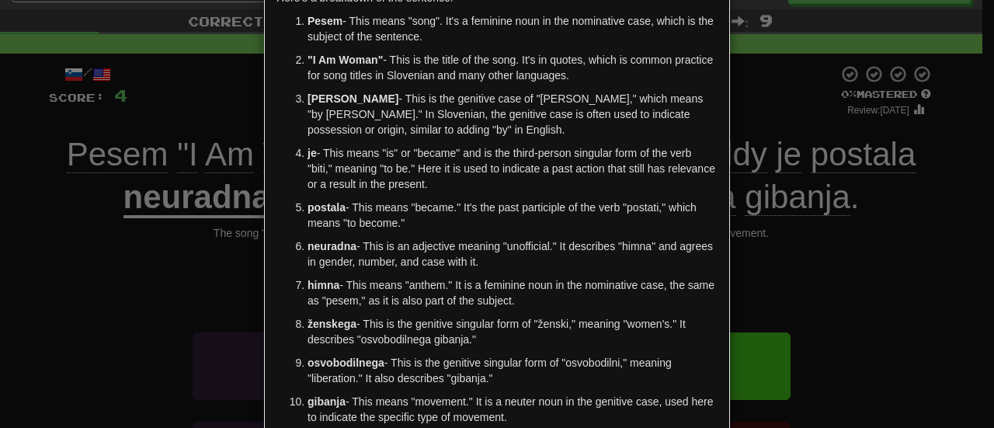
scroll to position [180, 0]
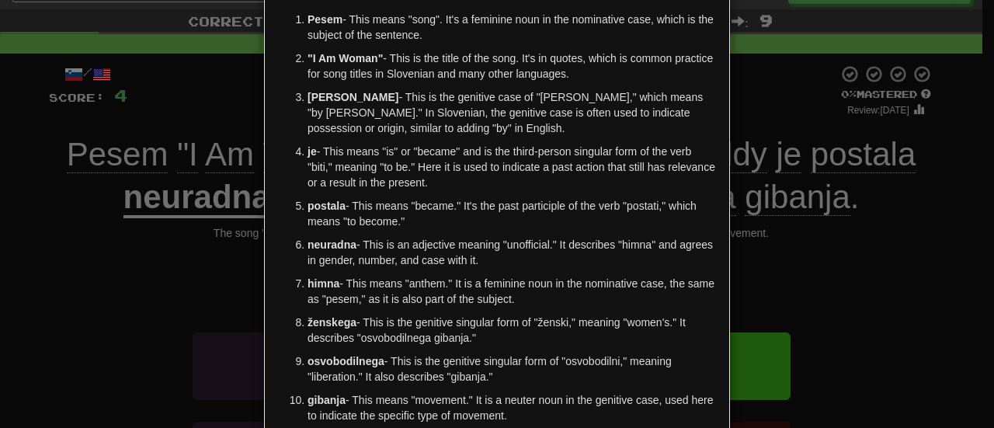
click at [321, 238] on strong "neuradna" at bounding box center [331, 244] width 49 height 12
drag, startPoint x: 321, startPoint y: 229, endPoint x: 335, endPoint y: 219, distance: 17.2
drag, startPoint x: 335, startPoint y: 219, endPoint x: 309, endPoint y: 220, distance: 26.4
click at [307, 238] on strong "neuradna" at bounding box center [331, 244] width 49 height 12
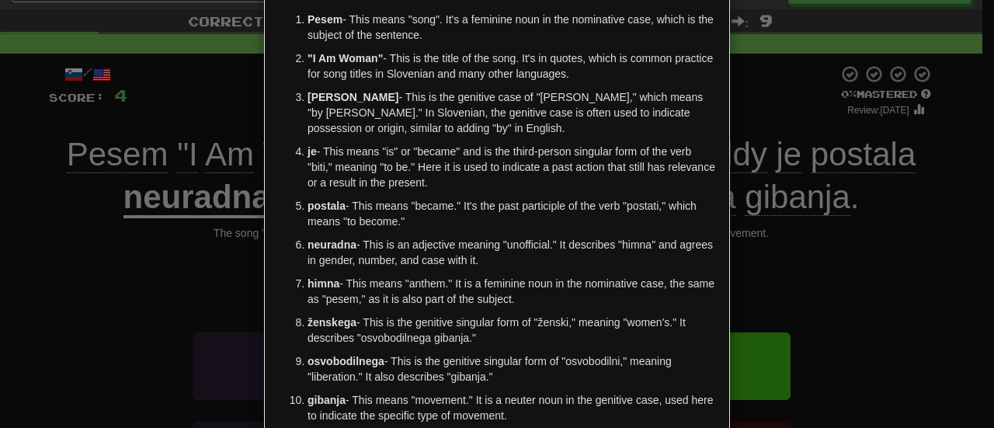
click at [307, 238] on strong "neuradna" at bounding box center [331, 244] width 49 height 12
copy p "neuradna"
click at [314, 277] on strong "himna" at bounding box center [323, 283] width 32 height 12
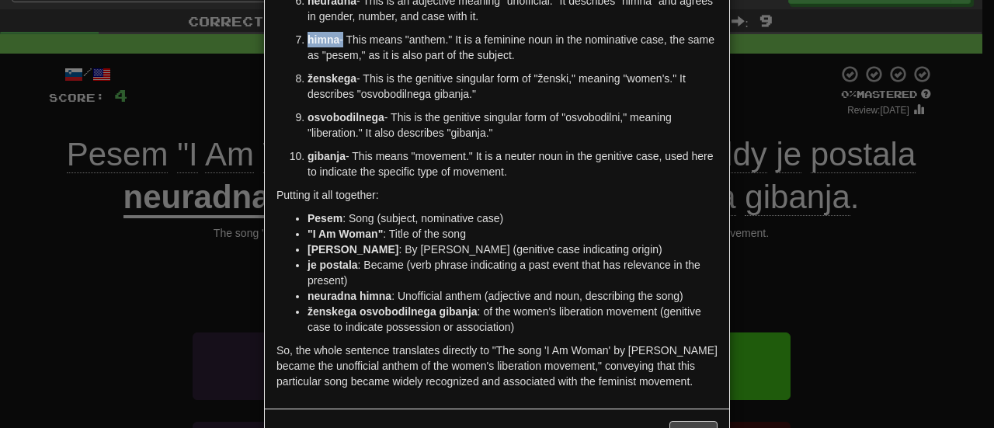
scroll to position [461, 0]
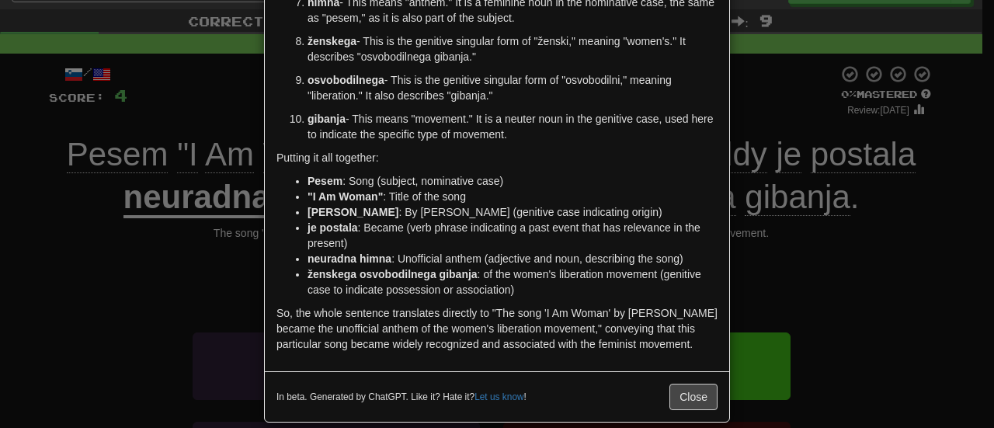
click at [818, 363] on div "× Explanation Sure, I'll help you understand that sentence in Slovenian with a …" at bounding box center [497, 214] width 994 height 428
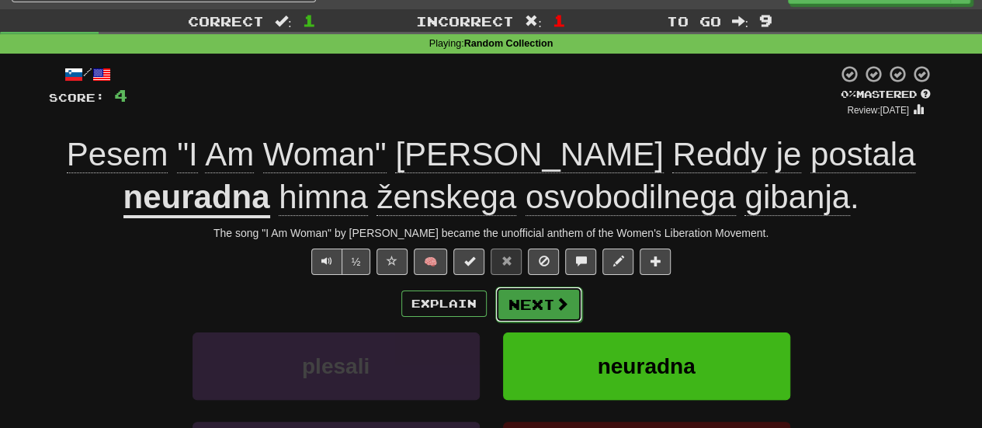
click at [536, 296] on button "Next" at bounding box center [538, 304] width 87 height 36
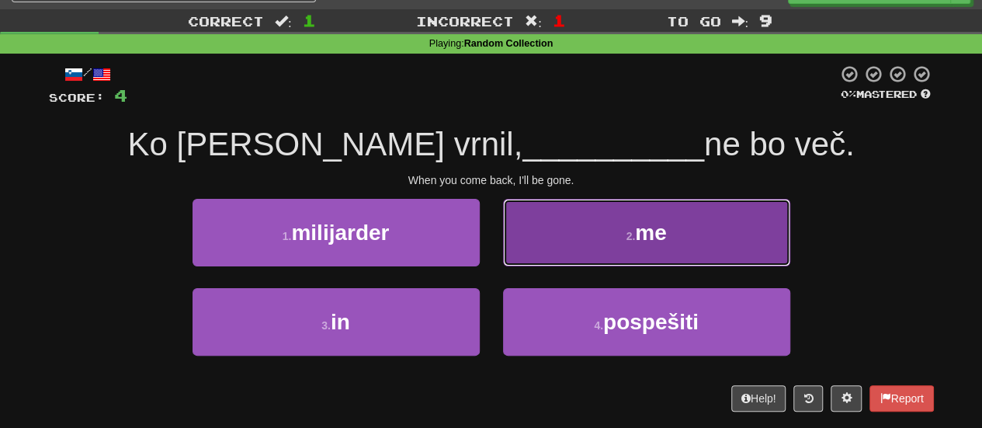
click at [524, 224] on button "2 . me" at bounding box center [646, 233] width 287 height 68
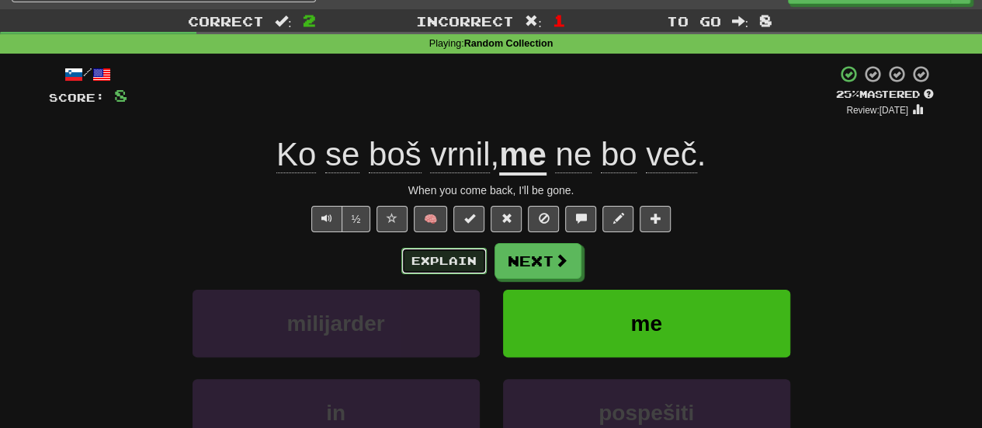
click at [449, 248] on button "Explain" at bounding box center [443, 261] width 85 height 26
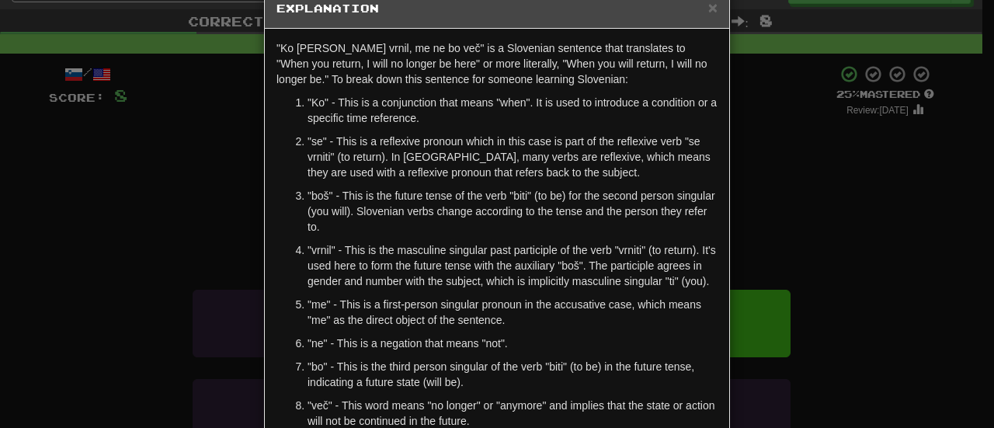
scroll to position [36, 0]
click at [803, 323] on div "× Explanation "Ko se boš vrnil, me ne bo več" is a Slovenian sentence that tran…" at bounding box center [497, 214] width 994 height 428
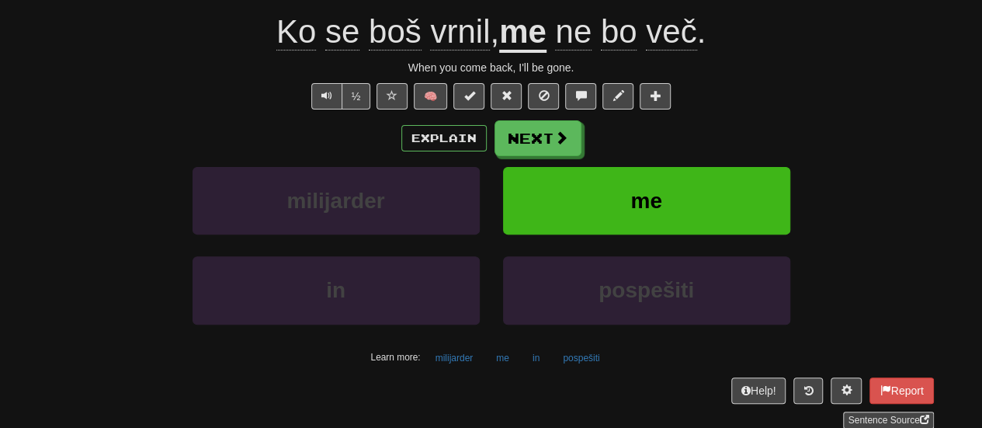
scroll to position [154, 0]
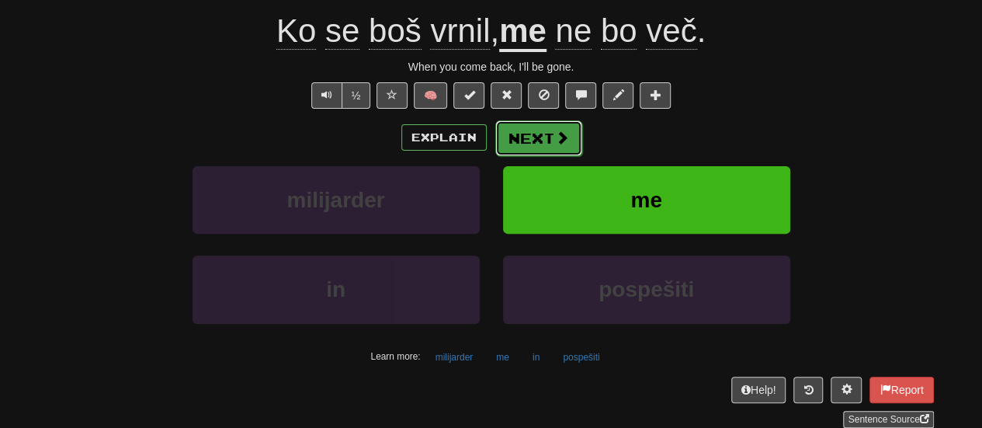
click at [529, 128] on button "Next" at bounding box center [538, 138] width 87 height 36
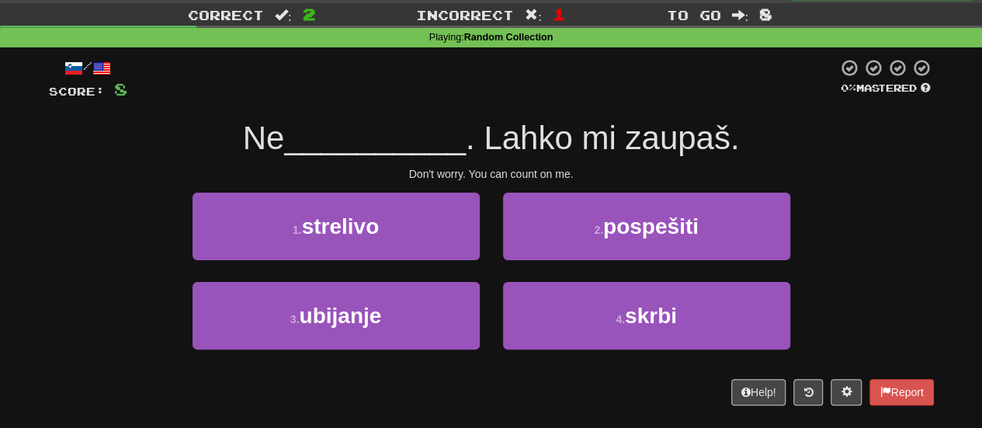
scroll to position [32, 0]
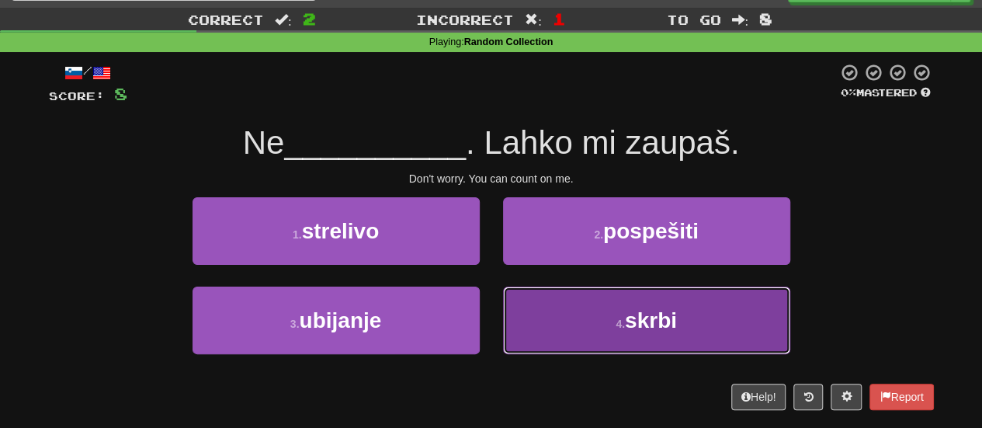
click at [591, 303] on button "4 . skrbi" at bounding box center [646, 320] width 287 height 68
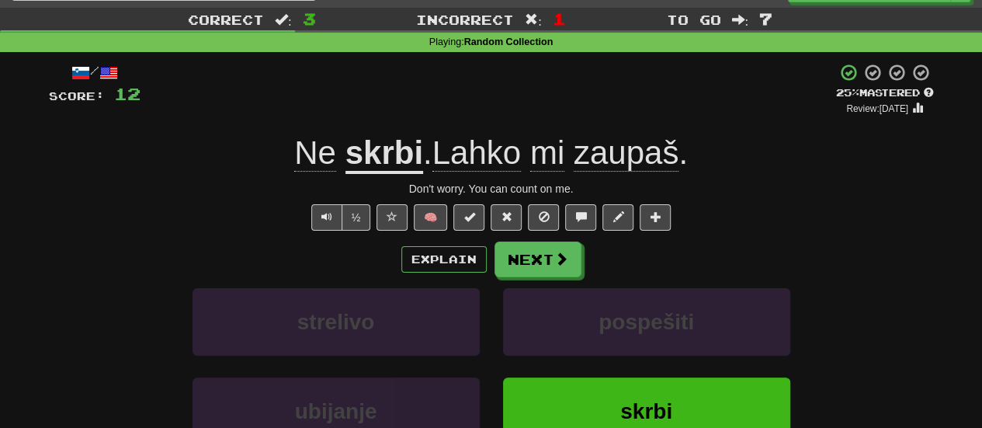
click at [522, 276] on div "Explain Next strelivo pospešiti ubijanje skrbi Learn more: strelivo pospešiti u…" at bounding box center [491, 365] width 885 height 249
click at [522, 275] on button "Next" at bounding box center [538, 260] width 87 height 36
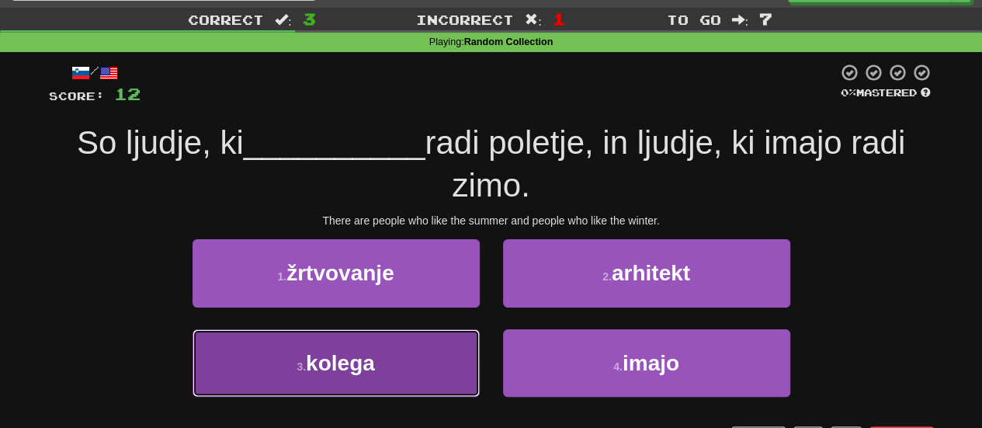
click at [414, 356] on button "3 . kolega" at bounding box center [335, 363] width 287 height 68
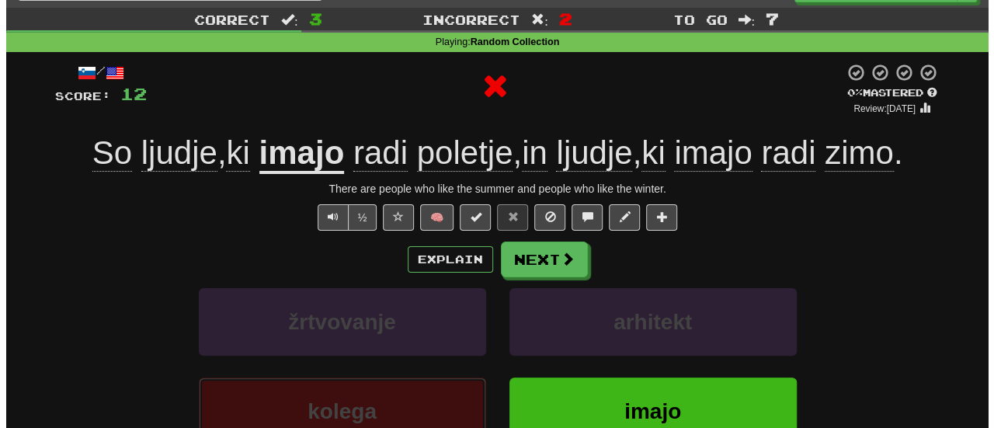
scroll to position [54, 0]
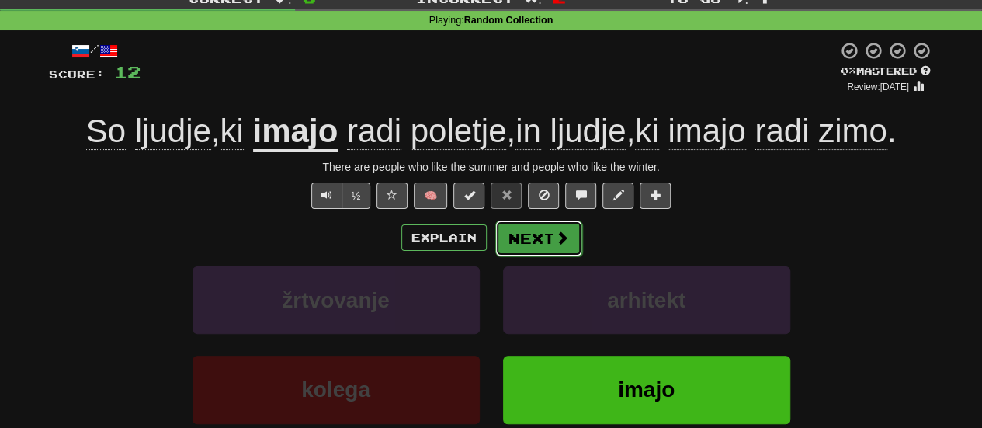
click at [567, 239] on span at bounding box center [562, 238] width 14 height 14
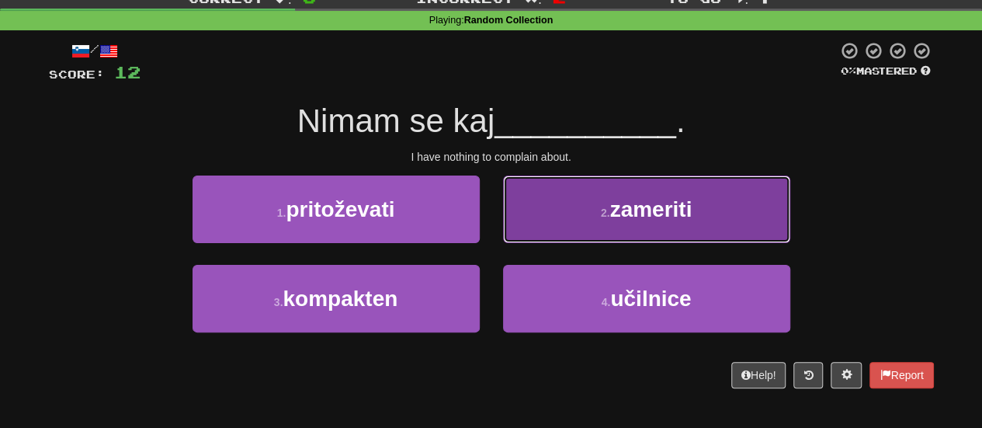
click at [545, 204] on button "2 . zameriti" at bounding box center [646, 209] width 287 height 68
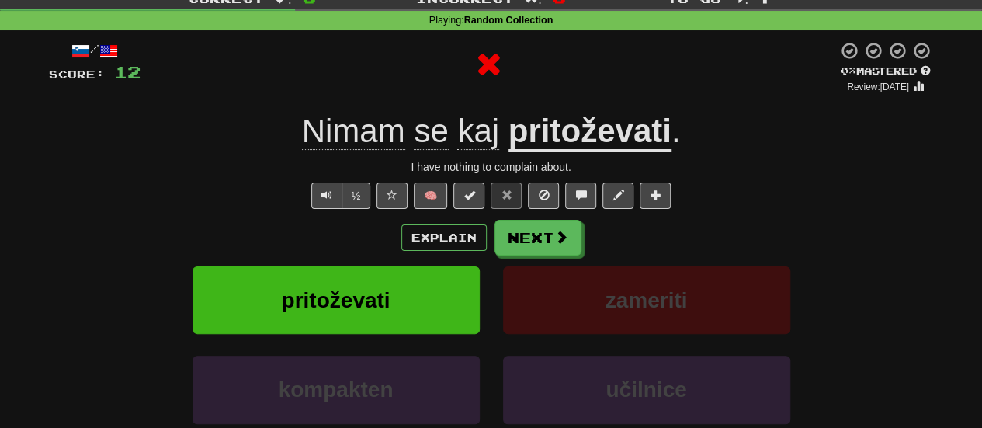
click at [580, 127] on u "pritoževati" at bounding box center [589, 133] width 163 height 40
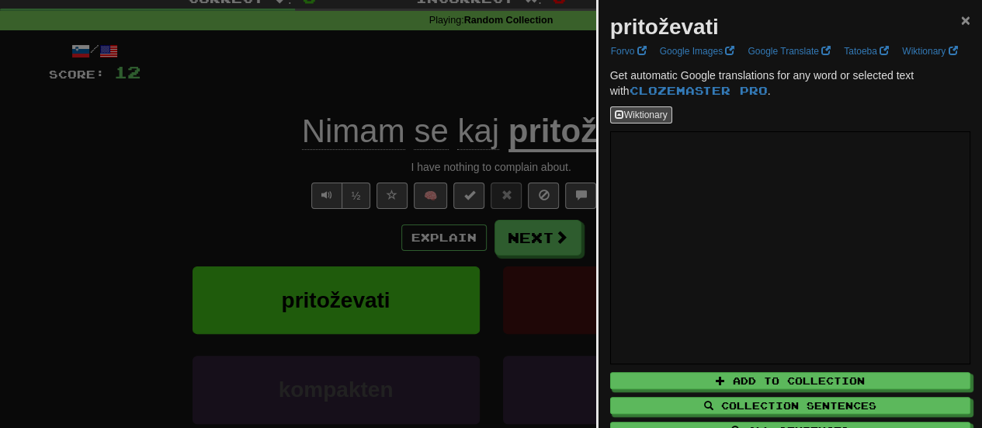
click at [961, 16] on span "×" at bounding box center [965, 20] width 9 height 18
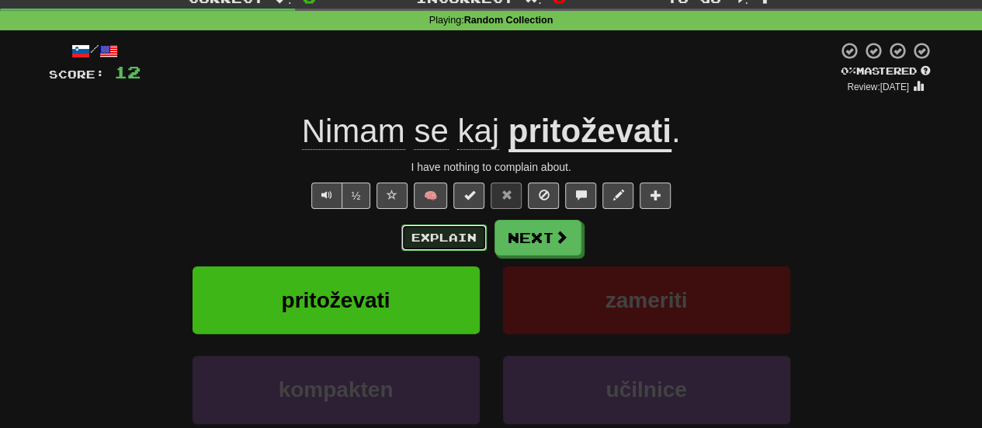
click at [414, 238] on button "Explain" at bounding box center [443, 237] width 85 height 26
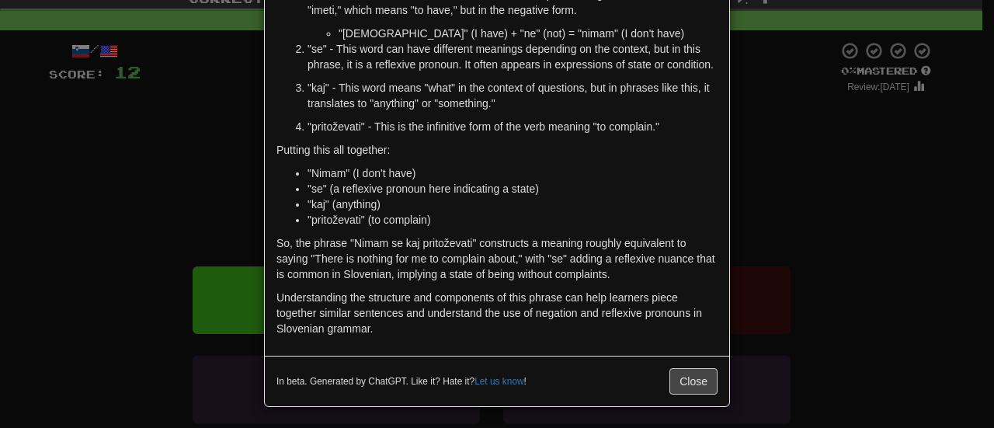
scroll to position [0, 0]
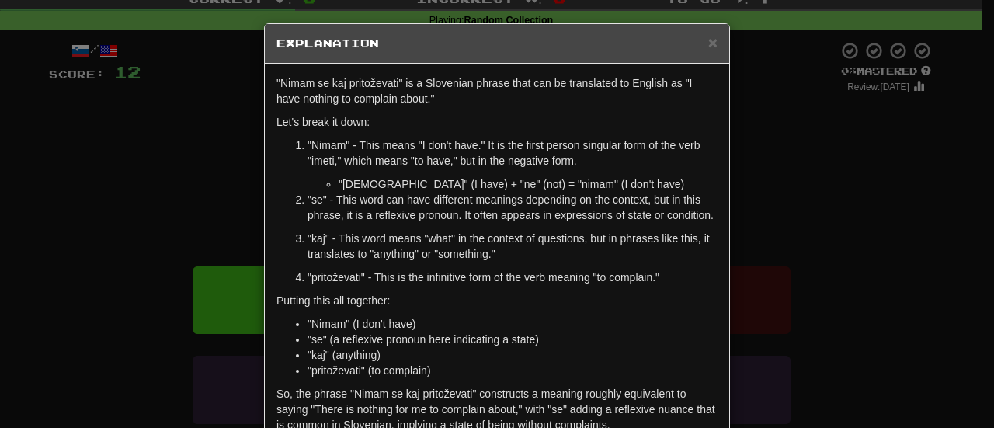
click at [310, 276] on p ""pritoževati" - This is the infinitive form of the verb meaning "to complain."" at bounding box center [512, 277] width 410 height 16
copy p "pritoževati"
click at [711, 47] on span "×" at bounding box center [712, 42] width 9 height 18
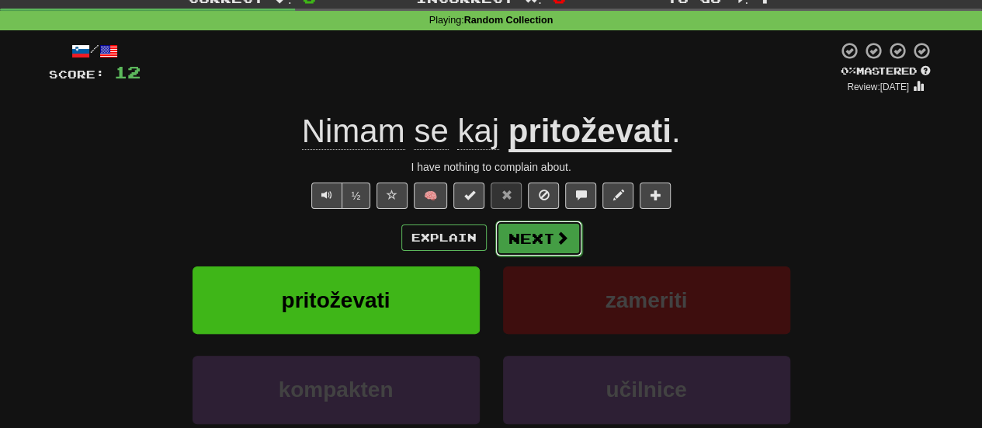
click at [541, 244] on button "Next" at bounding box center [538, 238] width 87 height 36
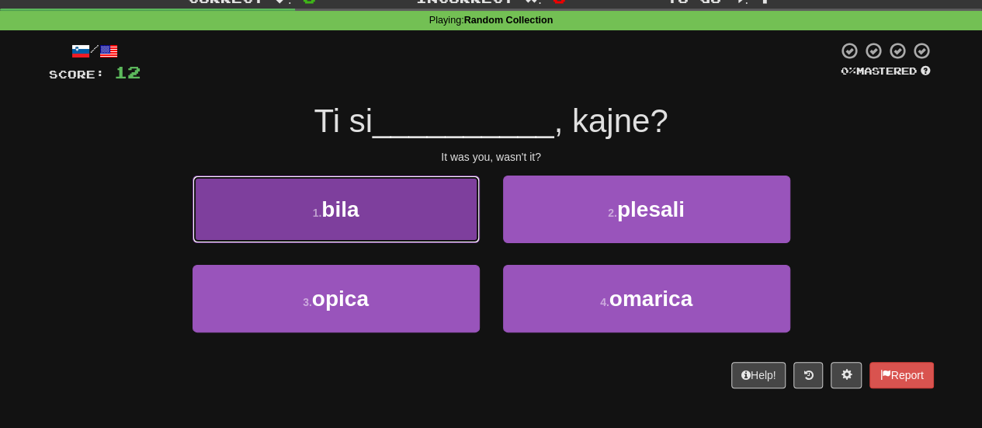
click at [432, 226] on button "1 . bila" at bounding box center [335, 209] width 287 height 68
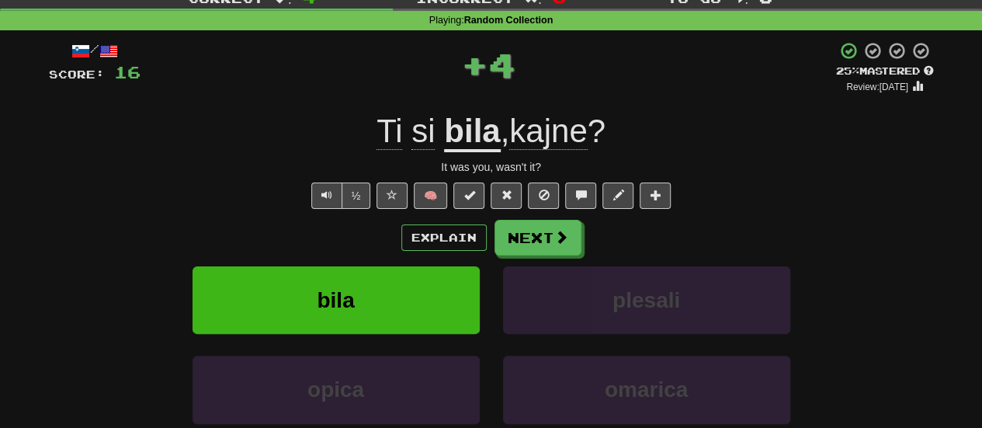
click at [540, 118] on span "kajne" at bounding box center [548, 131] width 78 height 37
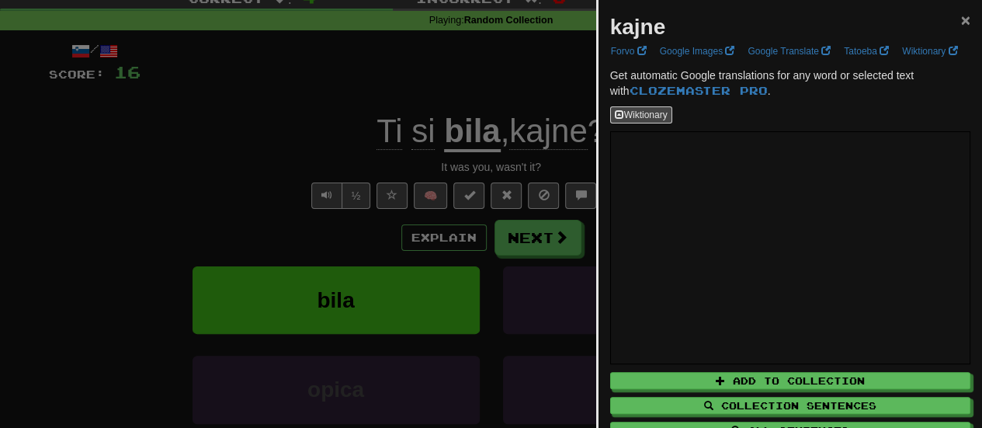
drag, startPoint x: 949, startPoint y: 25, endPoint x: 532, endPoint y: 250, distance: 473.0
click at [532, 250] on div at bounding box center [491, 214] width 982 height 428
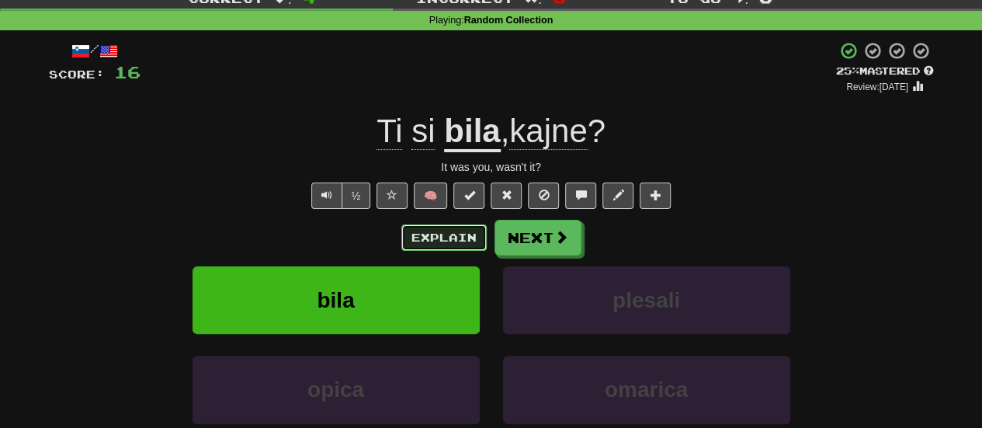
click at [434, 235] on button "Explain" at bounding box center [443, 237] width 85 height 26
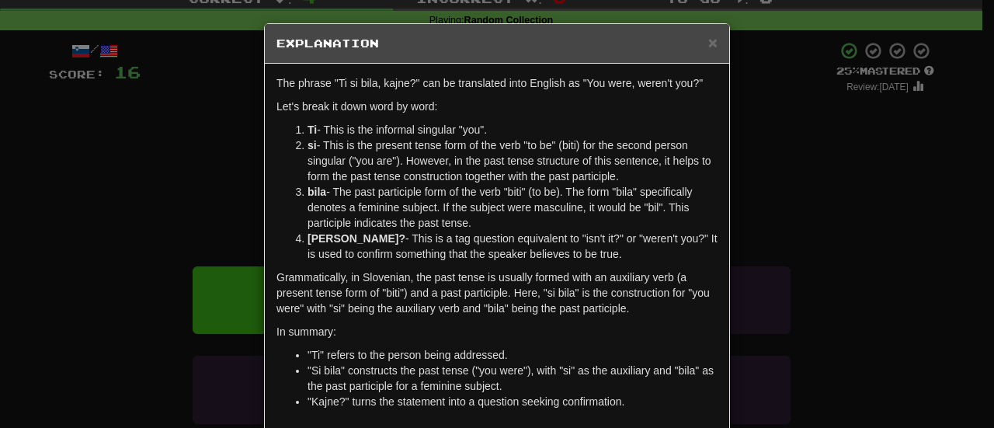
click at [463, 232] on li "kajne? - This is a tag question equivalent to "isn't it?" or "weren't you?" It …" at bounding box center [512, 246] width 410 height 31
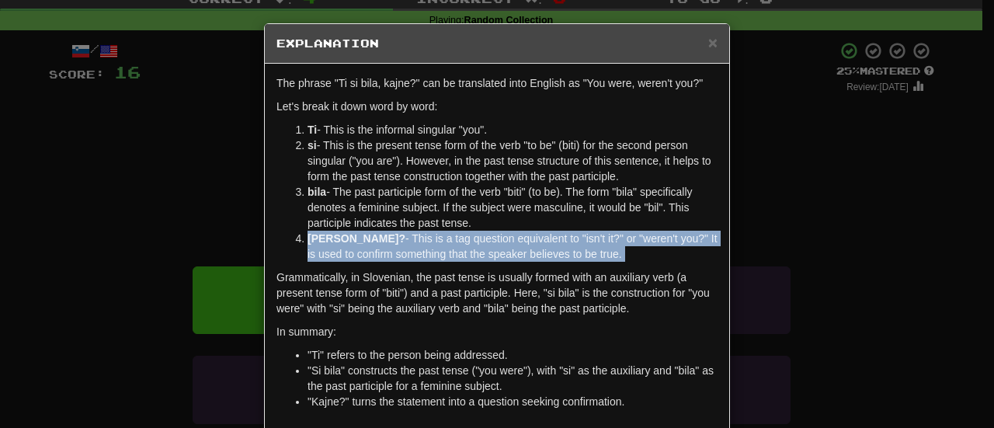
click at [463, 232] on li "kajne? - This is a tag question equivalent to "isn't it?" or "weren't you?" It …" at bounding box center [512, 246] width 410 height 31
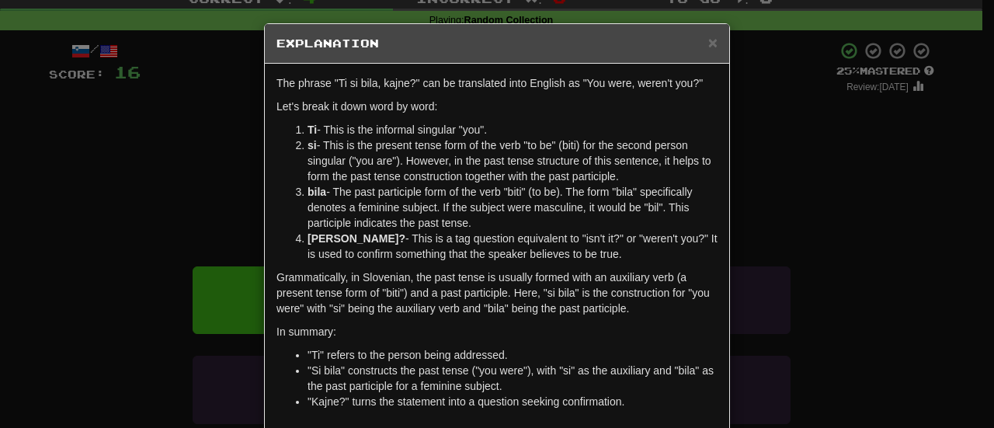
click at [696, 50] on h5 "Explanation" at bounding box center [496, 44] width 441 height 16
click at [708, 43] on span "×" at bounding box center [712, 42] width 9 height 18
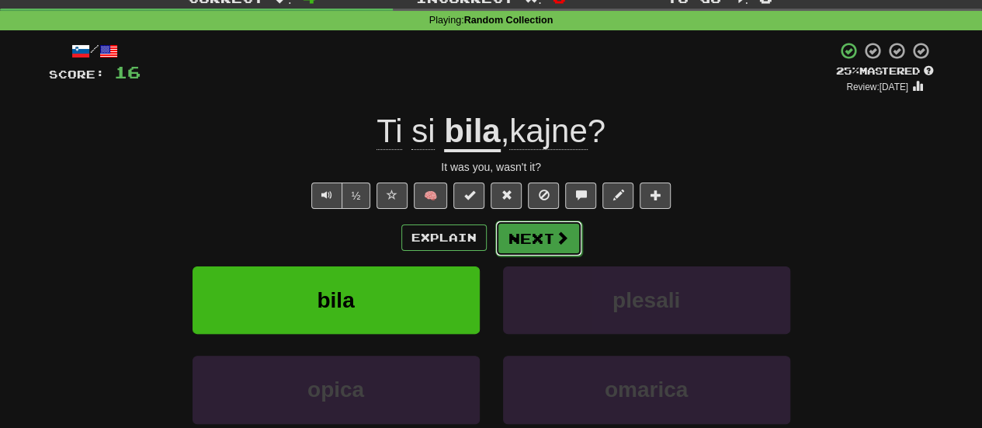
click at [567, 225] on button "Next" at bounding box center [538, 238] width 87 height 36
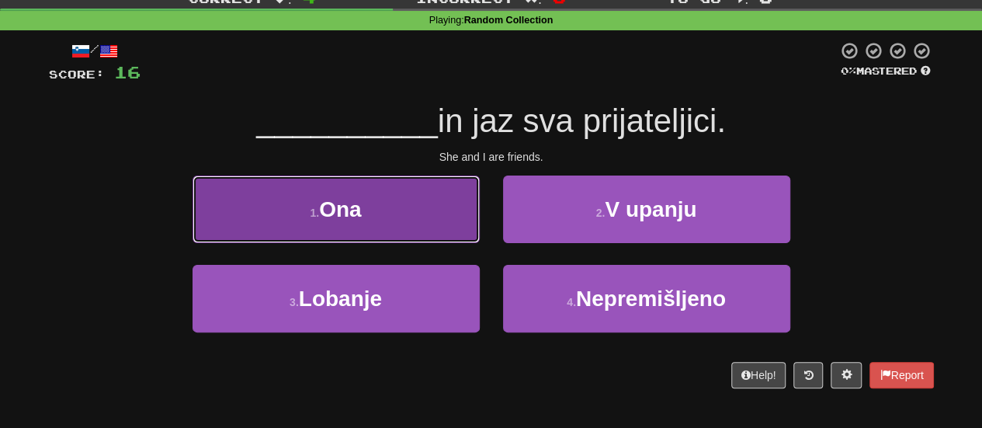
click at [374, 201] on button "1 . Ona" at bounding box center [335, 209] width 287 height 68
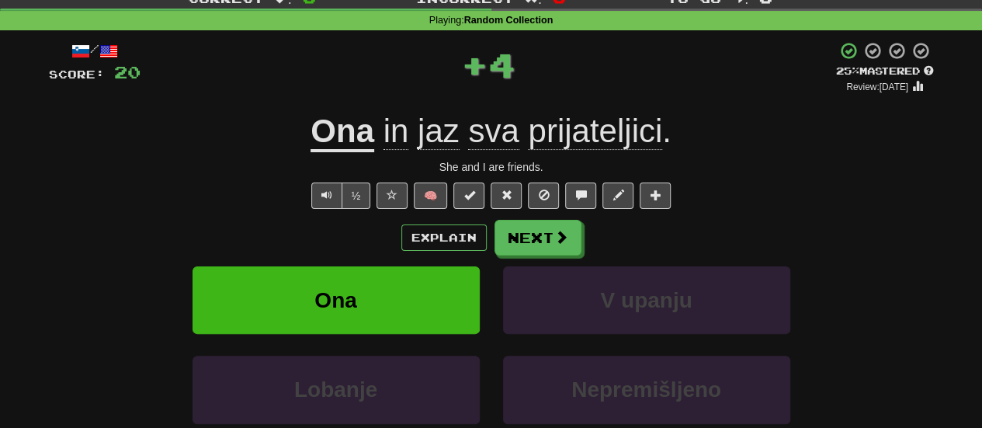
click at [526, 256] on div "Explain Next Ona V upanju Lobanje Nepremišljeno Learn more: Ona V upanju Lobanj…" at bounding box center [491, 344] width 885 height 249
click at [550, 231] on button "Next" at bounding box center [538, 238] width 87 height 36
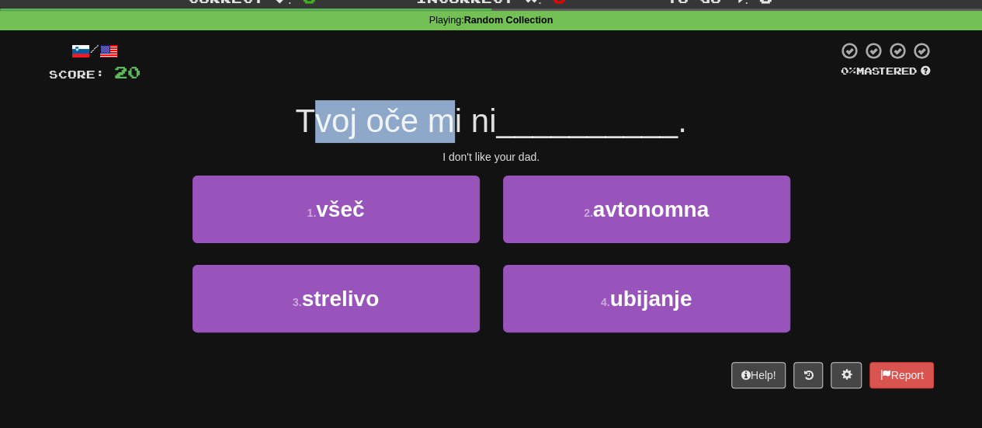
drag, startPoint x: 306, startPoint y: 133, endPoint x: 451, endPoint y: 135, distance: 145.2
click at [451, 135] on span "Tvoj oče mi ni" at bounding box center [395, 120] width 201 height 36
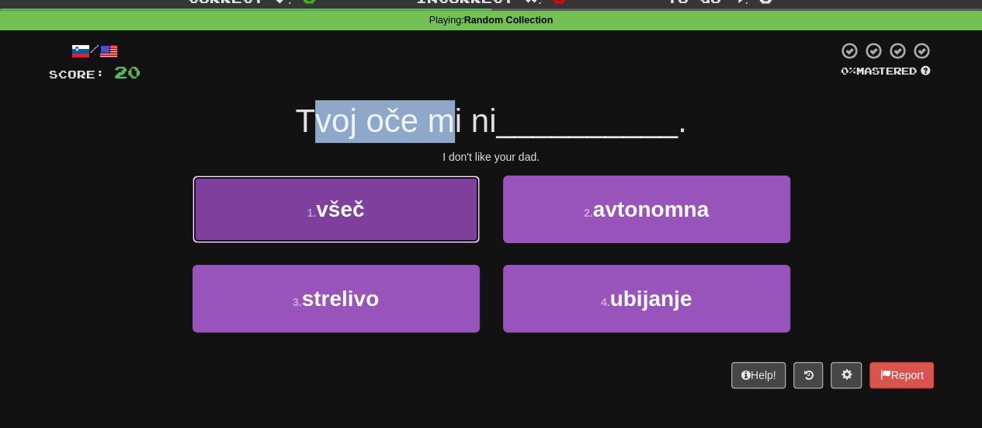
click at [353, 184] on button "1 . všeč" at bounding box center [335, 209] width 287 height 68
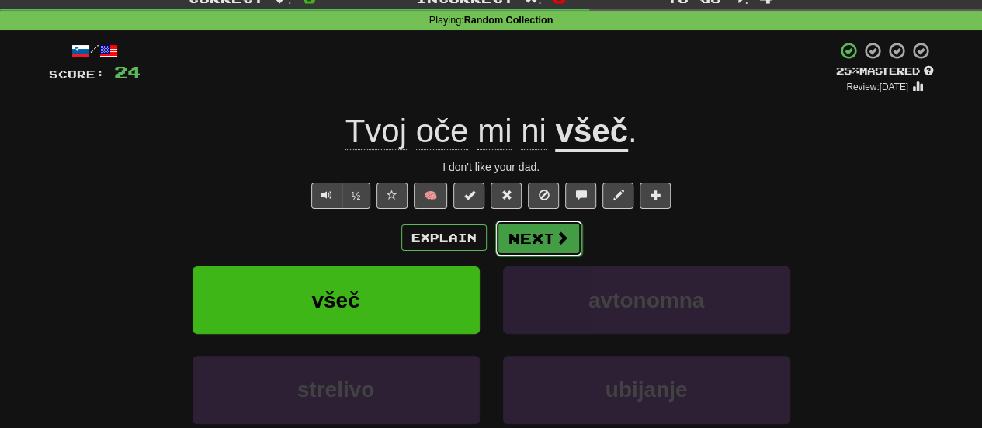
click at [529, 241] on button "Next" at bounding box center [538, 238] width 87 height 36
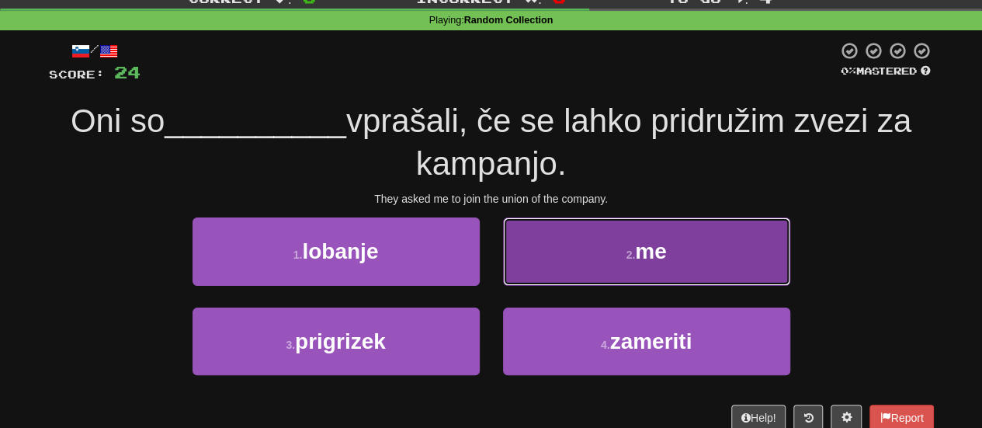
click at [581, 276] on button "2 . me" at bounding box center [646, 251] width 287 height 68
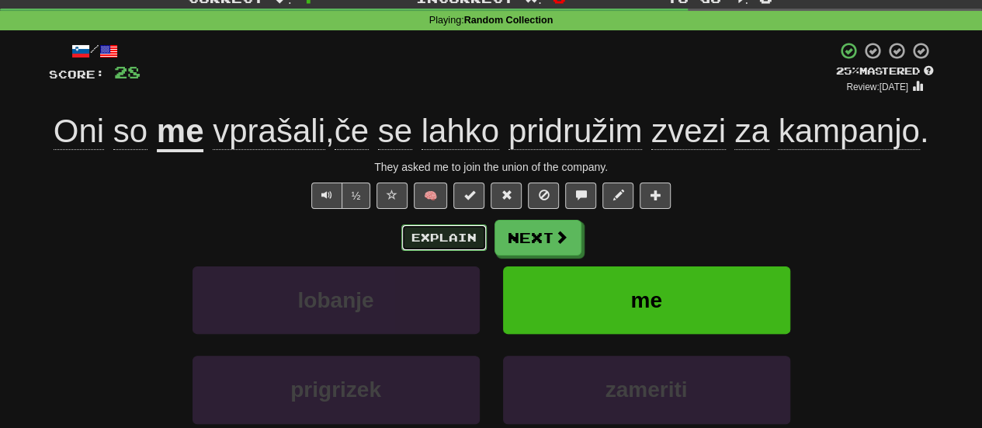
click at [443, 227] on button "Explain" at bounding box center [443, 237] width 85 height 26
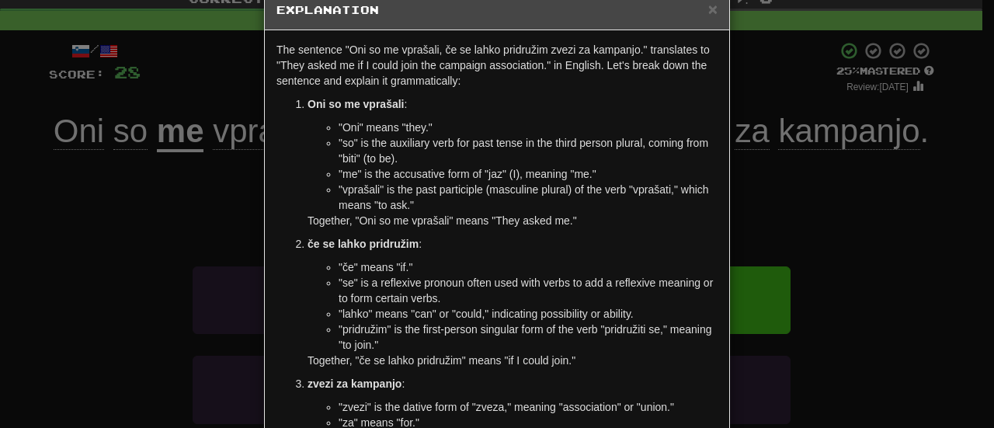
scroll to position [36, 0]
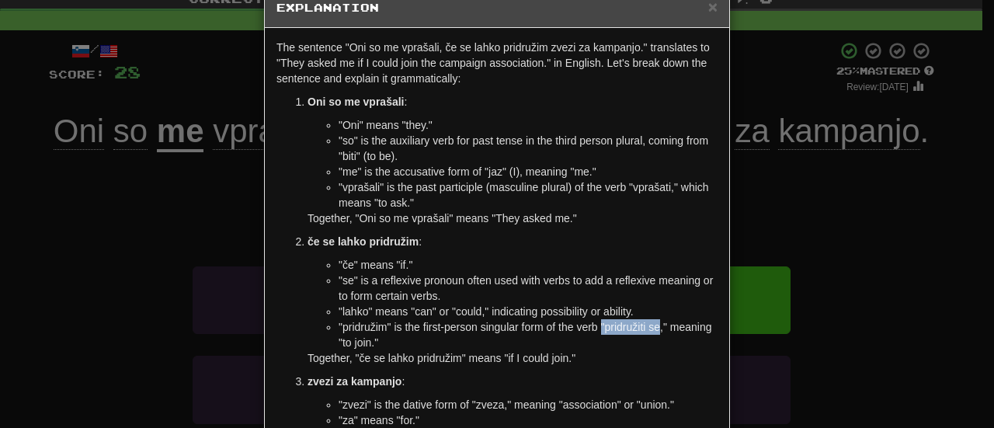
drag, startPoint x: 595, startPoint y: 331, endPoint x: 651, endPoint y: 326, distance: 56.2
click at [651, 326] on li ""pridružim" is the first-person singular form of the verb "pridružiti se," mean…" at bounding box center [527, 334] width 379 height 31
copy li ""pridružiti se"
click at [979, 287] on div "× Explanation The sentence "Oni so me vprašali, če se lahko pridružim zvezi za …" at bounding box center [497, 214] width 994 height 428
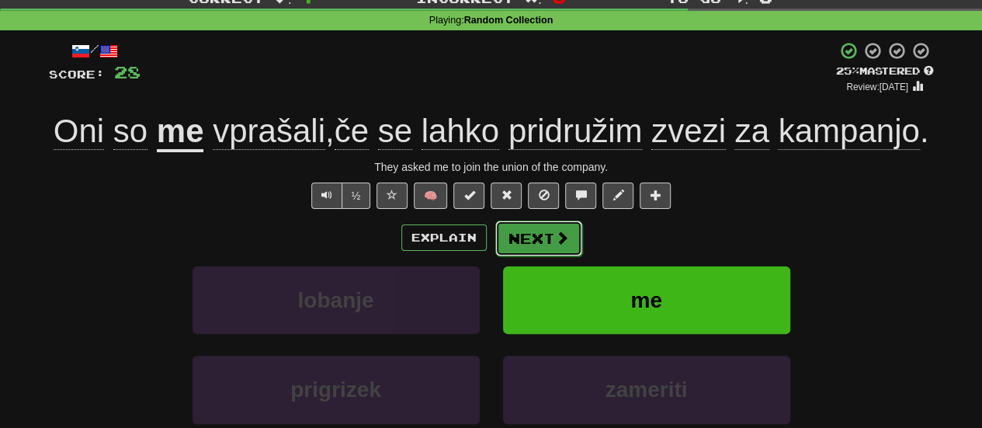
click at [527, 220] on button "Next" at bounding box center [538, 238] width 87 height 36
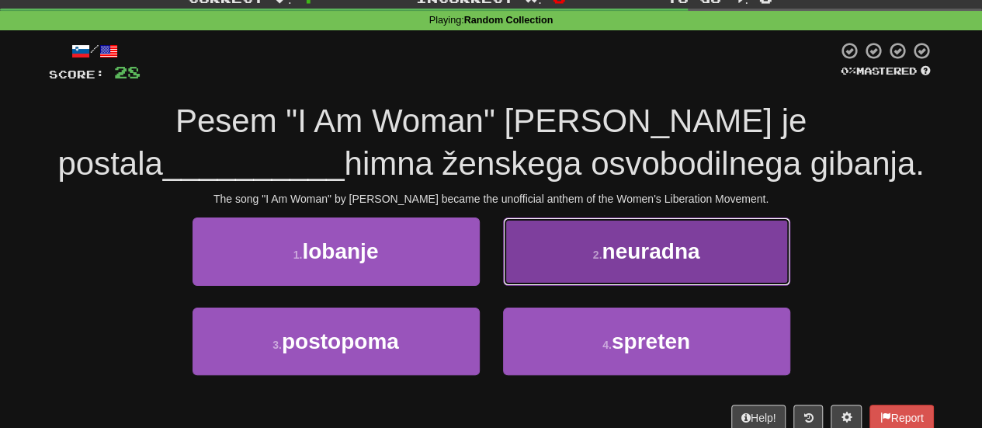
click at [576, 274] on button "2 . neuradna" at bounding box center [646, 251] width 287 height 68
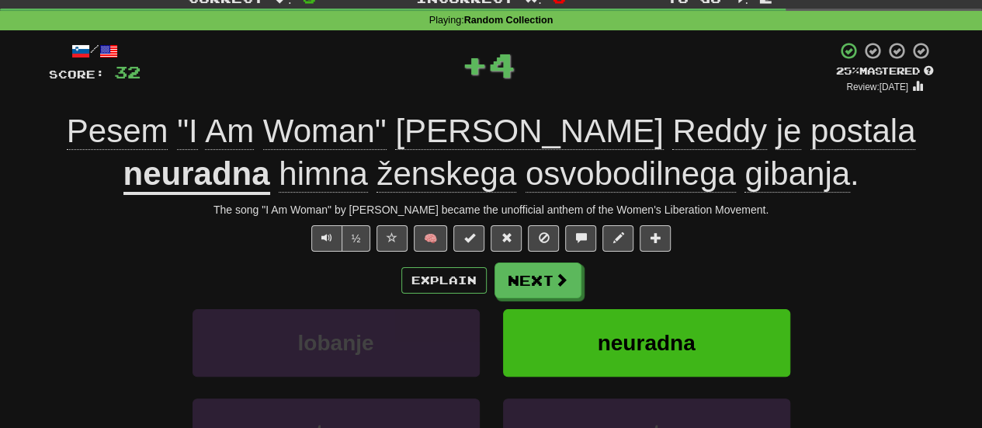
click at [270, 155] on u "neuradna" at bounding box center [196, 175] width 147 height 40
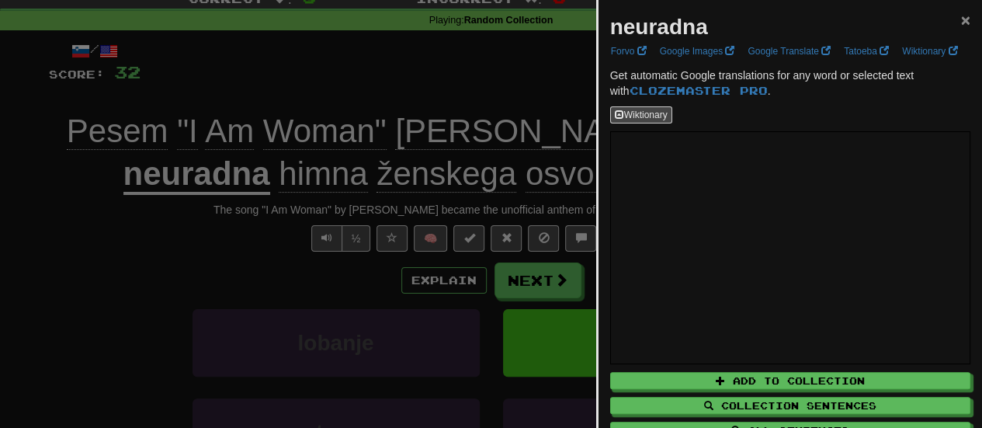
click at [961, 19] on span "×" at bounding box center [965, 20] width 9 height 18
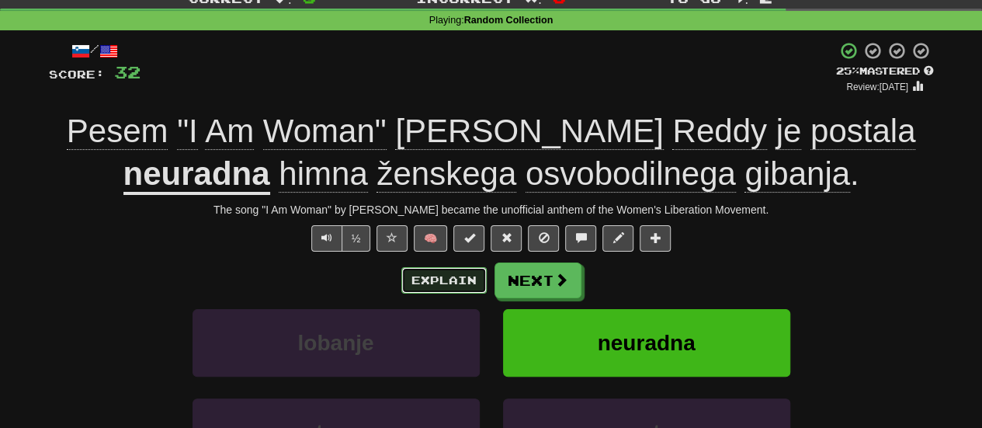
click at [456, 286] on button "Explain" at bounding box center [443, 280] width 85 height 26
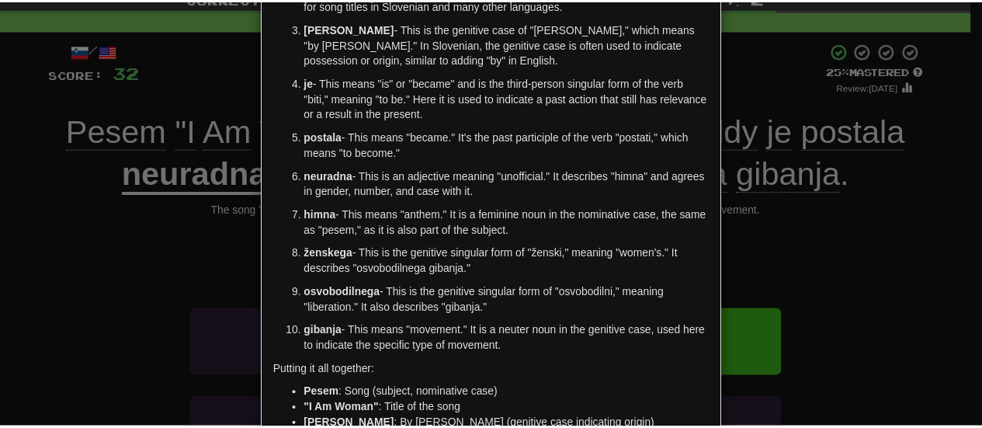
scroll to position [352, 0]
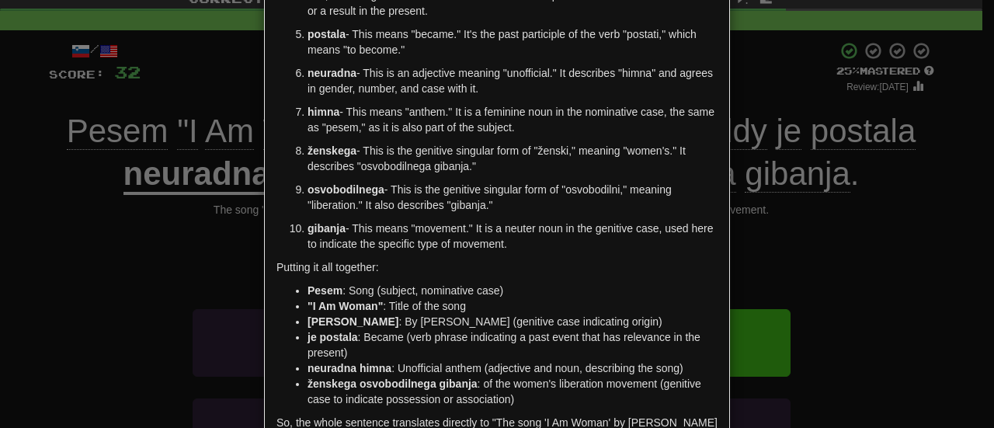
click at [806, 190] on div "× Explanation Sure, I'll help you understand that sentence in Slovenian with a …" at bounding box center [497, 214] width 994 height 428
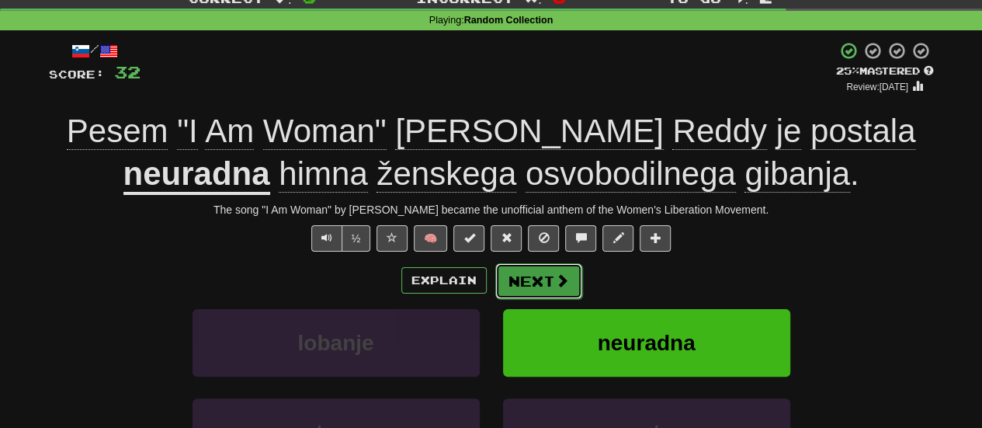
click at [550, 282] on button "Next" at bounding box center [538, 281] width 87 height 36
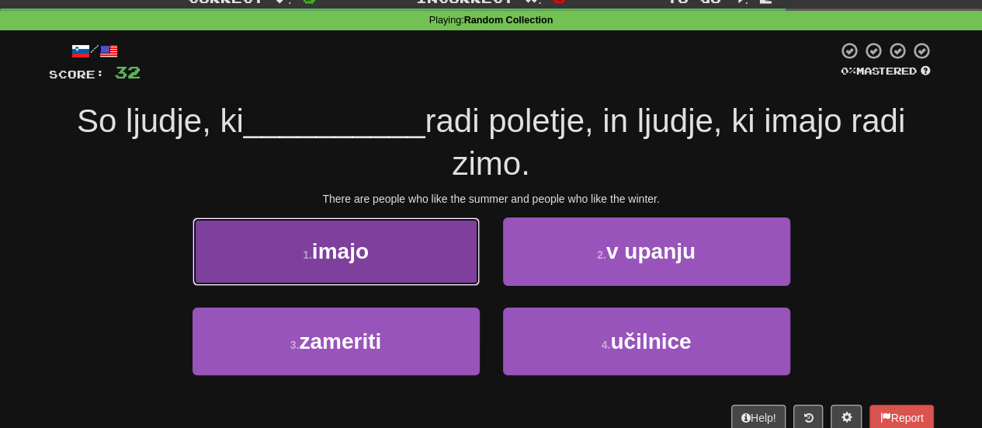
click at [383, 243] on button "1 . imajo" at bounding box center [335, 251] width 287 height 68
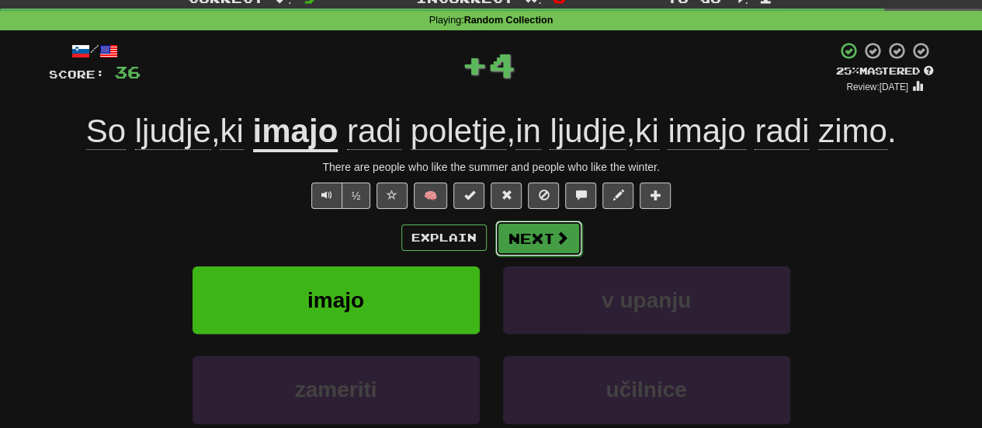
click at [547, 225] on button "Next" at bounding box center [538, 238] width 87 height 36
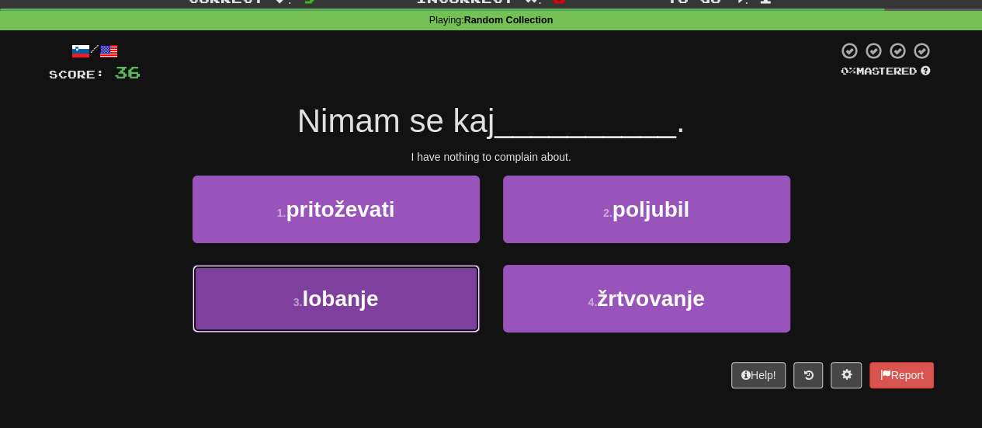
click at [410, 317] on button "3 . lobanje" at bounding box center [335, 299] width 287 height 68
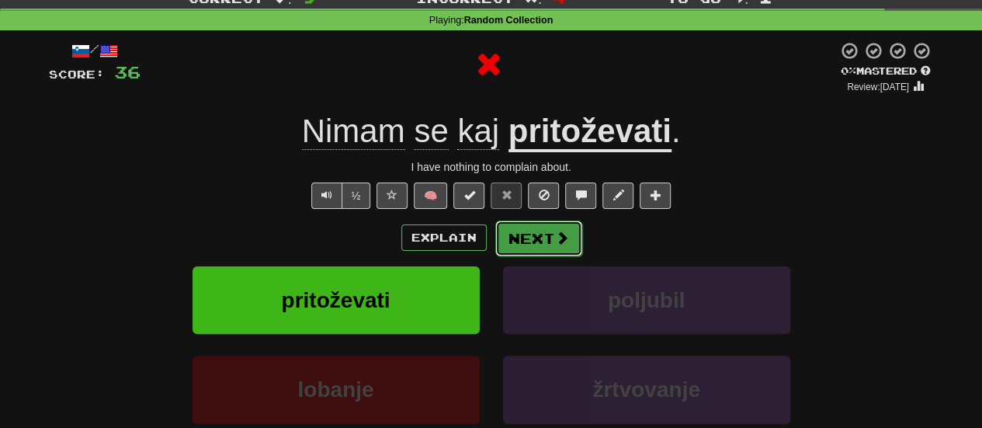
click at [539, 236] on button "Next" at bounding box center [538, 238] width 87 height 36
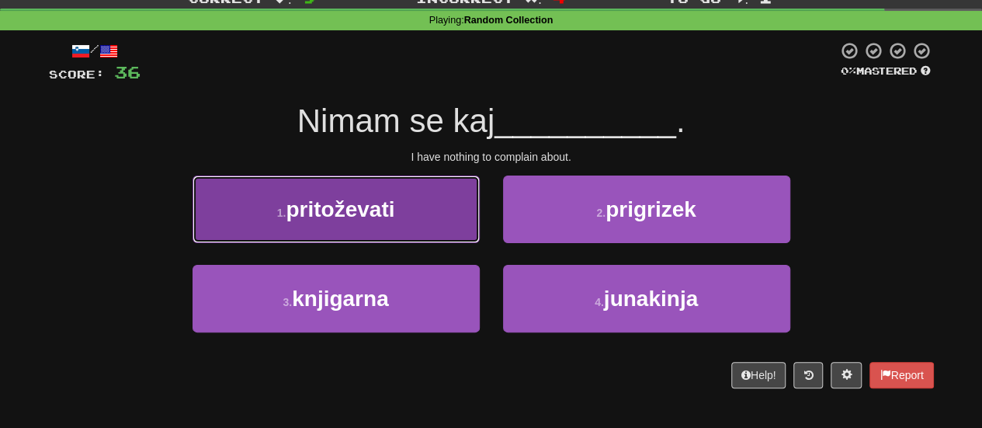
click at [394, 215] on span "pritoževati" at bounding box center [340, 209] width 109 height 24
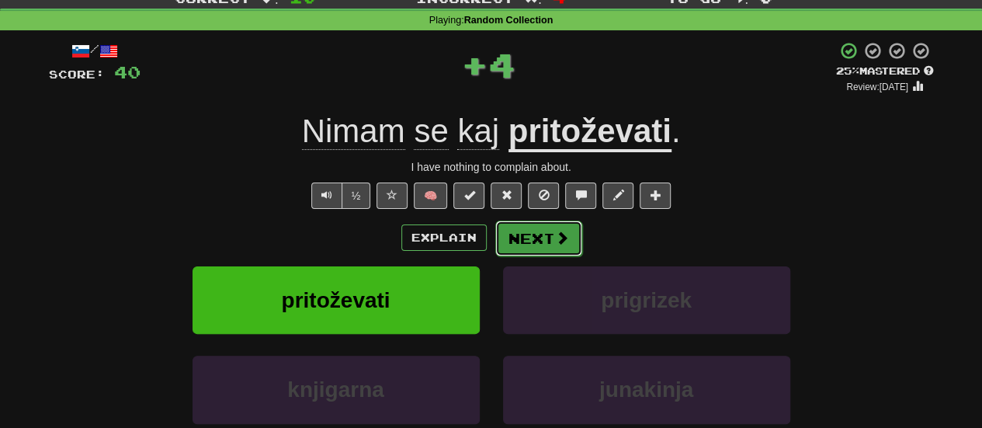
click at [512, 242] on button "Next" at bounding box center [538, 238] width 87 height 36
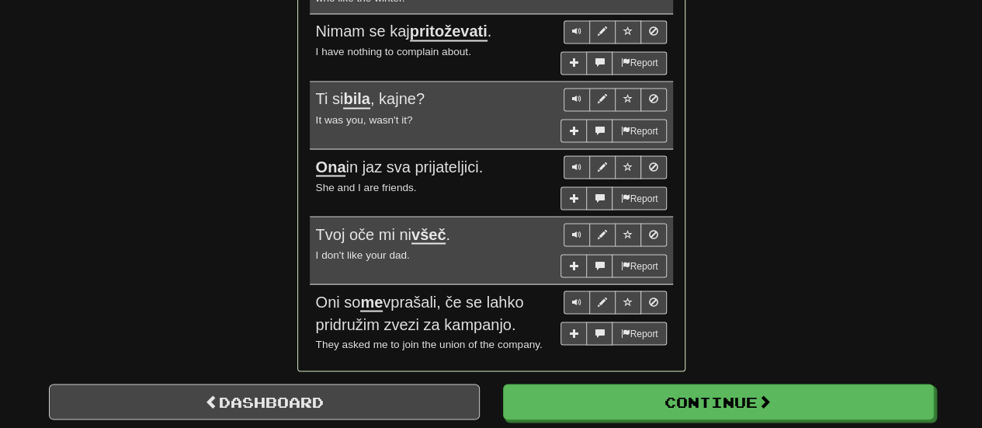
scroll to position [1484, 0]
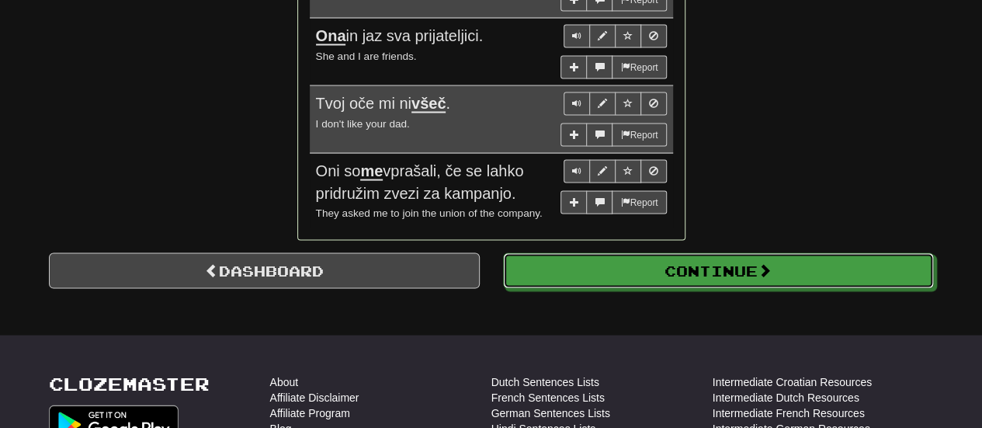
drag, startPoint x: 601, startPoint y: 221, endPoint x: 599, endPoint y: 212, distance: 9.4
click at [599, 253] on button "Continue" at bounding box center [718, 271] width 431 height 36
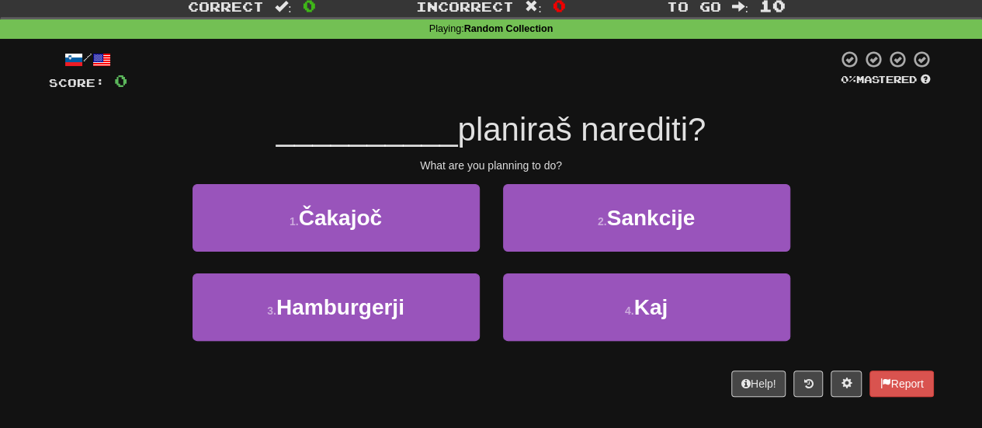
scroll to position [0, 0]
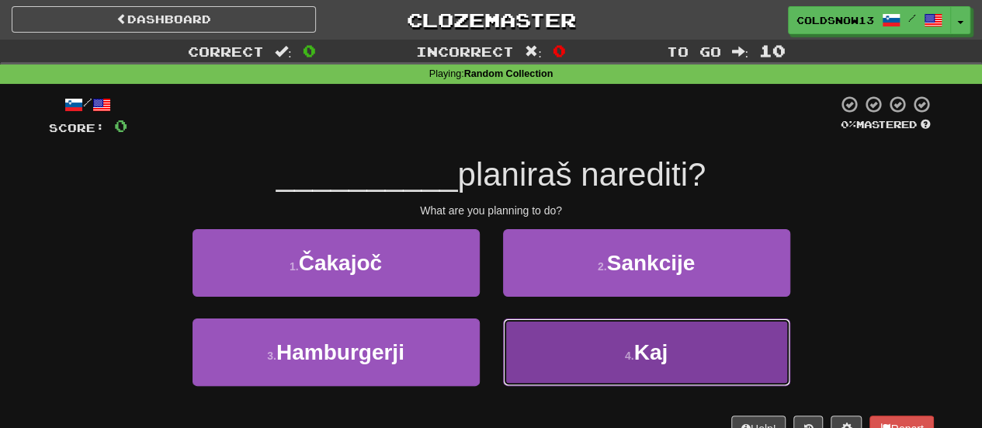
click at [531, 338] on button "4 . Kaj" at bounding box center [646, 352] width 287 height 68
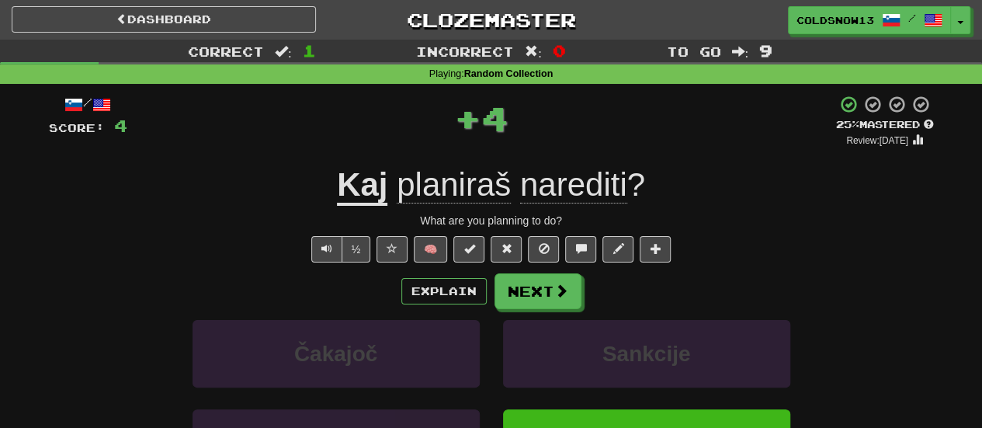
click at [473, 180] on span "planiraš" at bounding box center [454, 184] width 114 height 37
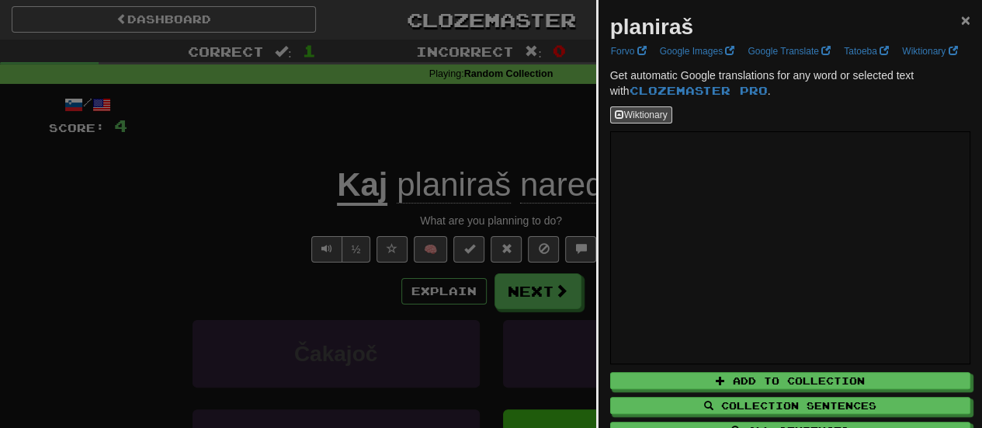
click at [961, 22] on span "×" at bounding box center [965, 20] width 9 height 18
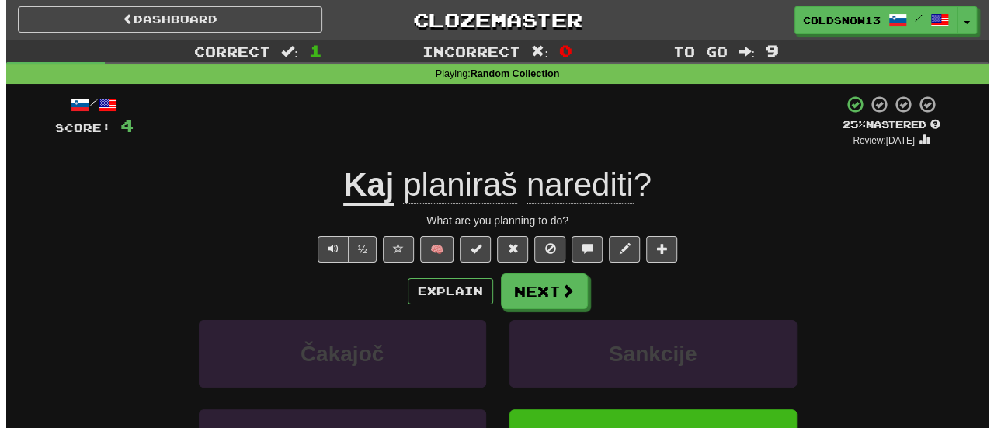
scroll to position [82, 0]
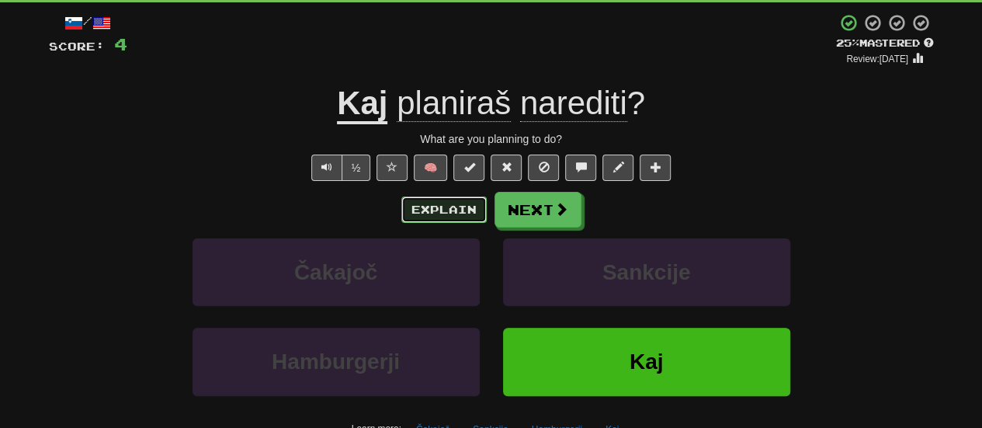
click at [440, 217] on button "Explain" at bounding box center [443, 209] width 85 height 26
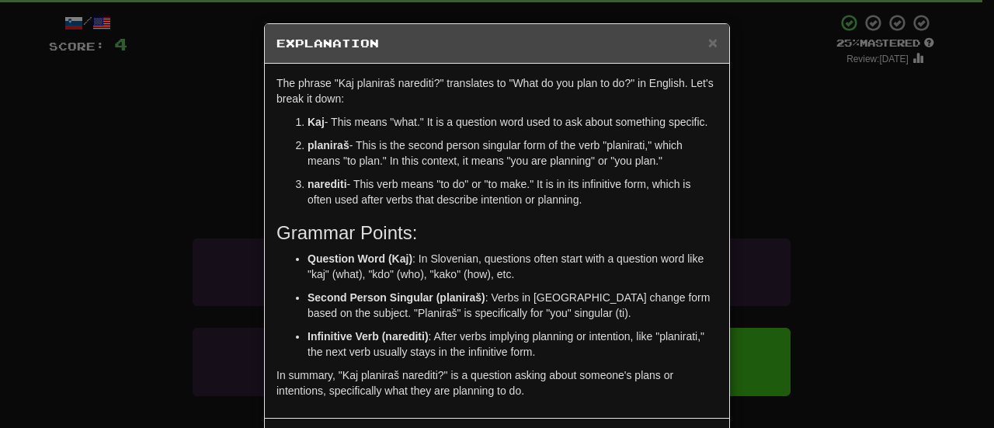
click at [321, 145] on strong "planiraš" at bounding box center [328, 145] width 42 height 12
click at [613, 136] on ol "Kaj - This means "what." It is a question word used to ask about something spec…" at bounding box center [496, 160] width 441 height 93
click at [616, 138] on p "planiraš - This is the second person singular form of the verb "planirati," whi…" at bounding box center [512, 152] width 410 height 31
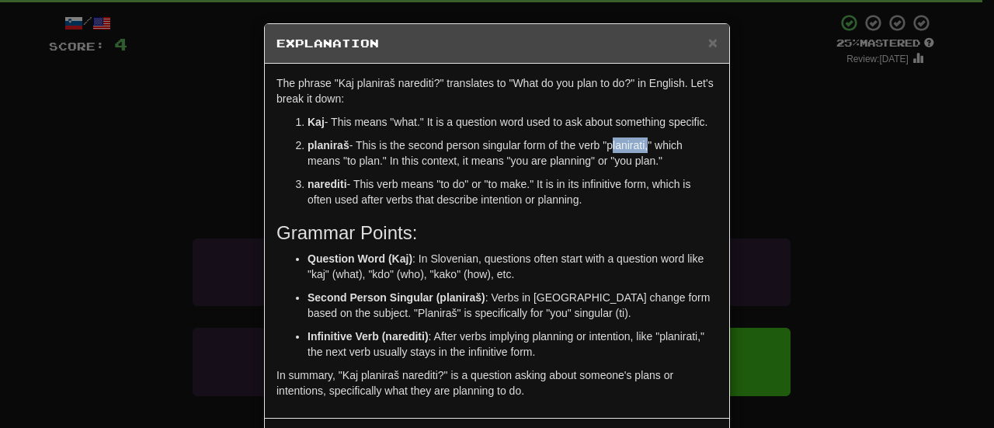
click at [616, 138] on p "planiraš - This is the second person singular form of the verb "planirati," whi…" at bounding box center [512, 152] width 410 height 31
copy p "planirati"
drag, startPoint x: 625, startPoint y: 135, endPoint x: 615, endPoint y: 152, distance: 19.8
click at [615, 152] on p "planiraš - This is the second person singular form of the verb "planirati," whi…" at bounding box center [512, 152] width 410 height 31
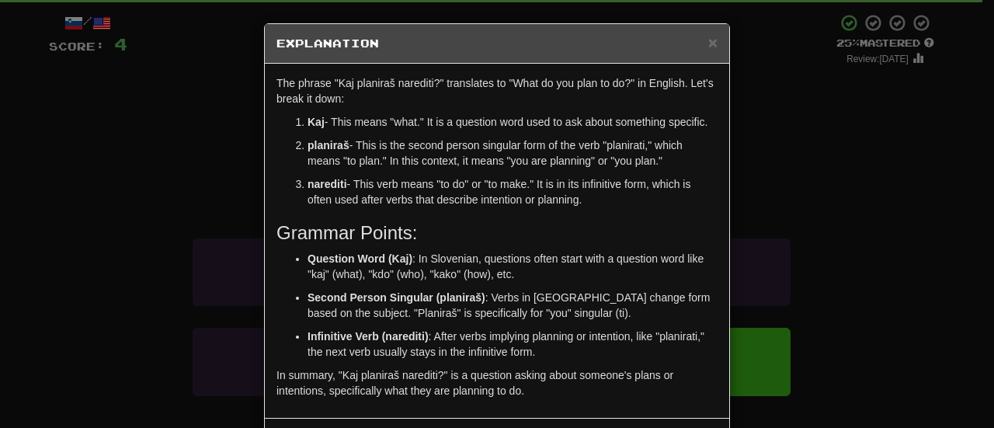
click at [616, 148] on p "planiraš - This is the second person singular form of the verb "planirati," whi…" at bounding box center [512, 152] width 410 height 31
copy p "planirati"
click at [645, 166] on p "planiraš - This is the second person singular form of the verb "planirati," whi…" at bounding box center [512, 152] width 410 height 31
click at [629, 146] on p "planiraš - This is the second person singular form of the verb "planirati," whi…" at bounding box center [512, 152] width 410 height 31
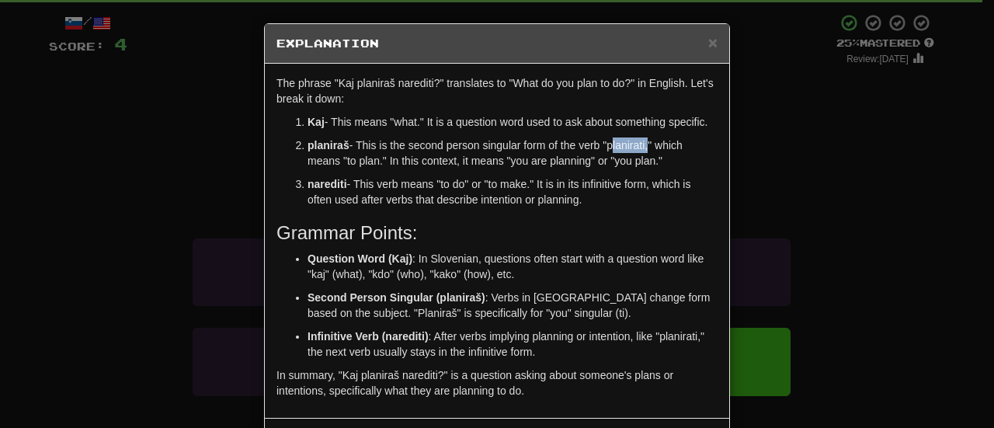
click at [629, 146] on p "planiraš - This is the second person singular form of the verb "planirati," whi…" at bounding box center [512, 152] width 410 height 31
copy p "planirati"
click at [185, 190] on div "× Explanation The phrase "Kaj planiraš narediti?" translates to "What do you pl…" at bounding box center [497, 214] width 994 height 428
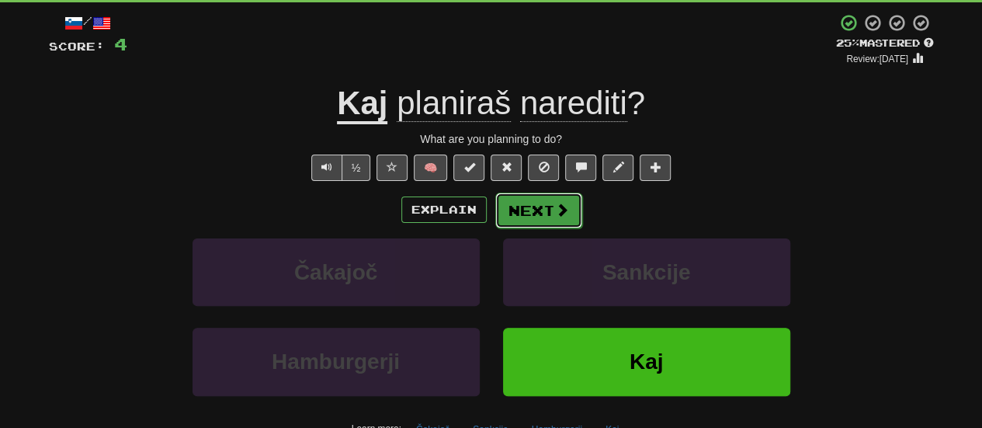
click at [559, 213] on span at bounding box center [562, 210] width 14 height 14
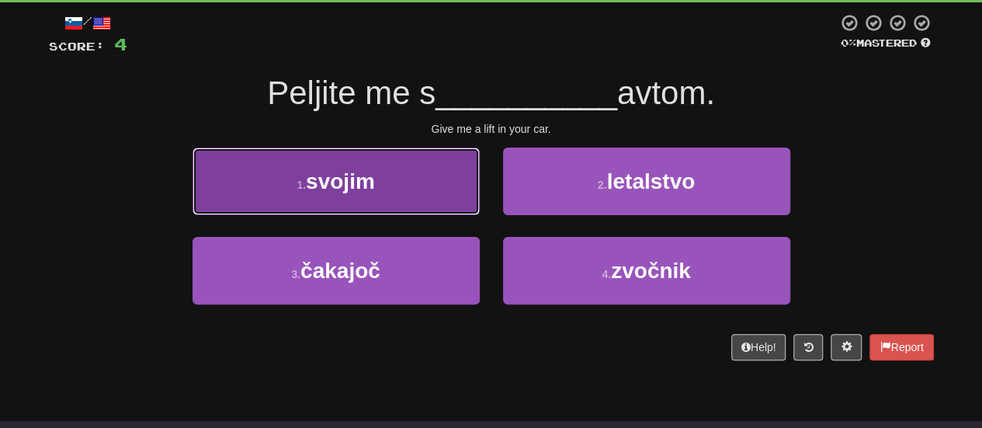
click at [442, 173] on button "1 . svojim" at bounding box center [335, 181] width 287 height 68
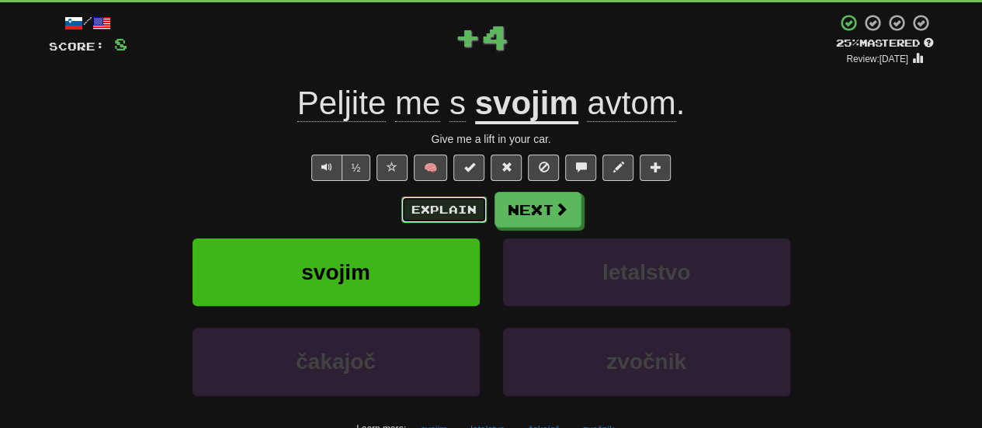
click at [452, 203] on button "Explain" at bounding box center [443, 209] width 85 height 26
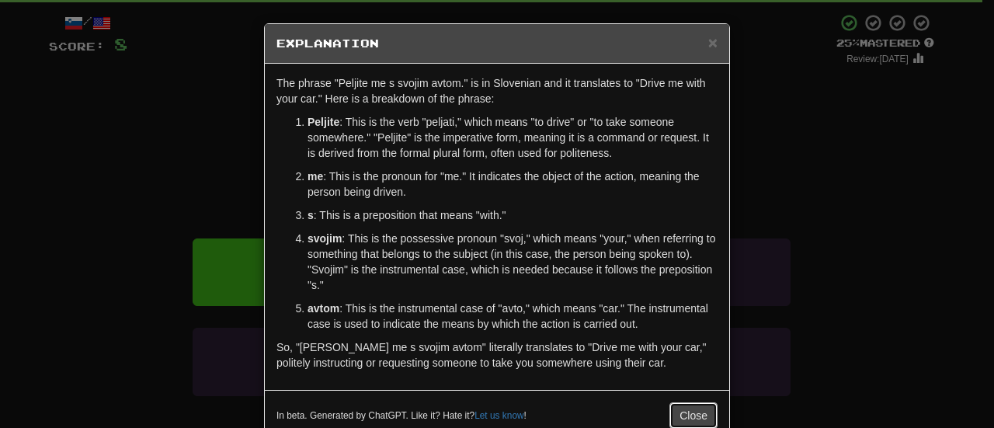
click at [681, 418] on button "Close" at bounding box center [693, 415] width 48 height 26
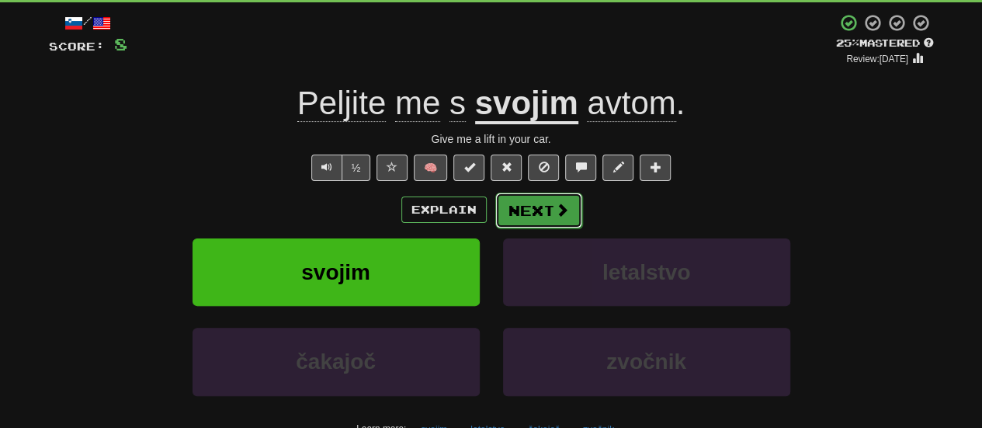
click at [562, 204] on span at bounding box center [562, 210] width 14 height 14
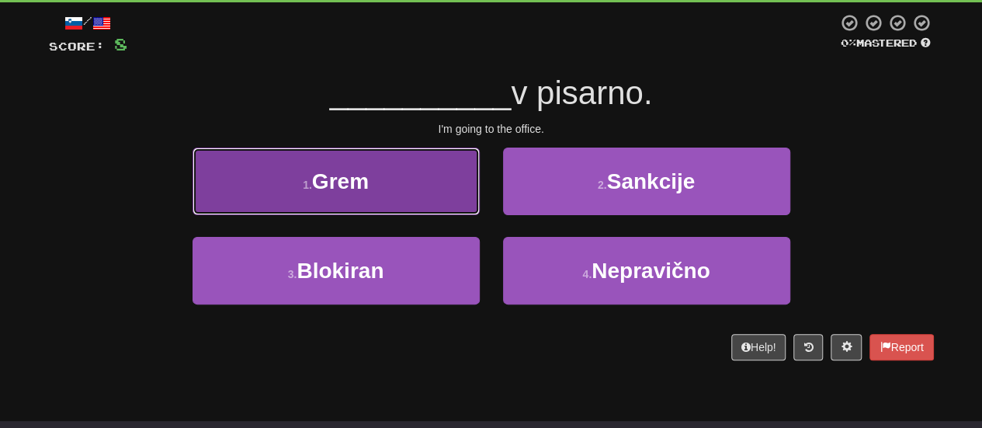
click at [456, 168] on button "1 . Grem" at bounding box center [335, 181] width 287 height 68
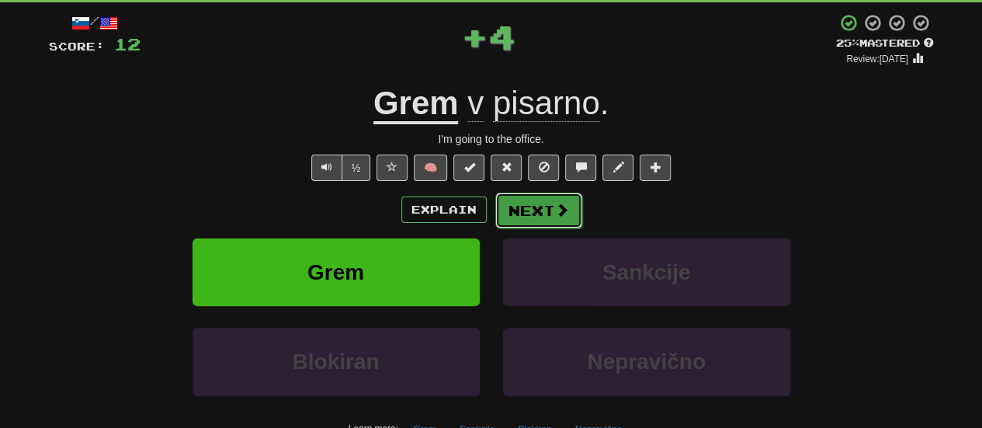
click at [522, 215] on button "Next" at bounding box center [538, 210] width 87 height 36
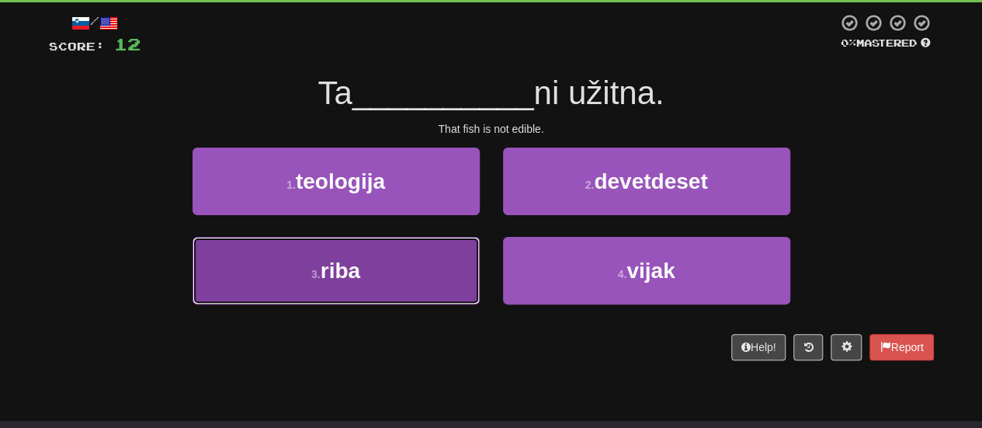
click at [456, 248] on button "3 . riba" at bounding box center [335, 271] width 287 height 68
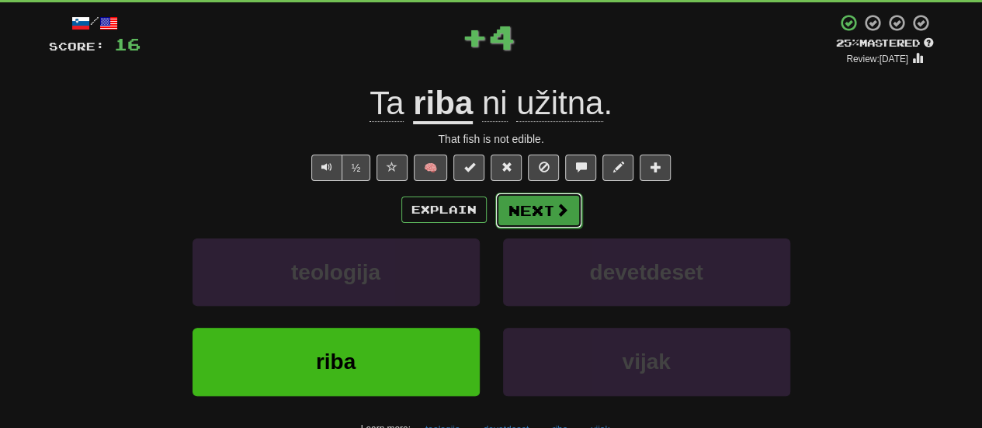
click at [555, 206] on span at bounding box center [562, 210] width 14 height 14
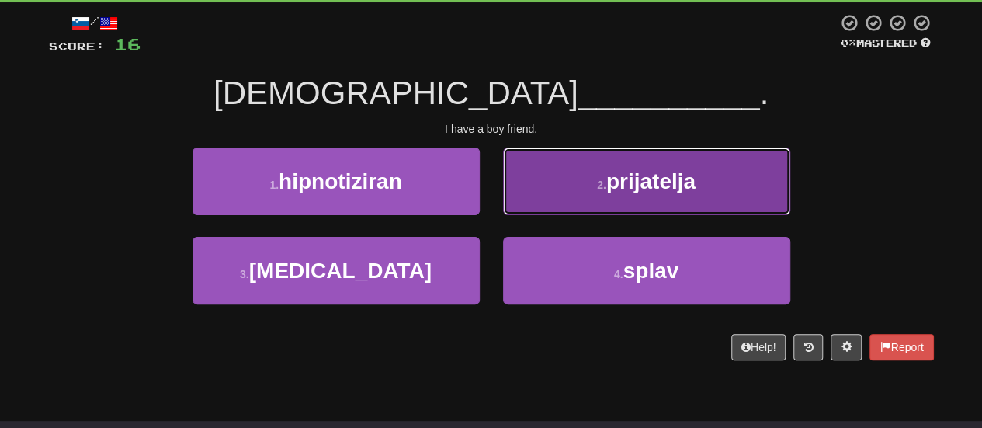
click at [533, 165] on button "2 . prijatelja" at bounding box center [646, 181] width 287 height 68
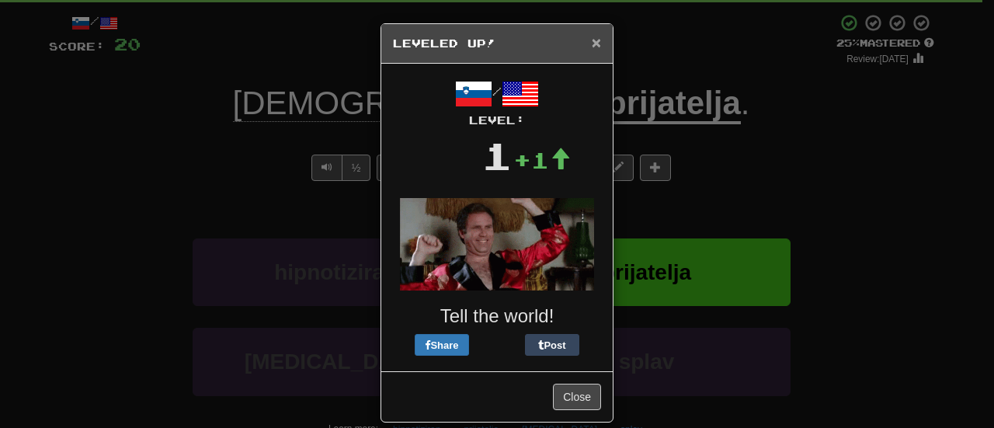
click at [591, 40] on span "×" at bounding box center [595, 42] width 9 height 18
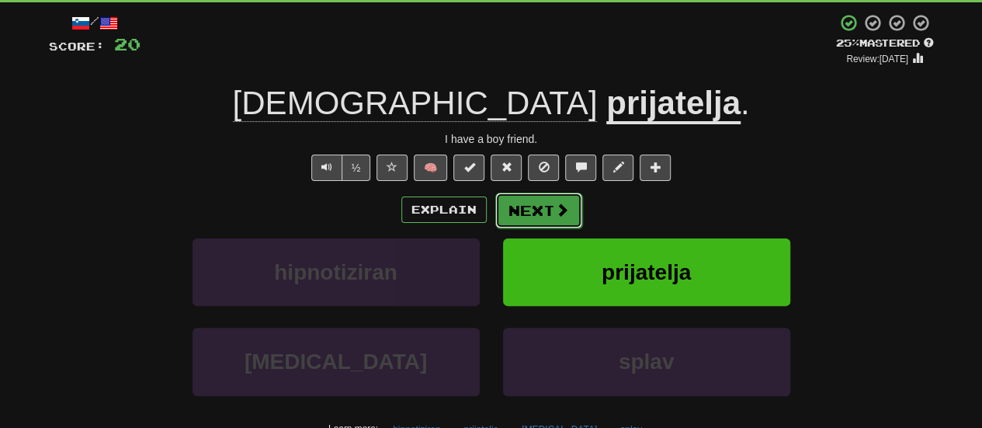
click at [570, 194] on button "Next" at bounding box center [538, 210] width 87 height 36
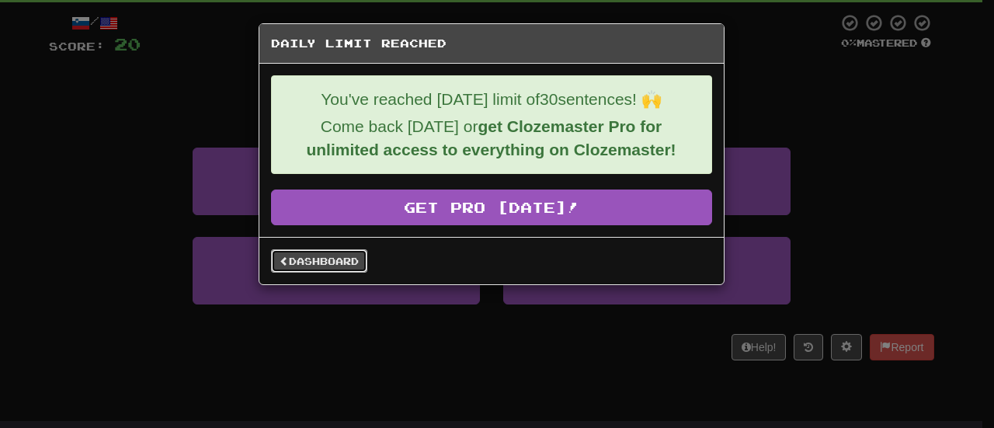
click at [318, 266] on link "Dashboard" at bounding box center [319, 260] width 96 height 23
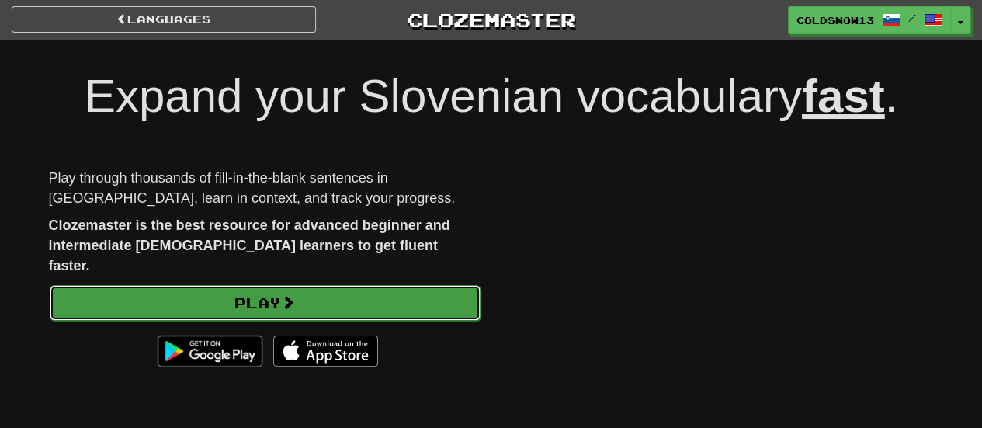
click at [318, 298] on link "Play" at bounding box center [265, 303] width 431 height 36
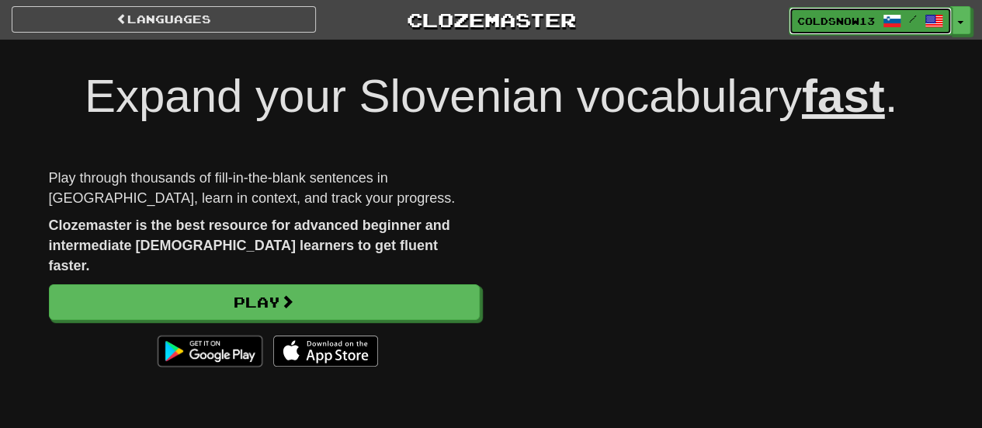
click at [947, 23] on link "ColdSnow13 /" at bounding box center [870, 21] width 163 height 28
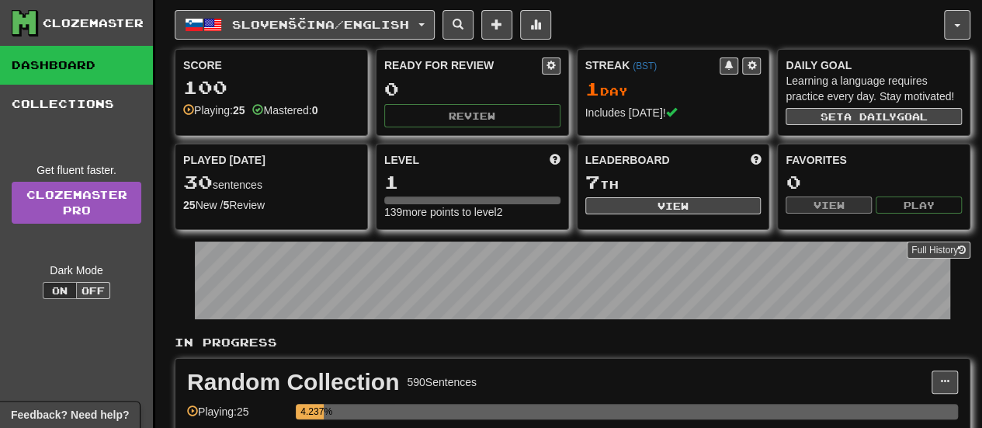
scroll to position [85, 0]
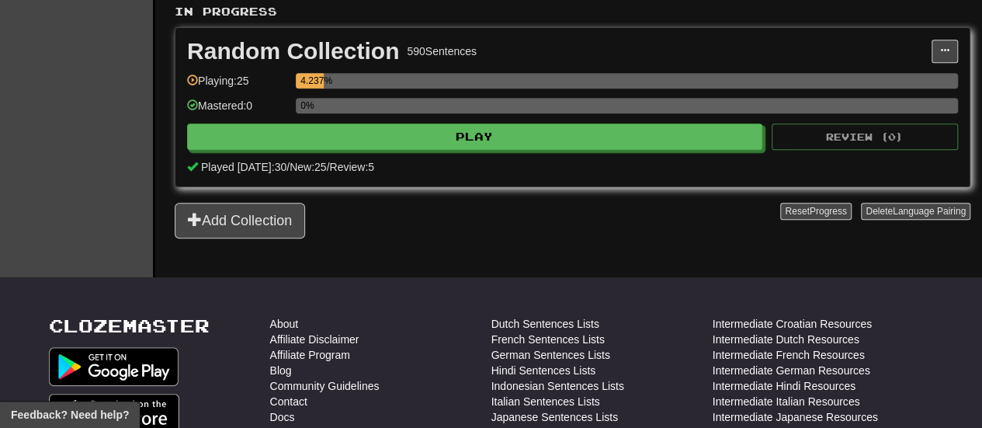
scroll to position [494, 0]
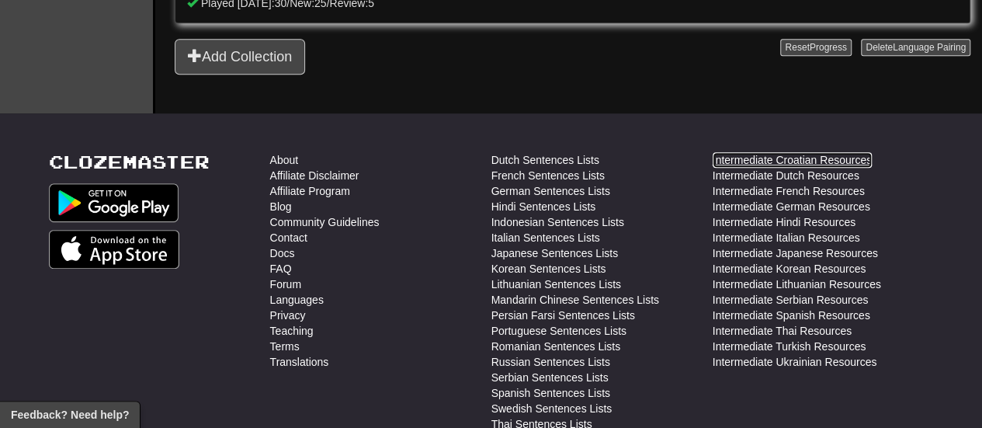
click at [737, 152] on link "Intermediate Croatian Resources" at bounding box center [792, 160] width 159 height 16
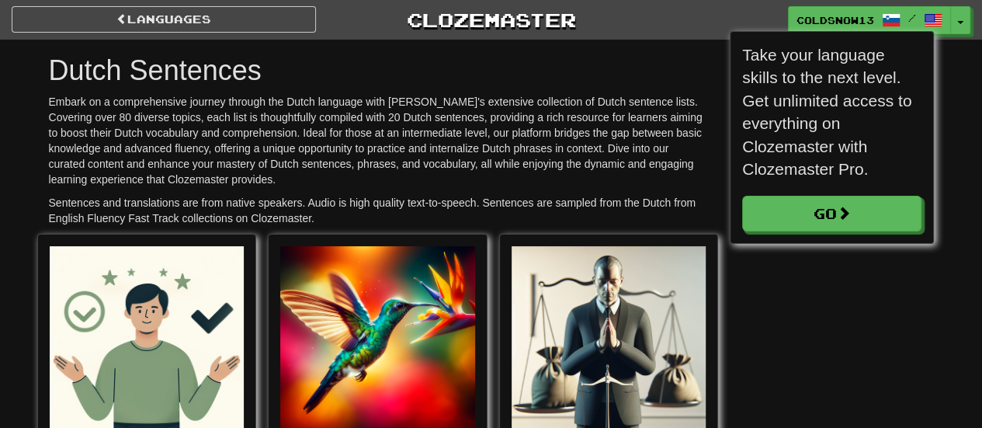
scroll to position [8, 8]
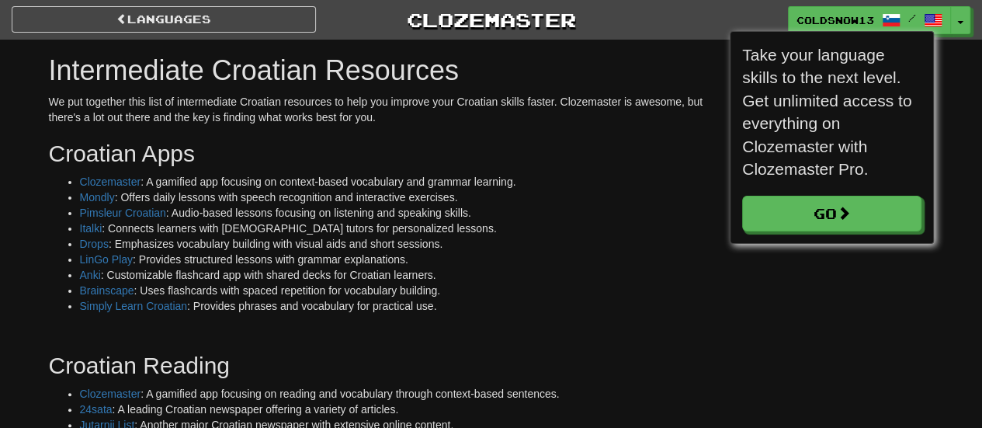
scroll to position [8, 8]
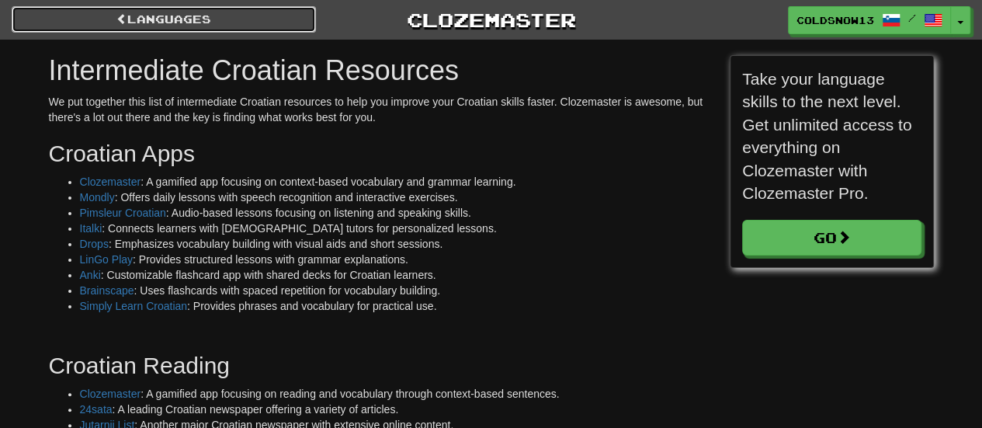
click at [182, 27] on link "Languages" at bounding box center [164, 19] width 304 height 26
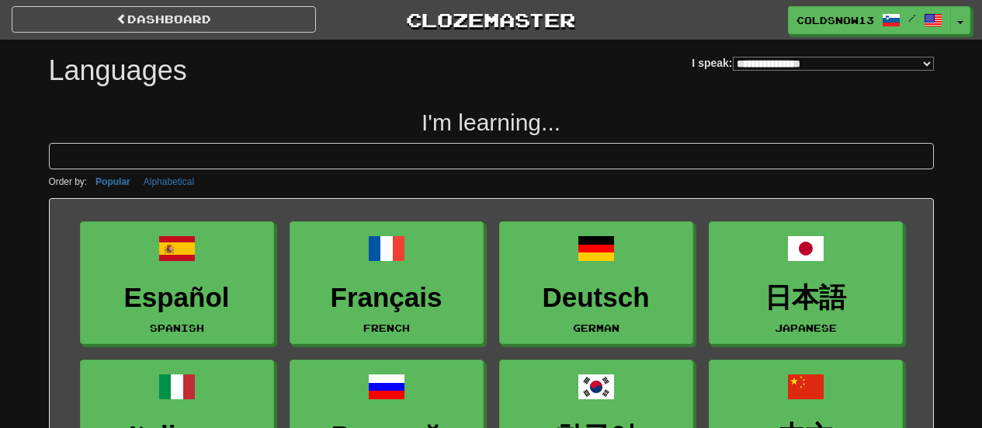
select select "*******"
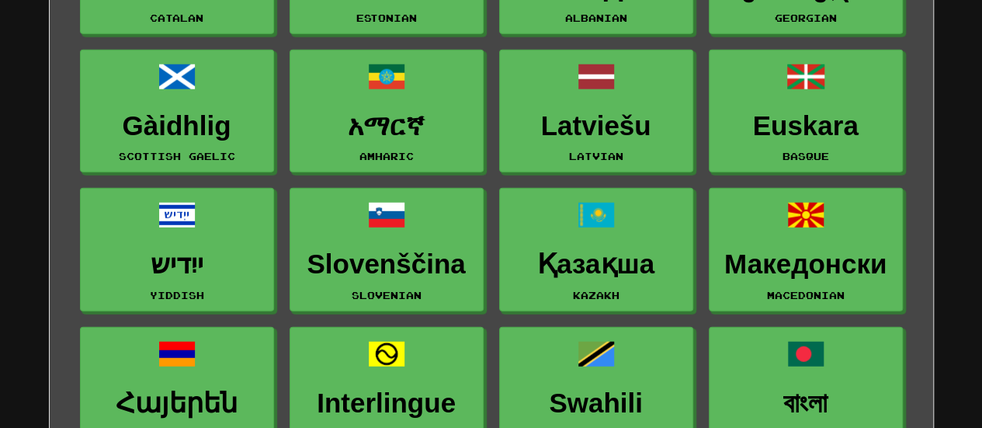
scroll to position [1835, 0]
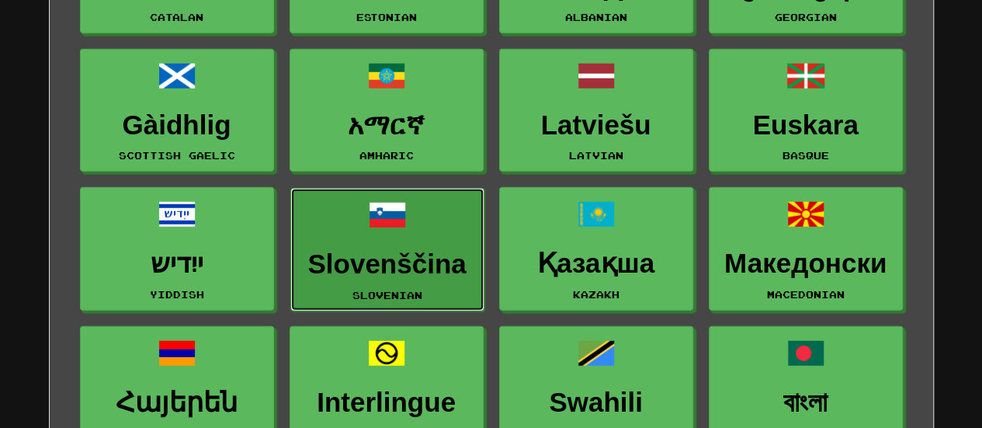
click at [428, 249] on h3 "Slovenščina" at bounding box center [387, 264] width 177 height 30
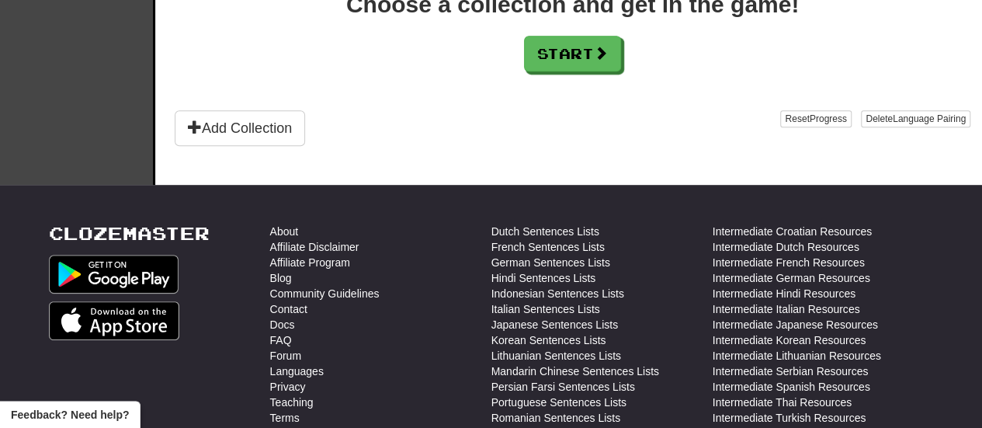
scroll to position [480, 0]
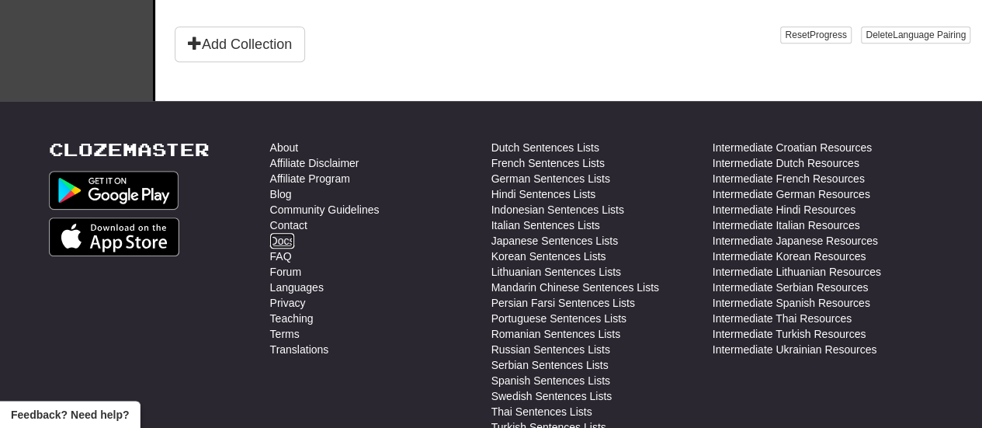
click at [290, 234] on link "Docs" at bounding box center [282, 241] width 25 height 16
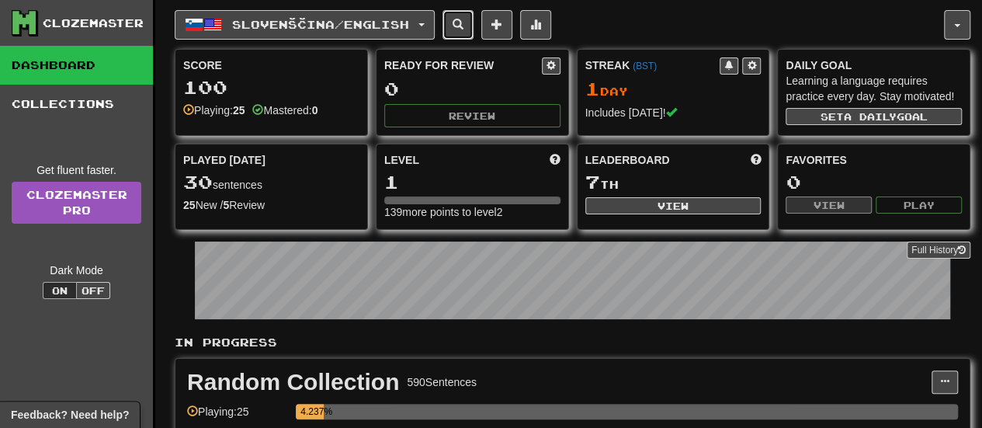
click at [463, 27] on span at bounding box center [458, 24] width 11 height 11
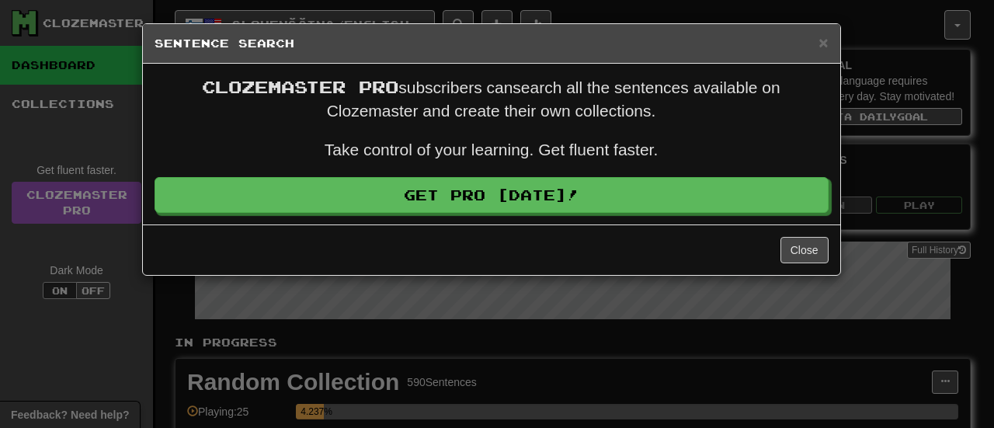
drag, startPoint x: 503, startPoint y: 0, endPoint x: 472, endPoint y: 10, distance: 32.6
click at [472, 10] on div "× Sentence Search Clozemaster Pro subscribers can search all the sentences avai…" at bounding box center [497, 214] width 994 height 428
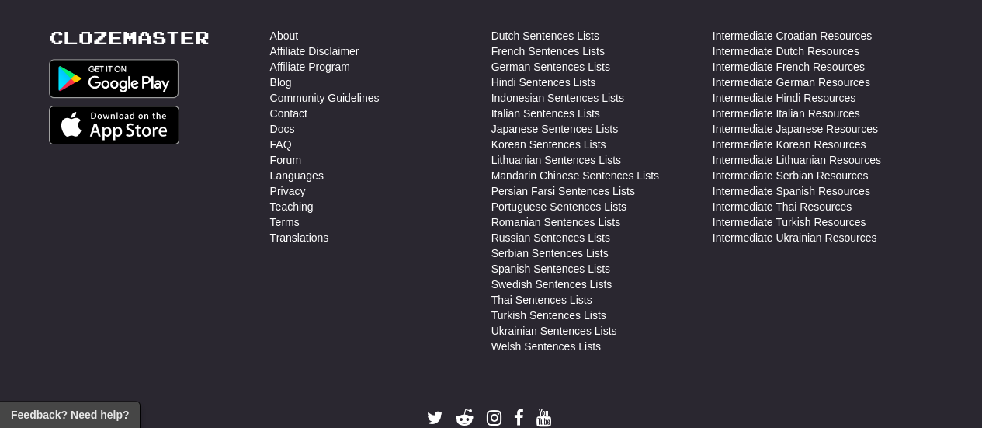
scroll to position [619, 0]
click at [284, 229] on link "Translations" at bounding box center [299, 237] width 59 height 16
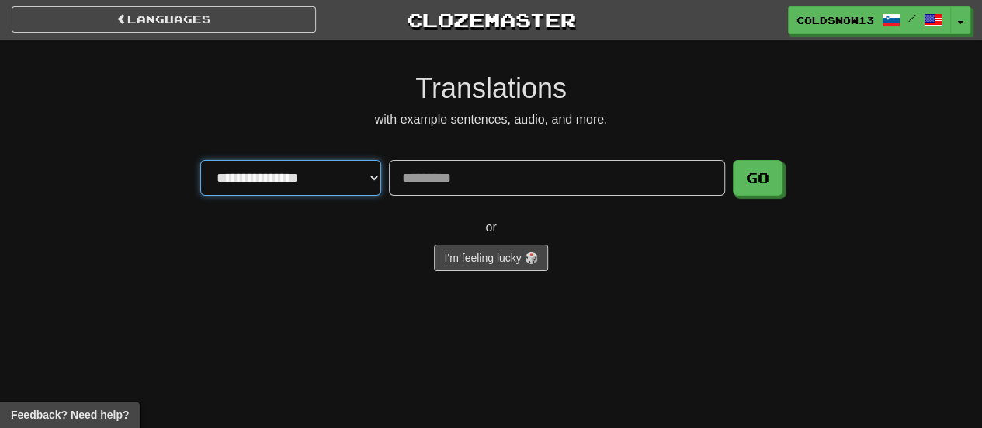
click at [349, 170] on select "**********" at bounding box center [290, 178] width 181 height 36
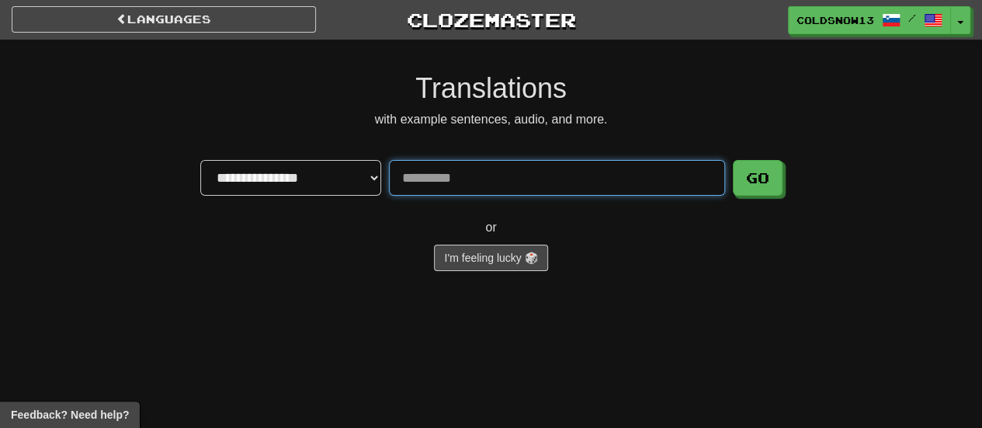
click at [416, 189] on input "Translate" at bounding box center [557, 178] width 336 height 36
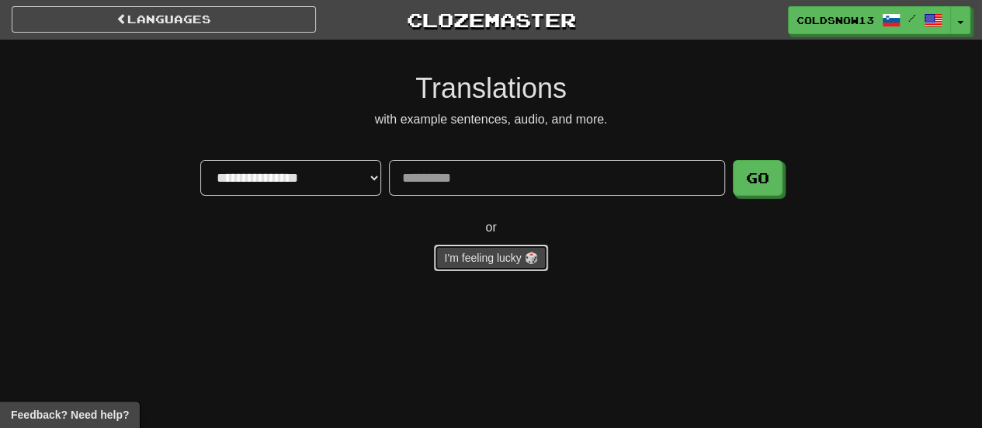
click at [438, 269] on link "I'm feeling lucky 🎲" at bounding box center [490, 258] width 113 height 26
